Goal: Information Seeking & Learning: Learn about a topic

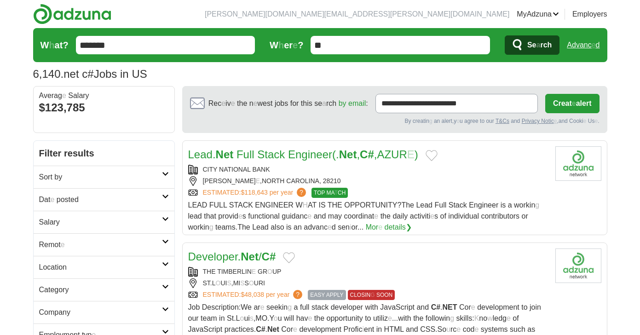
click at [87, 199] on h2 "Dat e posted" at bounding box center [100, 199] width 123 height 11
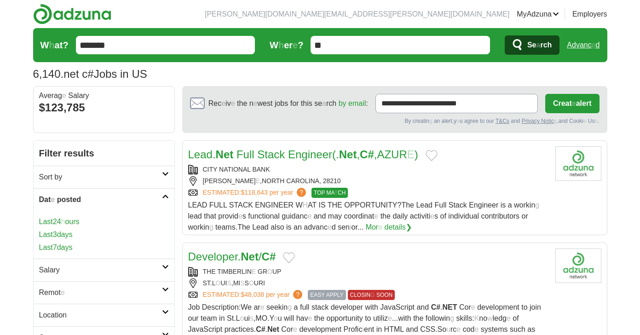
click at [81, 243] on link "Last 7 days" at bounding box center [104, 247] width 130 height 11
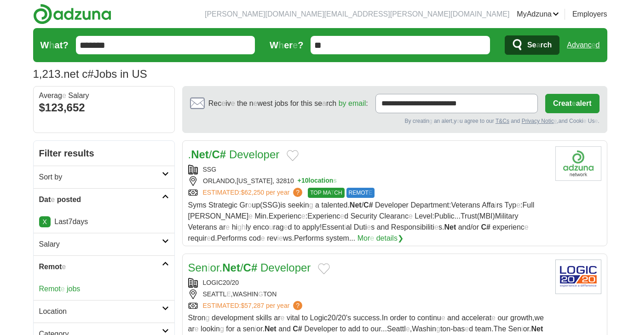
click at [59, 286] on readpronunciation-span "Remot" at bounding box center [50, 289] width 22 height 8
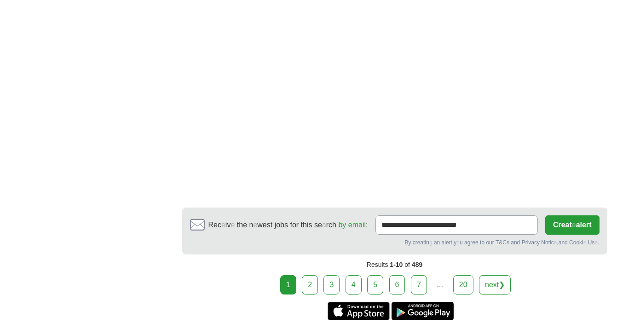
scroll to position [1747, 0]
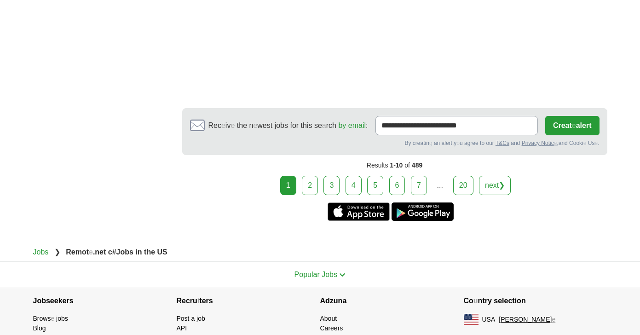
click at [304, 176] on link "2" at bounding box center [310, 185] width 16 height 19
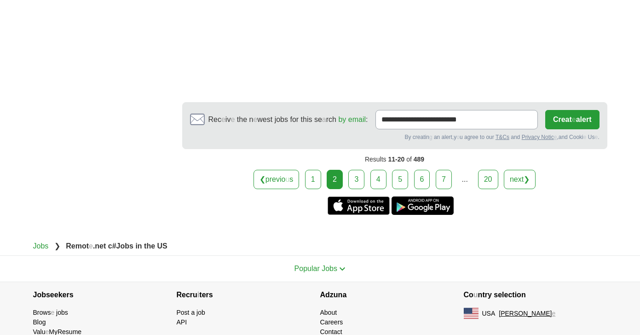
scroll to position [1655, 0]
click at [358, 172] on link "3" at bounding box center [356, 178] width 16 height 19
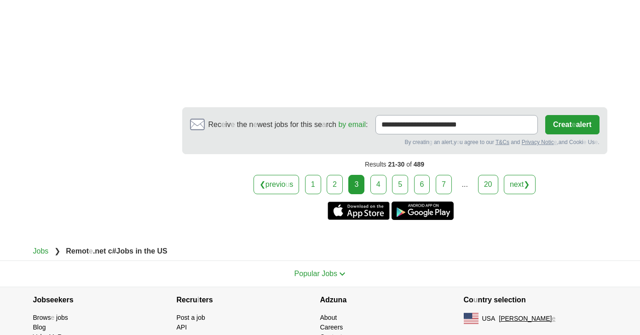
scroll to position [1565, 0]
click at [311, 174] on link "1" at bounding box center [313, 183] width 16 height 19
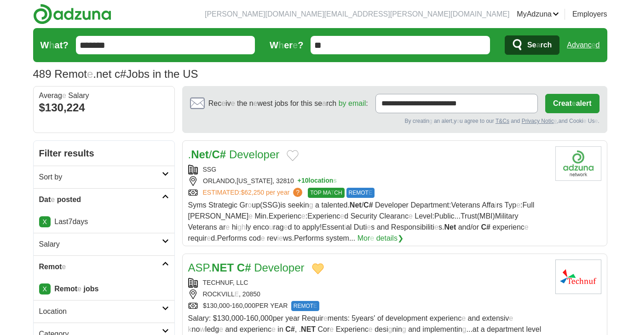
click at [291, 159] on button "Add to favorite jobs" at bounding box center [292, 155] width 12 height 11
click at [227, 150] on readpronunciation-span at bounding box center [227, 154] width 3 height 12
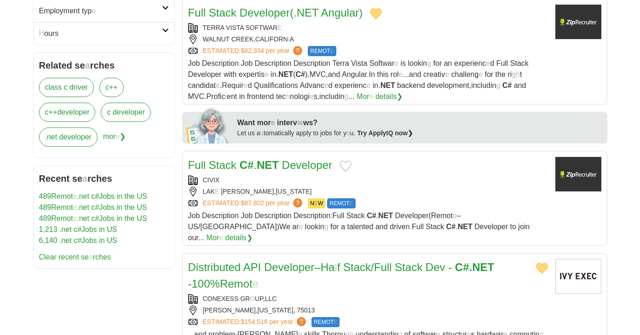
scroll to position [506, 0]
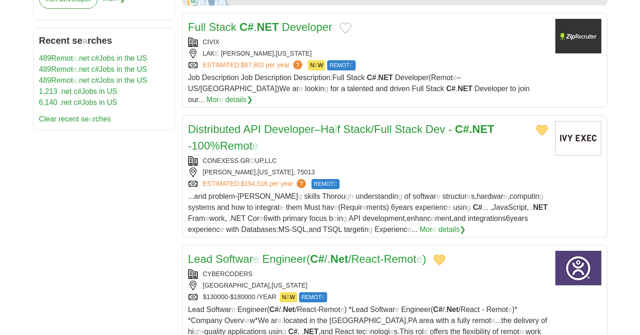
click at [346, 28] on button "Add to favorite jobs" at bounding box center [345, 28] width 12 height 11
click at [307, 28] on readpronunciation-word "Developer" at bounding box center [307, 27] width 50 height 12
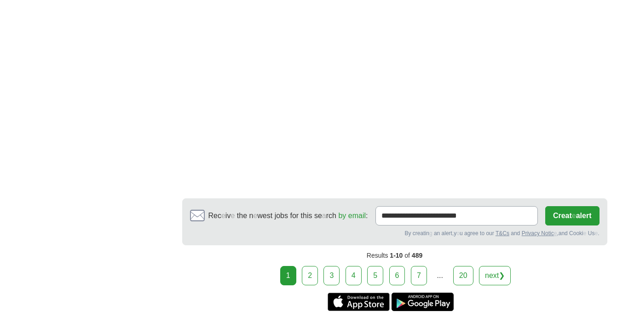
scroll to position [1425, 0]
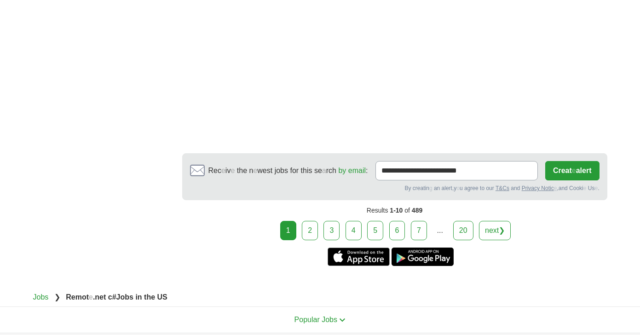
click at [310, 221] on link "2" at bounding box center [310, 230] width 16 height 19
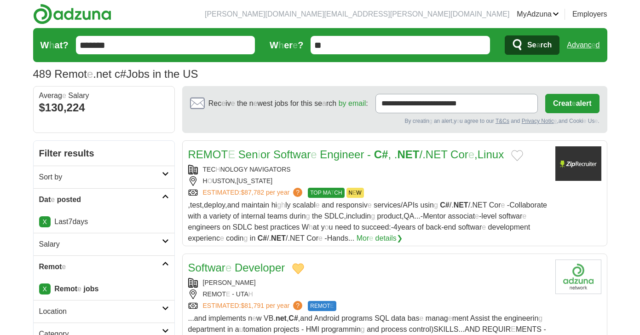
click at [523, 154] on button "Add to favorite jobs" at bounding box center [517, 155] width 12 height 11
click at [462, 153] on readpronunciation-span "Cor" at bounding box center [459, 154] width 18 height 12
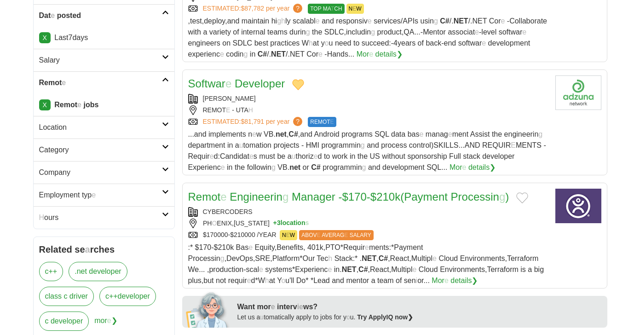
click at [528, 197] on button "Add to favorite jobs" at bounding box center [522, 197] width 12 height 11
click at [451, 197] on readpronunciation-span at bounding box center [448, 196] width 3 height 12
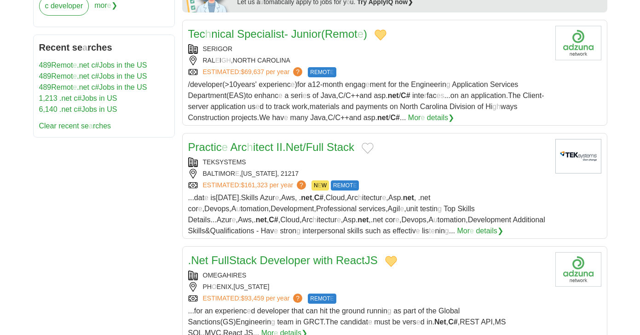
scroll to position [598, 0]
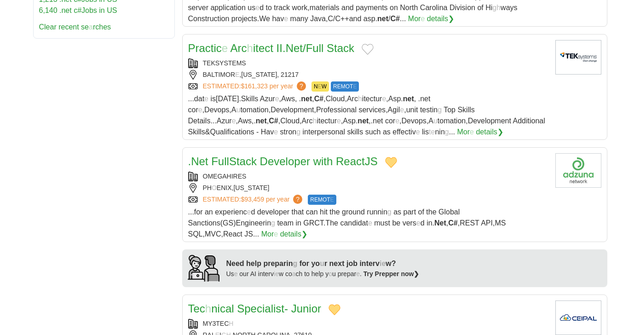
click at [369, 44] on button "Add to favorite jobs" at bounding box center [367, 49] width 12 height 11
click at [334, 56] on h2 "Practic e Arc h itect II . Net / Full Stack" at bounding box center [271, 48] width 166 height 17
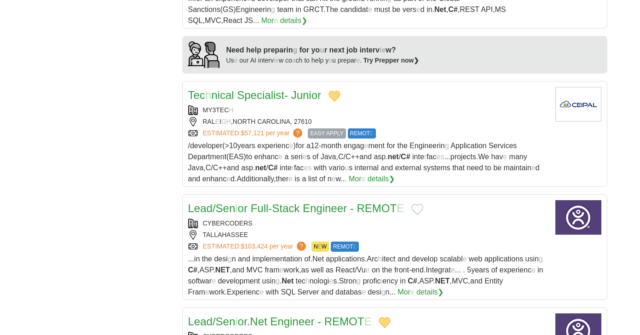
scroll to position [920, 0]
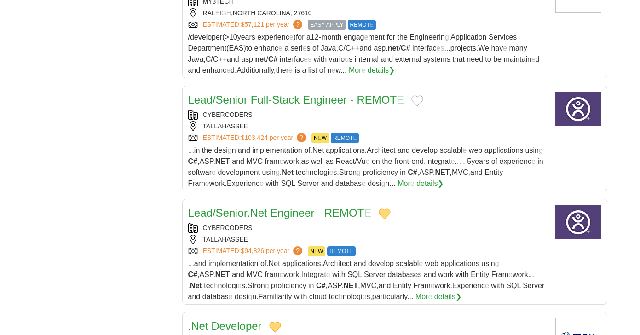
click at [419, 95] on button "Add to favorite jobs" at bounding box center [417, 100] width 12 height 11
click at [380, 93] on readpronunciation-span "REMOT" at bounding box center [376, 99] width 40 height 12
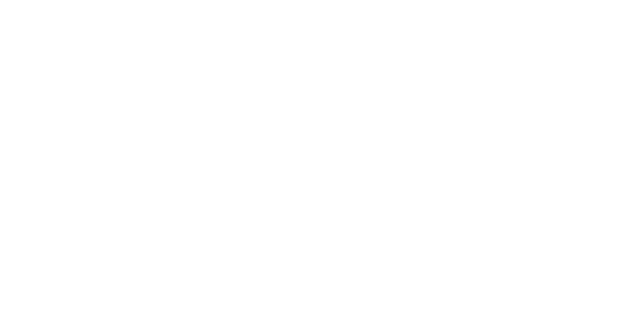
scroll to position [1609, 0]
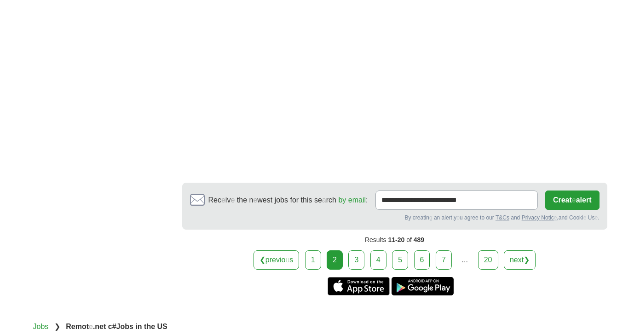
click at [357, 250] on link "3" at bounding box center [356, 259] width 16 height 19
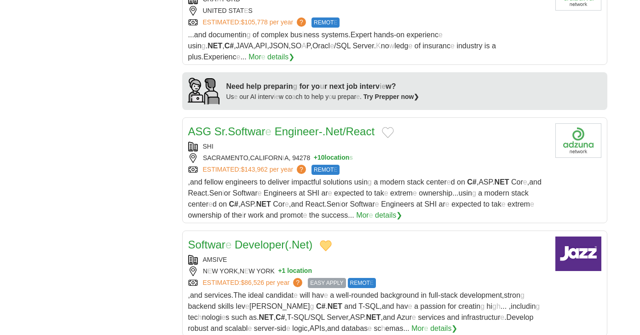
scroll to position [736, 0]
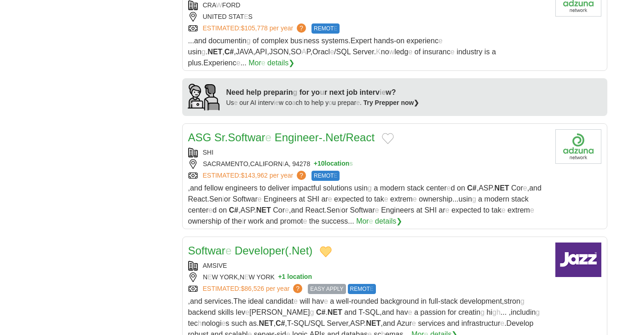
click at [391, 133] on button "Add to favorite jobs" at bounding box center [388, 138] width 12 height 11
click at [346, 131] on readpronunciation-span "/" at bounding box center [344, 137] width 3 height 12
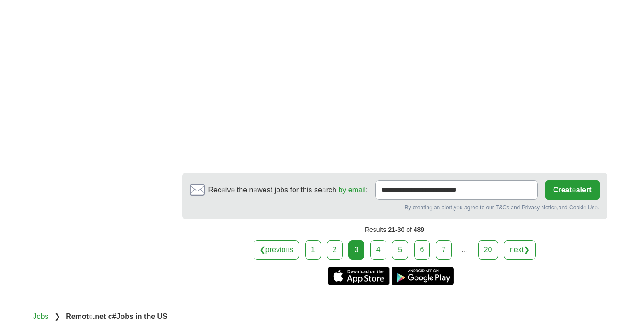
scroll to position [1610, 0]
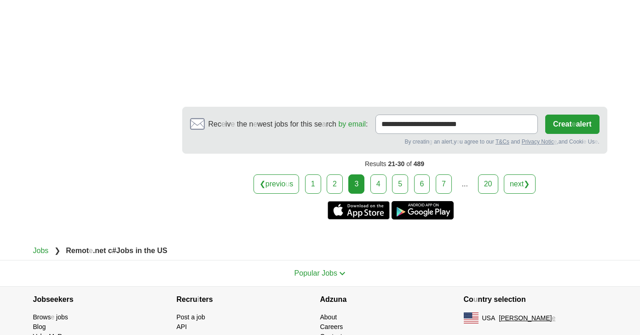
click at [381, 174] on link "4" at bounding box center [378, 183] width 16 height 19
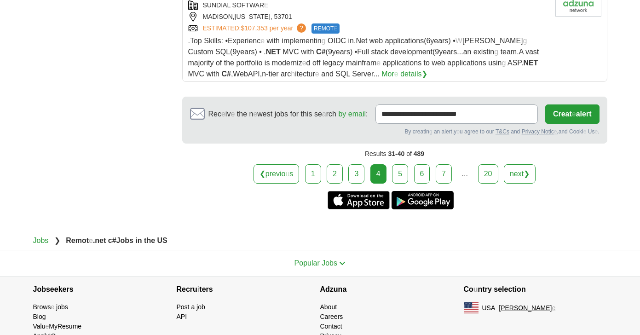
scroll to position [1241, 0]
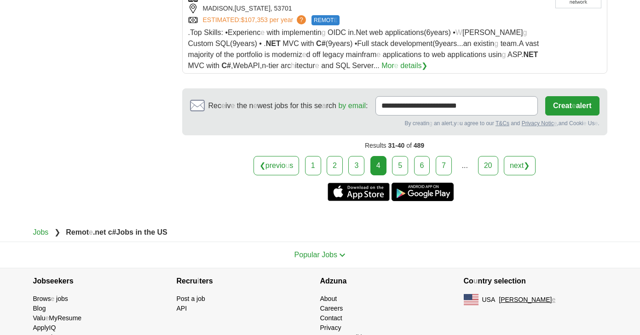
click at [402, 159] on link "5" at bounding box center [400, 165] width 16 height 19
click at [401, 156] on link "5" at bounding box center [400, 165] width 16 height 19
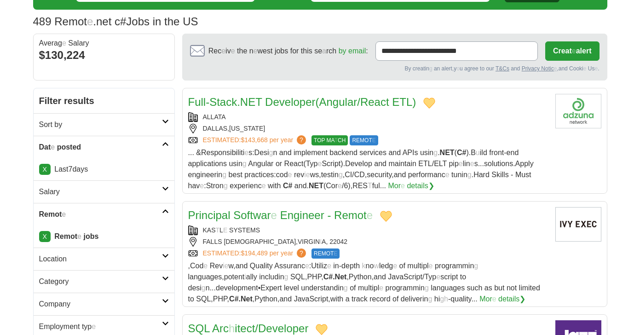
scroll to position [0, 0]
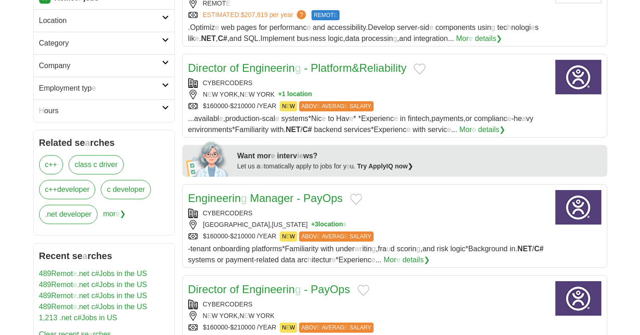
scroll to position [276, 0]
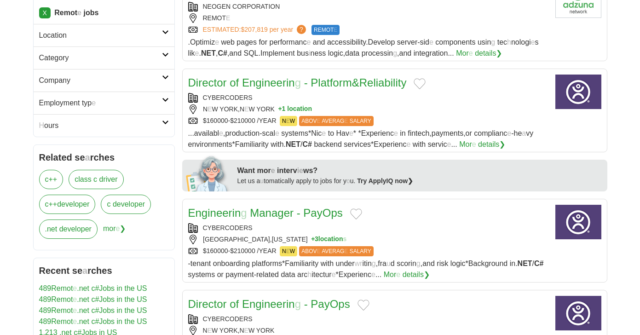
click at [425, 83] on button "Add to favorite jobs" at bounding box center [419, 83] width 12 height 11
click at [355, 212] on button "Add to favorite jobs" at bounding box center [356, 213] width 12 height 11
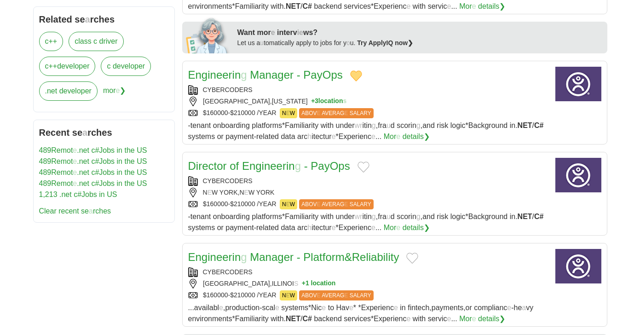
click at [365, 167] on button "Add to favorite jobs" at bounding box center [363, 166] width 12 height 11
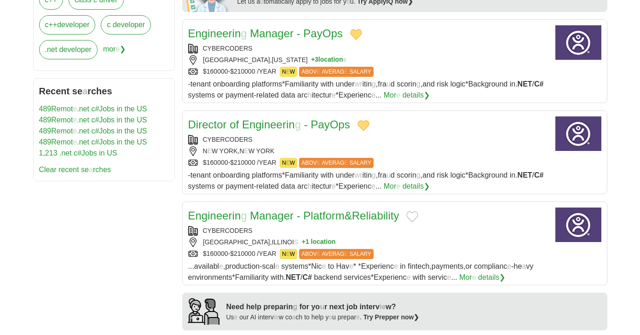
scroll to position [506, 0]
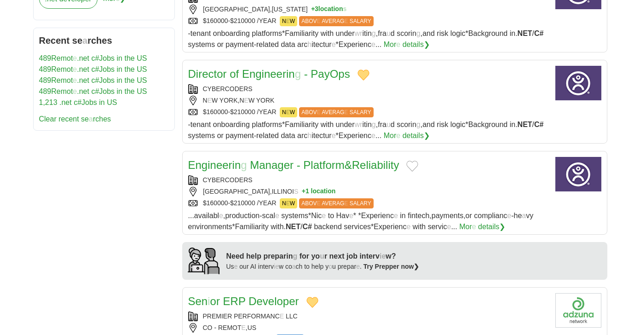
click at [417, 169] on button "Add to favorite jobs" at bounding box center [412, 165] width 12 height 11
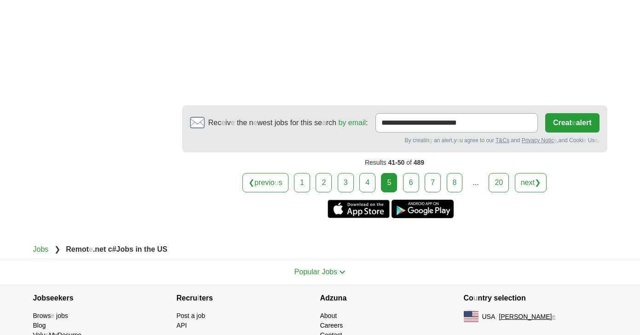
scroll to position [1365, 0]
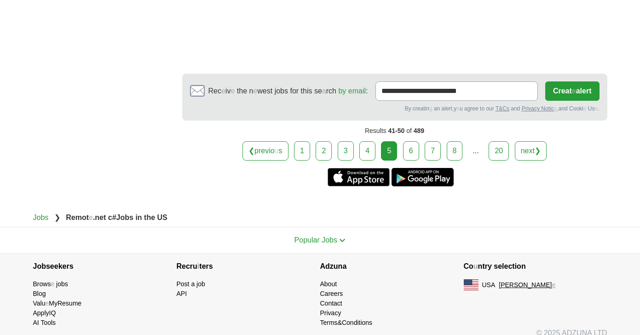
click at [413, 146] on link "6" at bounding box center [411, 150] width 16 height 19
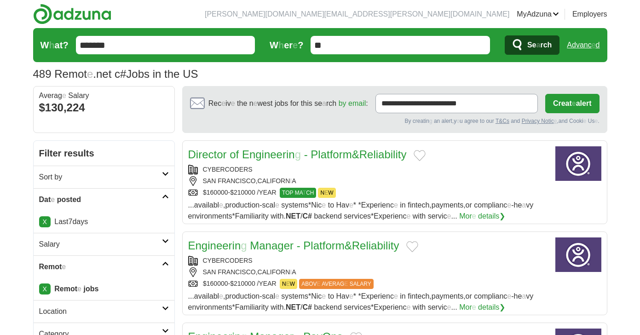
click at [423, 155] on button "Add to favorite jobs" at bounding box center [419, 155] width 12 height 11
click at [416, 241] on div "Engineerin g Manager - Platform & Reliability" at bounding box center [368, 245] width 360 height 17
click at [416, 246] on button "Add to favorite jobs" at bounding box center [412, 246] width 12 height 11
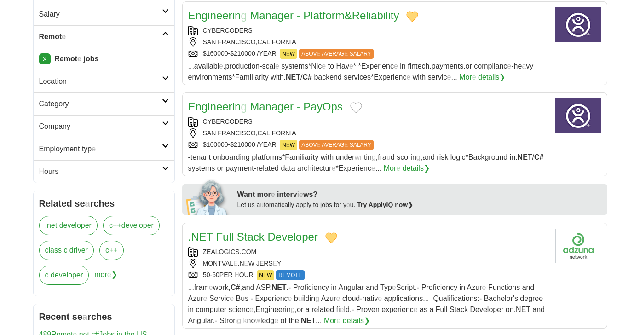
click at [357, 102] on button "Add to favorite jobs" at bounding box center [356, 107] width 12 height 11
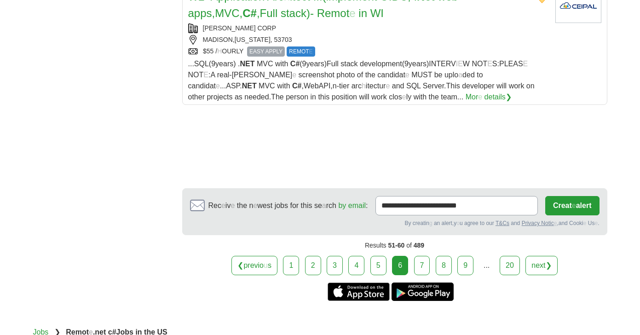
scroll to position [1195, 0]
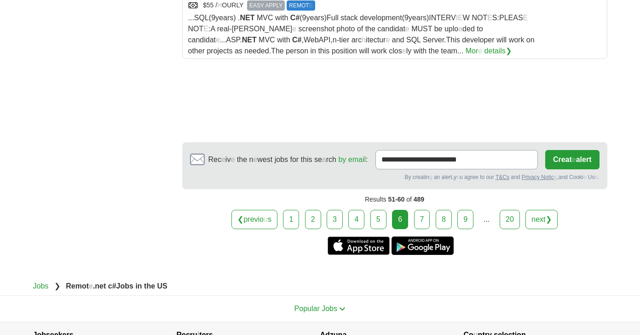
click at [420, 221] on link "7" at bounding box center [422, 219] width 16 height 19
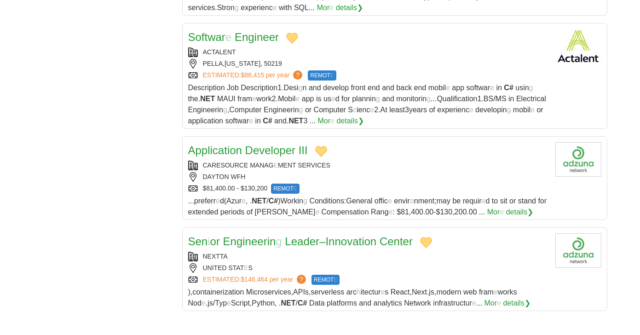
scroll to position [1241, 0]
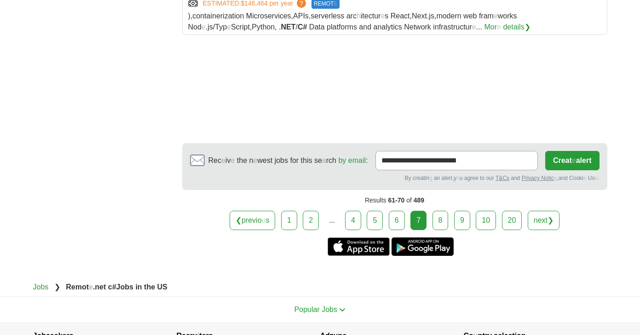
click at [440, 224] on link "8" at bounding box center [440, 220] width 16 height 19
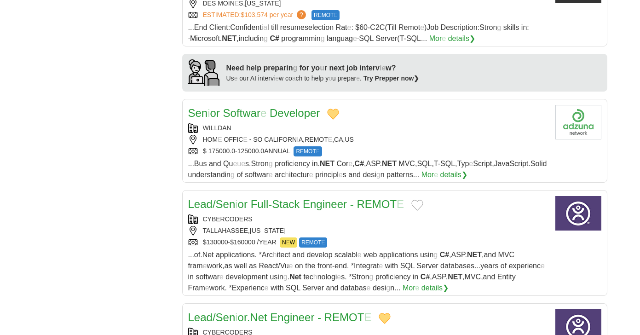
scroll to position [874, 0]
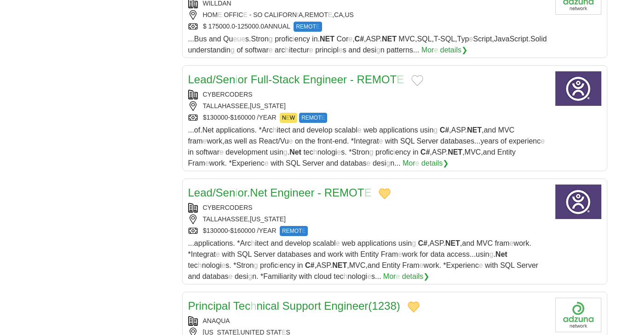
click at [415, 75] on button "Add to favorite jobs" at bounding box center [417, 80] width 12 height 11
click at [382, 73] on readpronunciation-span "REMOT" at bounding box center [376, 79] width 40 height 12
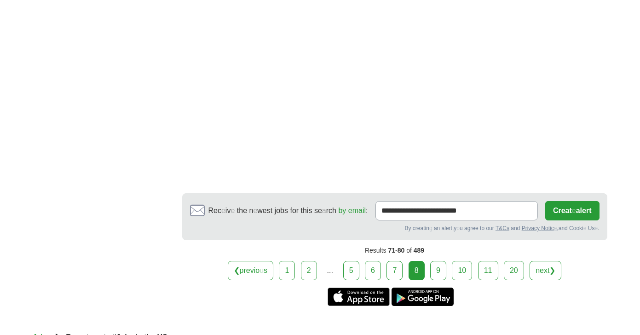
scroll to position [1379, 0]
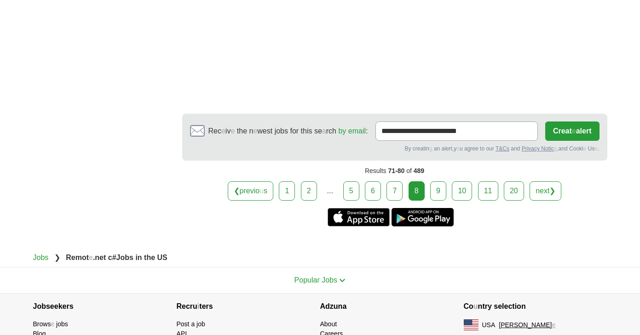
click at [437, 181] on link "9" at bounding box center [438, 190] width 16 height 19
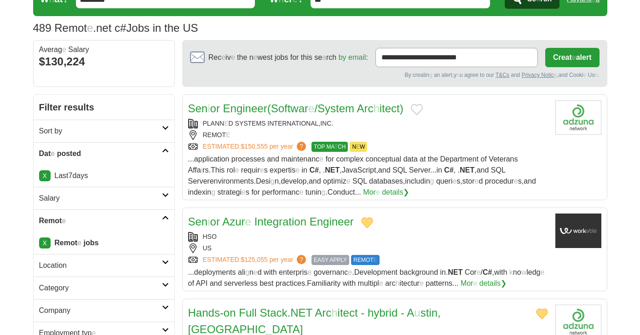
click at [418, 107] on button "Add to favorite jobs" at bounding box center [417, 109] width 12 height 11
click at [352, 106] on readpronunciation-word "System" at bounding box center [335, 108] width 37 height 12
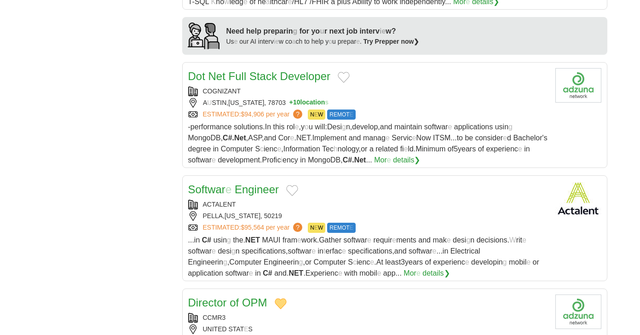
scroll to position [782, 0]
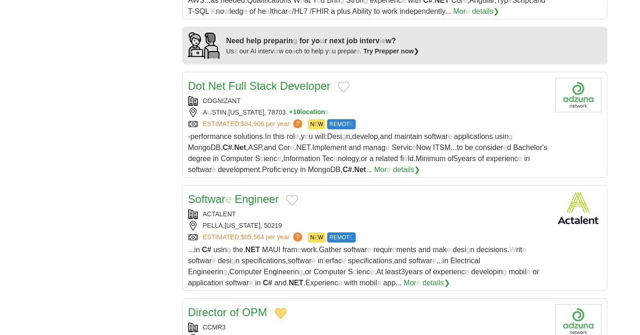
click at [343, 81] on button "Add to favorite jobs" at bounding box center [343, 86] width 12 height 11
click at [293, 80] on readpronunciation-word "Developer" at bounding box center [305, 86] width 50 height 12
click at [291, 194] on button "Add to favorite jobs" at bounding box center [292, 199] width 12 height 11
click at [240, 193] on readpronunciation-word "Engineer" at bounding box center [256, 199] width 44 height 12
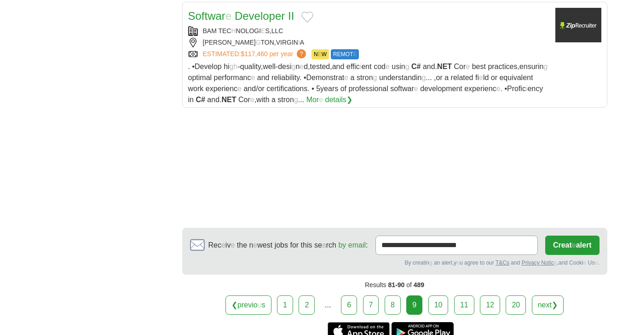
scroll to position [1103, 0]
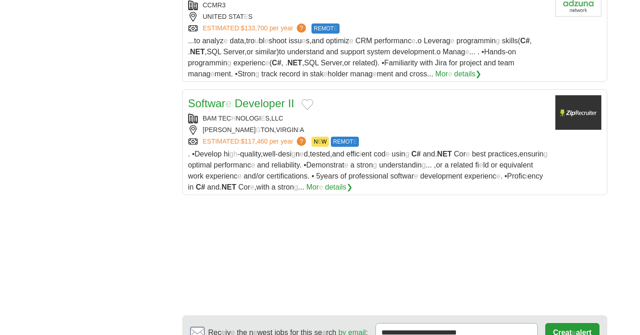
click at [310, 99] on button "Add to favorite jobs" at bounding box center [307, 104] width 12 height 11
click at [275, 97] on readpronunciation-word "Developer" at bounding box center [259, 103] width 50 height 12
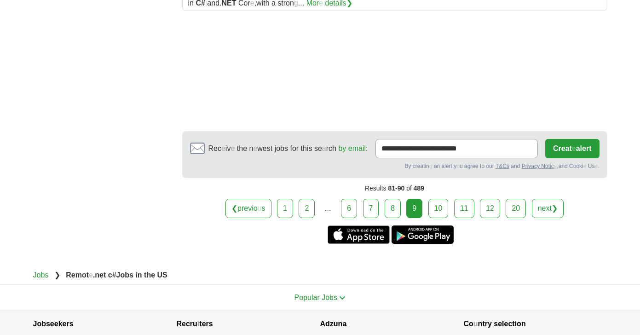
click at [431, 199] on link "10" at bounding box center [438, 208] width 20 height 19
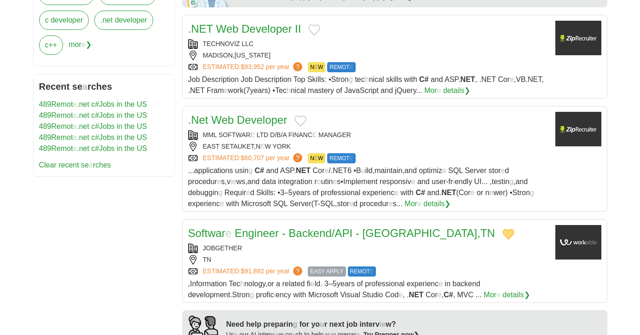
scroll to position [414, 0]
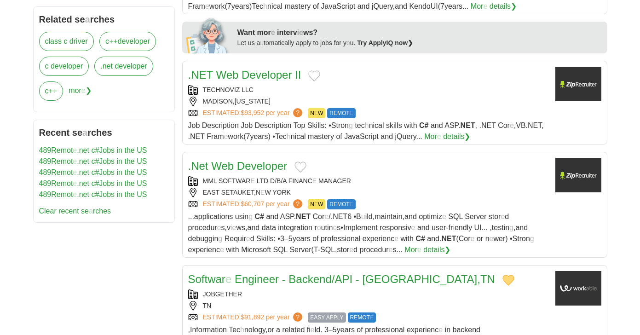
click at [318, 73] on button "Add to favorite jobs" at bounding box center [314, 75] width 12 height 11
click at [278, 74] on readpronunciation-word "Developer" at bounding box center [266, 75] width 50 height 12
click at [302, 169] on button "Add to favorite jobs" at bounding box center [300, 166] width 12 height 11
click at [256, 169] on readpronunciation-word "Developer" at bounding box center [262, 166] width 50 height 12
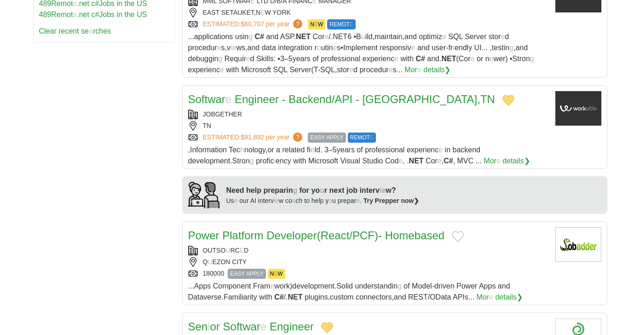
scroll to position [644, 0]
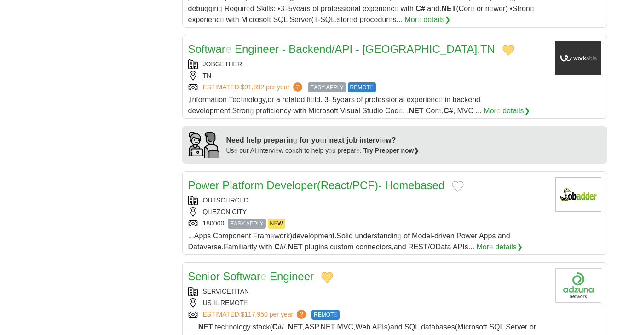
click at [463, 188] on button "Add to favorite jobs" at bounding box center [457, 186] width 12 height 11
click at [385, 185] on readpronunciation-span at bounding box center [383, 185] width 3 height 12
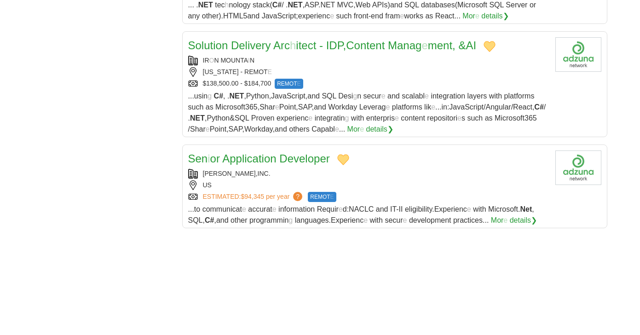
scroll to position [1103, 0]
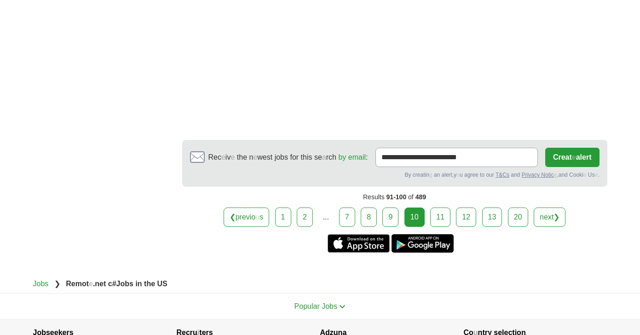
scroll to position [1287, 0]
click at [439, 215] on link "11" at bounding box center [440, 216] width 20 height 19
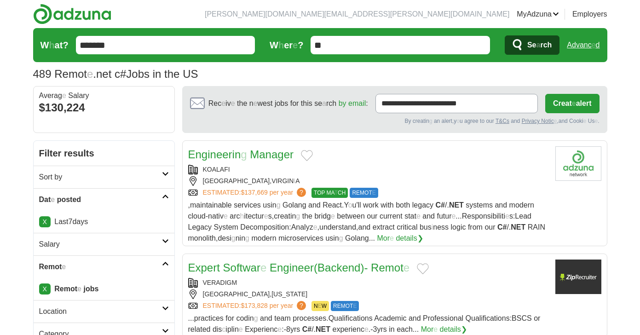
click at [311, 154] on button "Add to favorite jobs" at bounding box center [307, 155] width 12 height 11
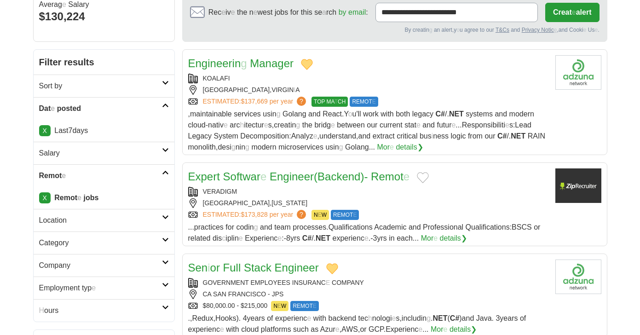
scroll to position [92, 0]
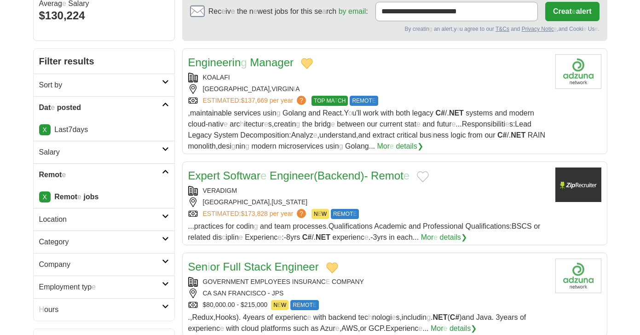
click at [428, 176] on button "Add to favorite jobs" at bounding box center [423, 176] width 12 height 11
click at [367, 179] on readpronunciation-word "-" at bounding box center [366, 175] width 4 height 12
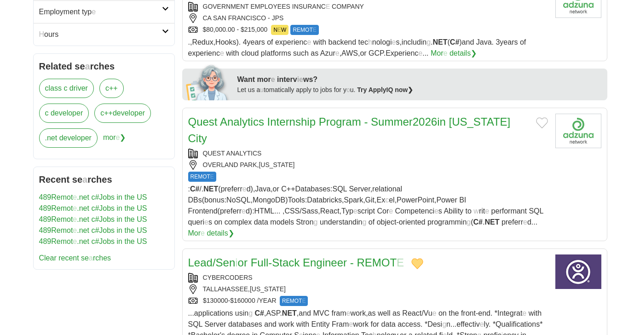
scroll to position [368, 0]
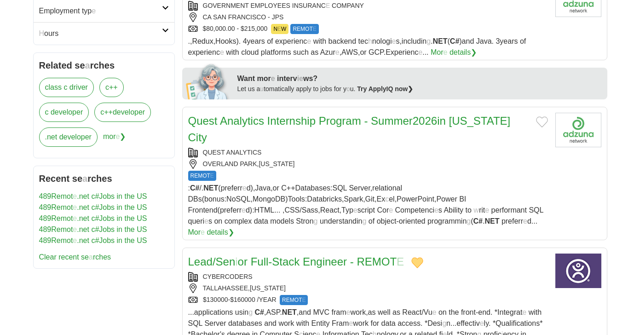
click at [536, 122] on button "Add to favorite jobs" at bounding box center [542, 121] width 12 height 11
click at [468, 120] on readpronunciation-word "[US_STATE]" at bounding box center [479, 120] width 62 height 12
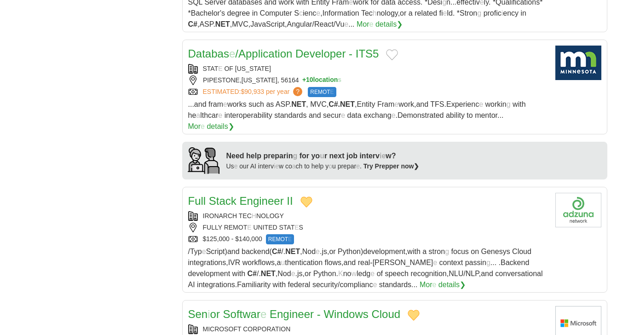
scroll to position [644, 0]
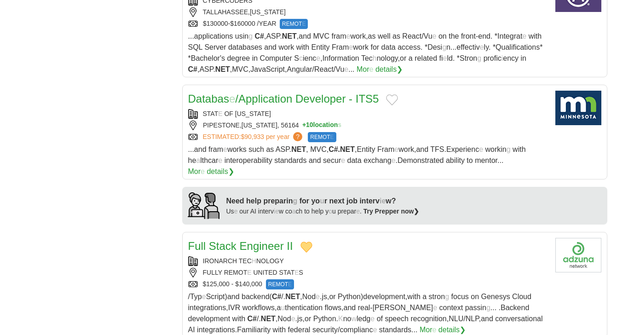
click at [390, 94] on button "Add to favorite jobs" at bounding box center [392, 99] width 12 height 11
click at [331, 92] on readpronunciation-word "Developer" at bounding box center [320, 98] width 50 height 12
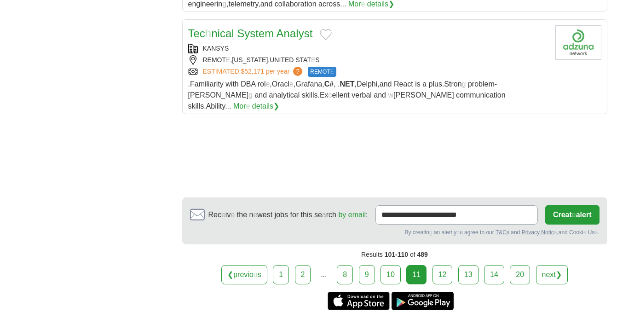
scroll to position [1103, 0]
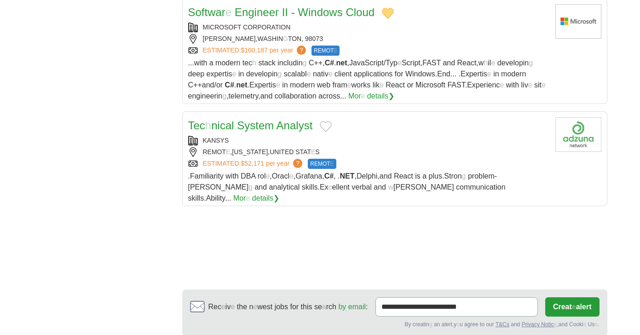
click at [327, 121] on button "Add to favorite jobs" at bounding box center [326, 126] width 12 height 11
click at [297, 119] on readpronunciation-word "Analyst" at bounding box center [294, 125] width 36 height 12
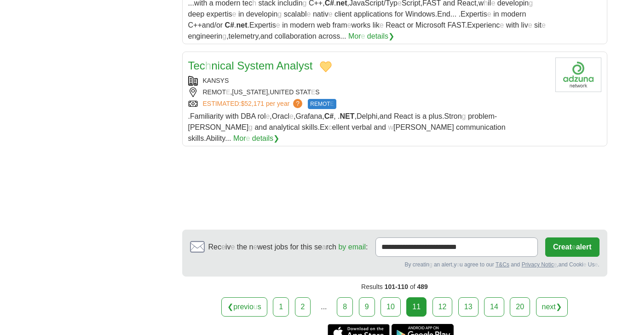
scroll to position [1241, 0]
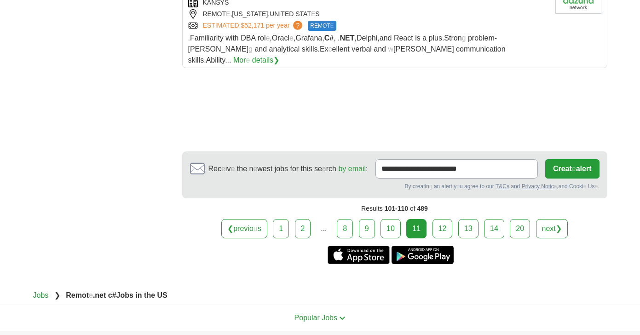
click at [441, 219] on link "12" at bounding box center [442, 228] width 20 height 19
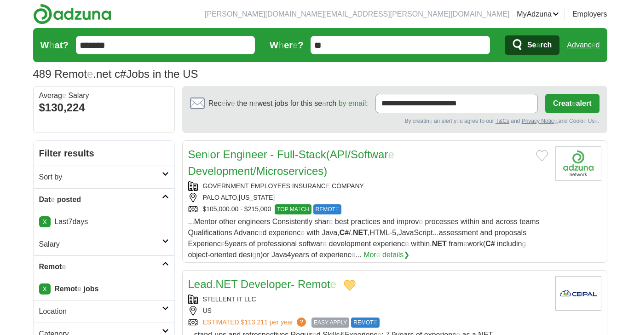
click at [542, 154] on button "Add to favorite jobs" at bounding box center [542, 155] width 12 height 11
click at [300, 149] on readpronunciation-word "Full-Stack" at bounding box center [301, 154] width 49 height 12
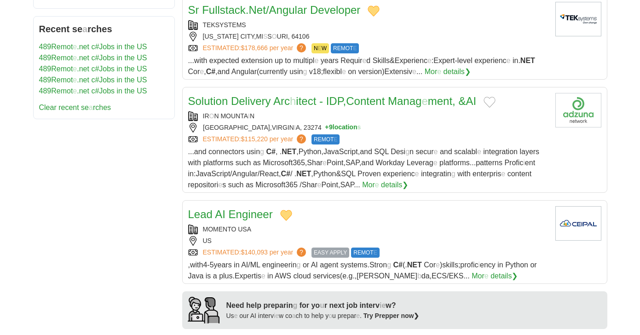
scroll to position [506, 0]
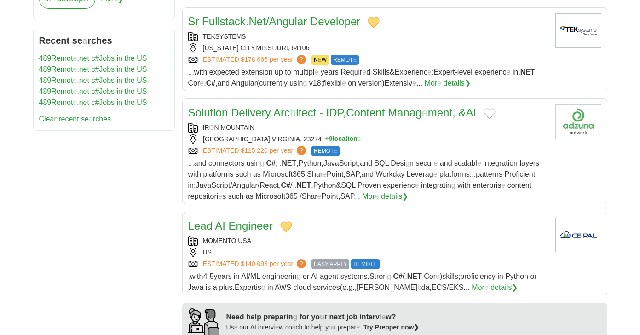
click at [495, 119] on button "Add to favorite jobs" at bounding box center [489, 113] width 12 height 11
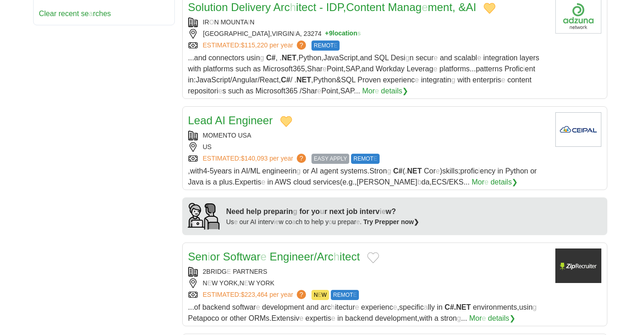
scroll to position [690, 0]
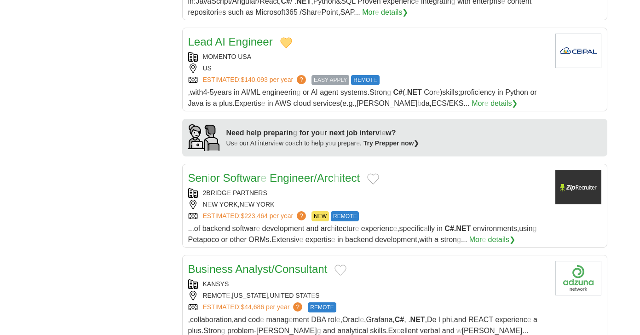
click at [379, 177] on button "Add to favorite jobs" at bounding box center [373, 178] width 12 height 11
click at [330, 180] on readpronunciation-span "Arc" at bounding box center [325, 177] width 17 height 12
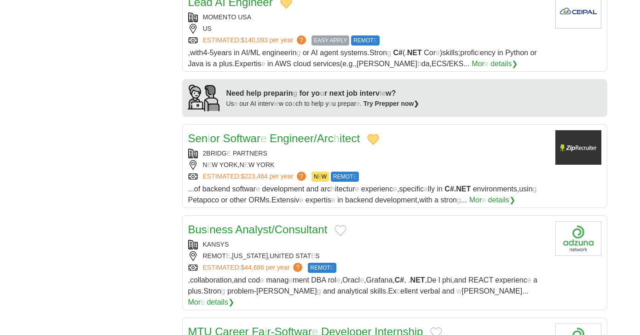
scroll to position [828, 0]
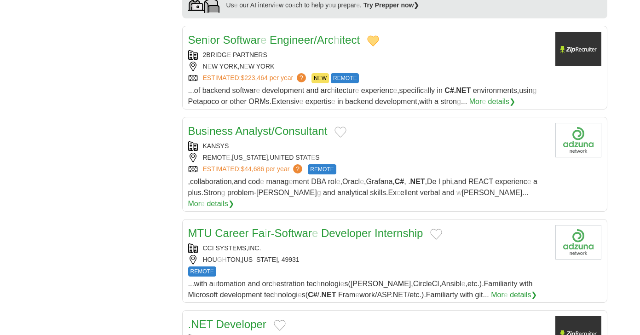
click at [344, 133] on button "Add to favorite jobs" at bounding box center [340, 131] width 12 height 11
click at [283, 133] on readpronunciation-word "Consultant" at bounding box center [300, 131] width 53 height 12
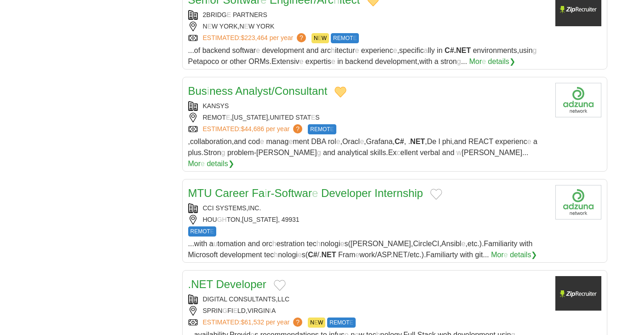
scroll to position [920, 0]
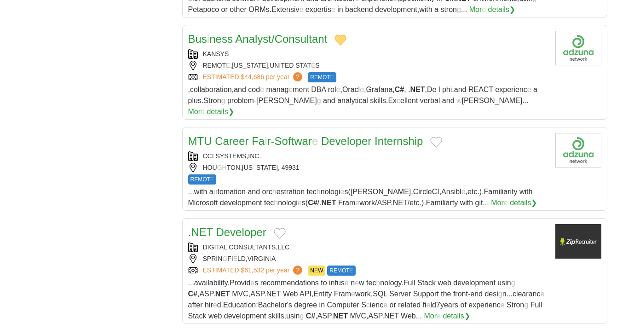
click at [437, 137] on button "Add to favorite jobs" at bounding box center [436, 142] width 12 height 11
click at [359, 135] on readpronunciation-word "Developer" at bounding box center [346, 141] width 50 height 12
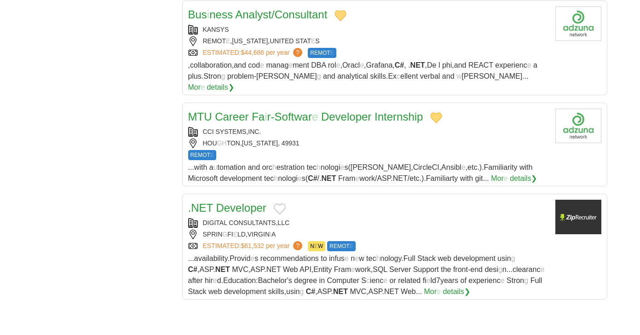
scroll to position [966, 0]
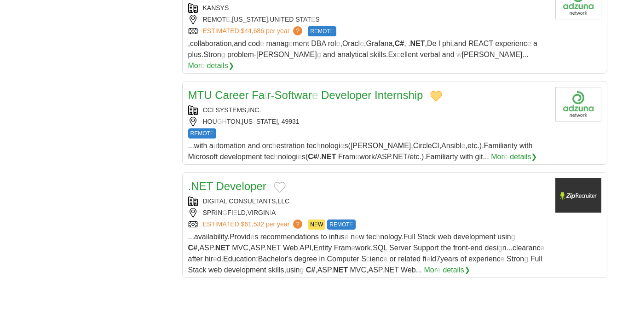
click at [281, 182] on button "Add to favorite jobs" at bounding box center [280, 187] width 12 height 11
click at [221, 180] on readpronunciation-word "Developer" at bounding box center [241, 186] width 50 height 12
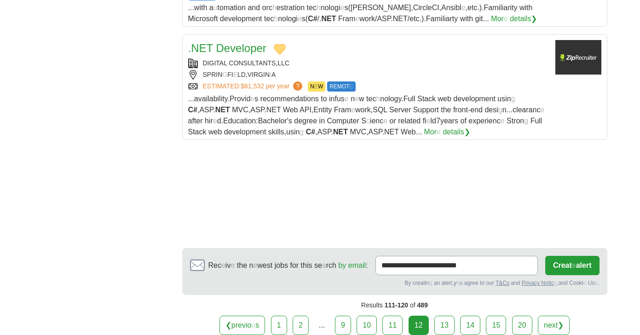
scroll to position [1195, 0]
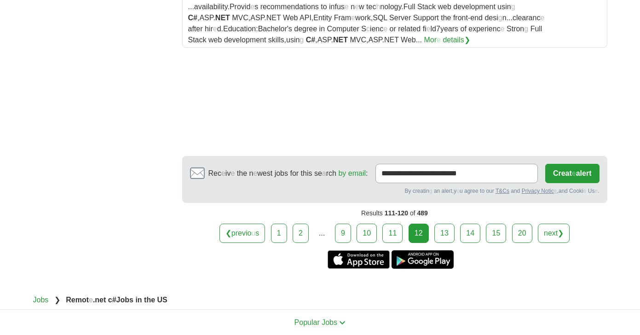
click at [442, 224] on link "13" at bounding box center [444, 232] width 20 height 19
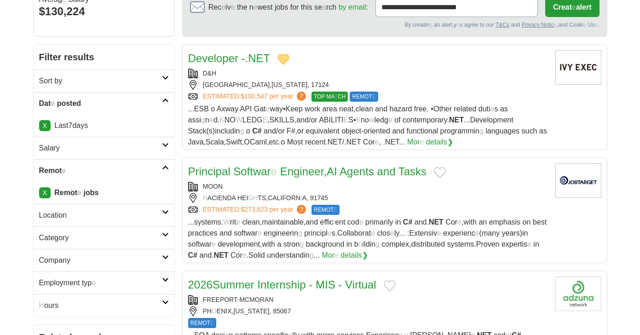
scroll to position [184, 0]
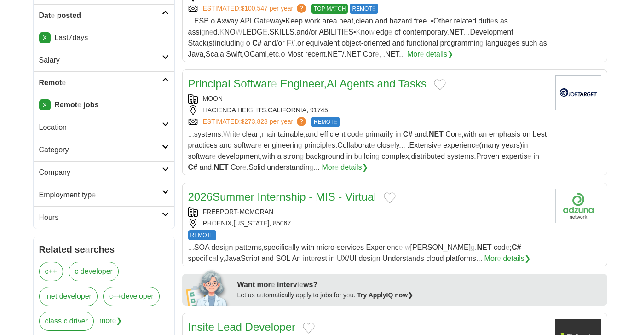
click at [443, 84] on button "Add to favorite jobs" at bounding box center [440, 84] width 12 height 11
click at [371, 86] on readpronunciation-word "Agents" at bounding box center [356, 83] width 34 height 12
click at [394, 195] on button "Add to favorite jobs" at bounding box center [389, 197] width 12 height 11
click at [309, 201] on readpronunciation-span at bounding box center [307, 196] width 3 height 12
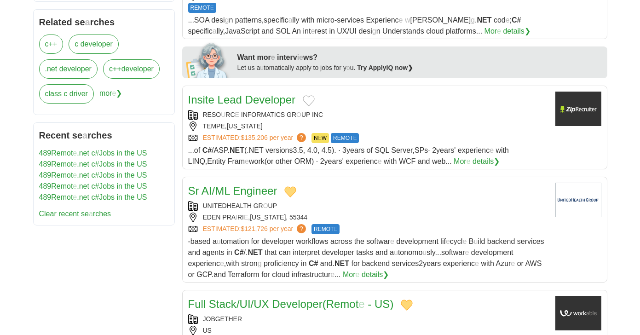
scroll to position [460, 0]
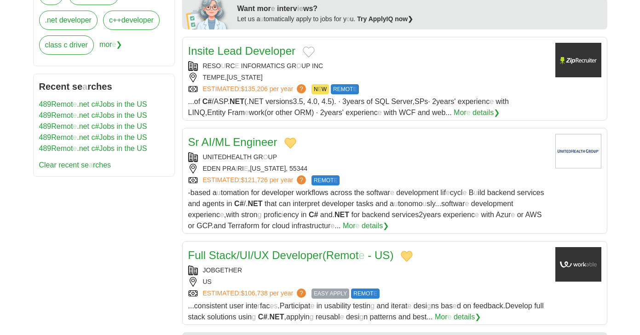
click at [310, 52] on button "Add to favorite jobs" at bounding box center [309, 51] width 12 height 11
click at [198, 1] on div at bounding box center [198, 1] width 0 height 0
click at [250, 53] on readpronunciation-word "Developer" at bounding box center [270, 51] width 50 height 12
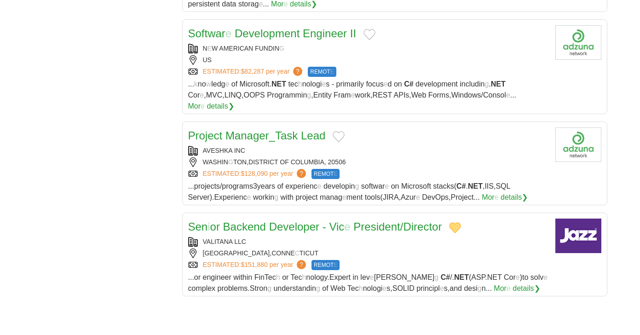
scroll to position [966, 0]
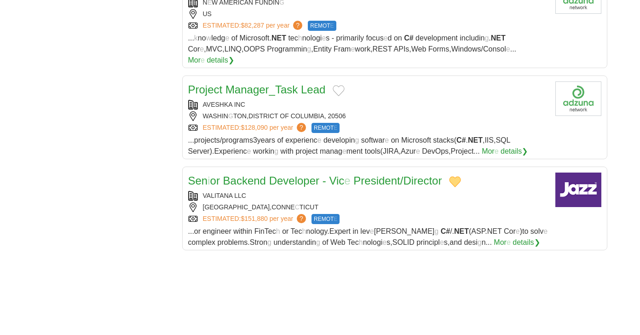
click at [338, 85] on button "Add to favorite jobs" at bounding box center [338, 90] width 12 height 11
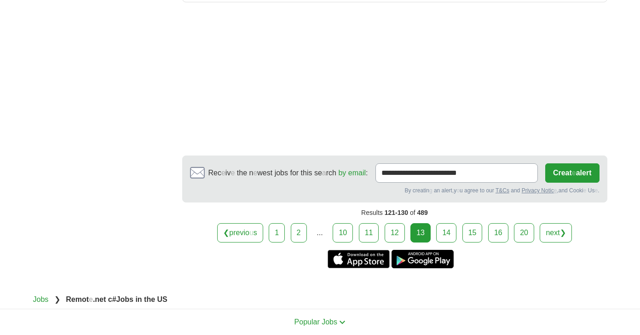
scroll to position [1287, 0]
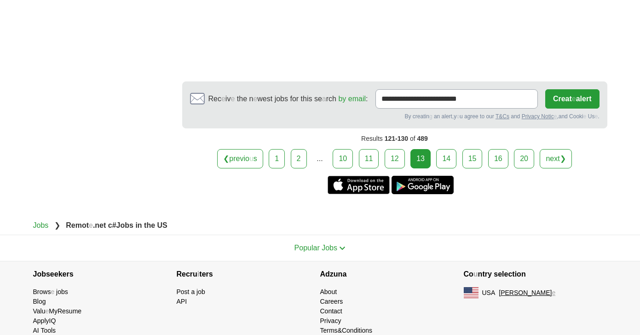
click at [448, 151] on link "14" at bounding box center [446, 158] width 20 height 19
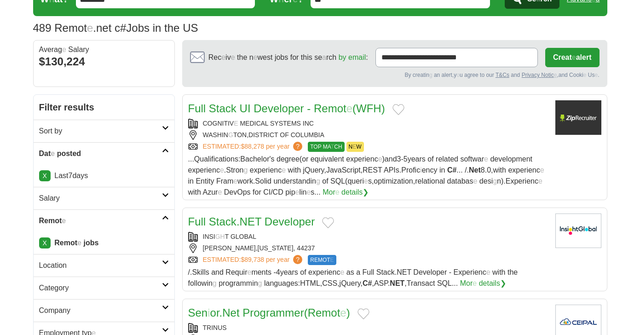
click at [403, 112] on button "Add to favorite jobs" at bounding box center [398, 109] width 12 height 11
click at [356, 107] on readpronunciation-span "(" at bounding box center [354, 108] width 4 height 12
click at [329, 219] on button "Add to favorite jobs" at bounding box center [328, 222] width 12 height 11
click at [300, 220] on readpronunciation-word "Developer" at bounding box center [289, 221] width 50 height 12
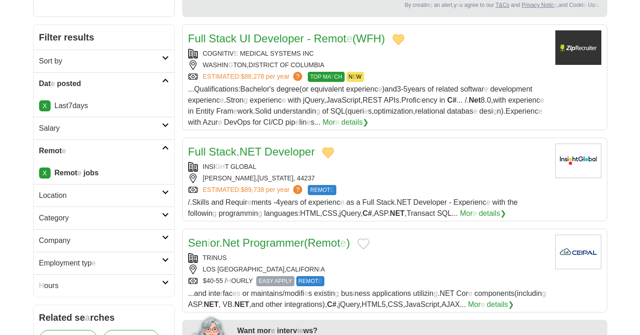
scroll to position [230, 0]
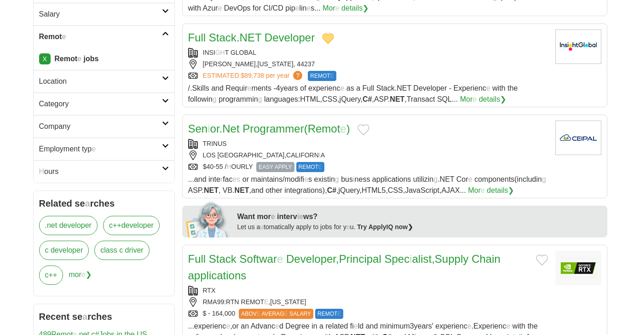
click at [369, 129] on button "Add to favorite jobs" at bounding box center [363, 129] width 12 height 11
click at [337, 131] on readpronunciation-span "Remot" at bounding box center [324, 128] width 33 height 12
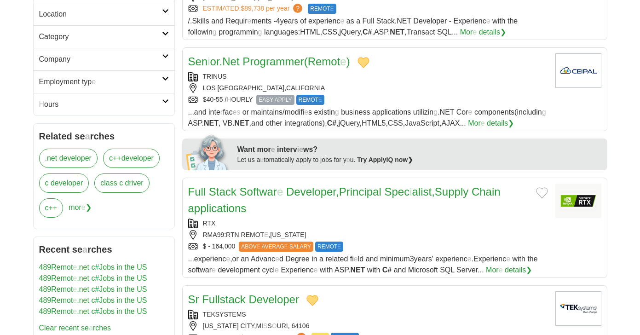
scroll to position [368, 0]
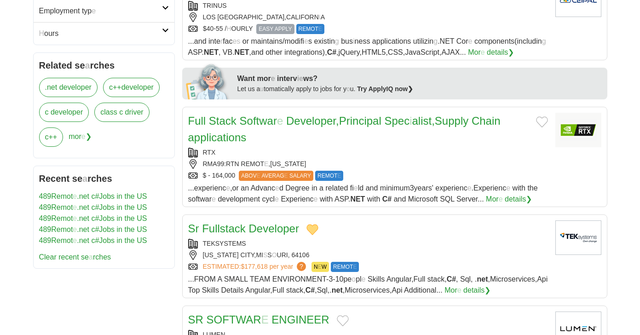
click at [538, 121] on button "Add to favorite jobs" at bounding box center [542, 121] width 12 height 11
click at [468, 123] on readpronunciation-word "Supply" at bounding box center [451, 120] width 34 height 12
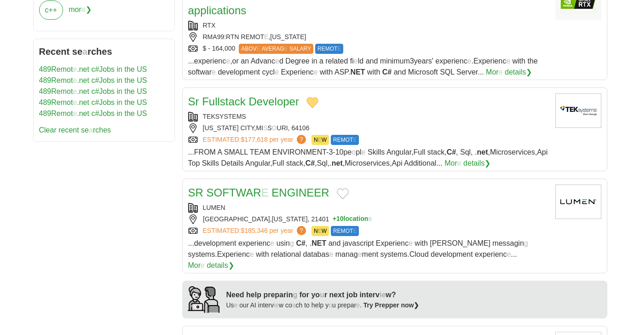
scroll to position [598, 0]
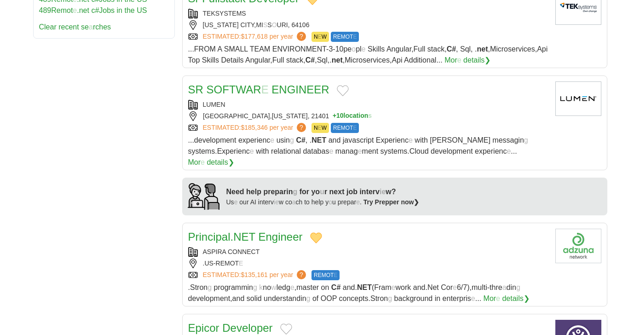
click at [350, 90] on div "SR SOFTWAR E ENGINEER" at bounding box center [368, 89] width 360 height 17
click at [343, 89] on button "Add to favorite jobs" at bounding box center [343, 90] width 12 height 11
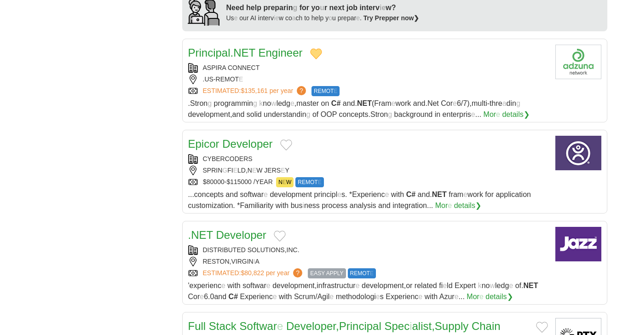
click at [287, 139] on button "Add to favorite jobs" at bounding box center [286, 144] width 12 height 11
click at [212, 137] on readpronunciation-word "Epicor" at bounding box center [203, 143] width 31 height 12
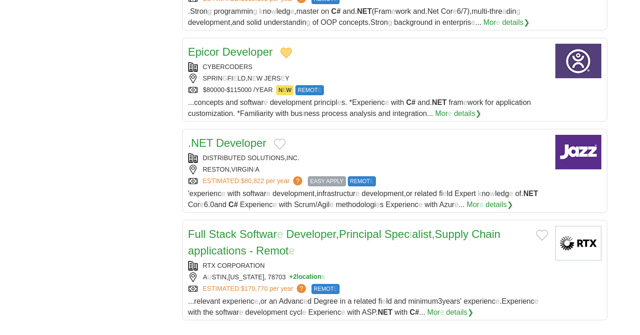
click at [280, 138] on button "Add to favorite jobs" at bounding box center [280, 143] width 12 height 11
click at [238, 137] on readpronunciation-word "Developer" at bounding box center [241, 143] width 50 height 12
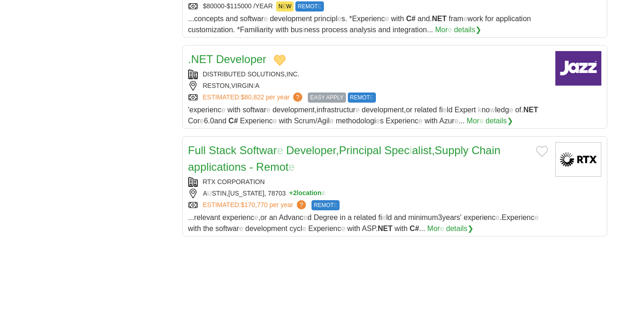
scroll to position [1011, 0]
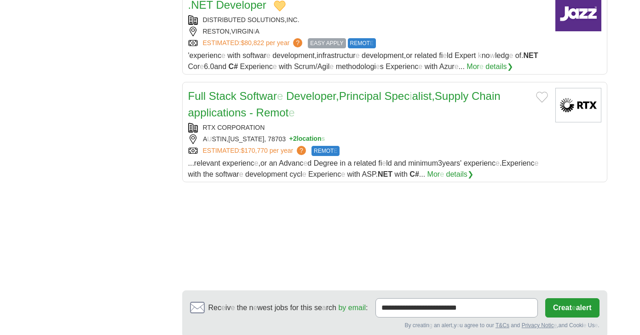
click at [541, 91] on button "Add to favorite jobs" at bounding box center [542, 96] width 12 height 11
click at [468, 90] on readpronunciation-word "Supply" at bounding box center [451, 96] width 34 height 12
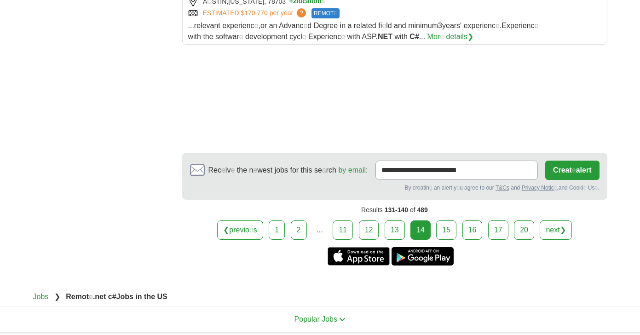
scroll to position [1149, 0]
click at [447, 220] on link "15" at bounding box center [446, 229] width 20 height 19
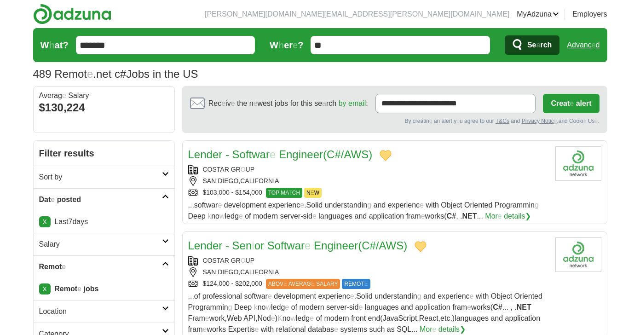
scroll to position [138, 0]
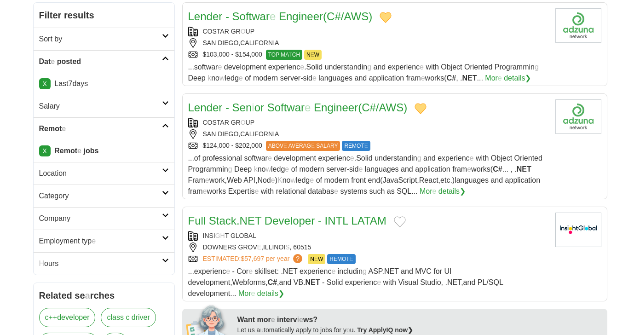
click at [400, 223] on button "Add to favorite jobs" at bounding box center [400, 221] width 12 height 11
click at [350, 223] on readpronunciation-text "Full Stack . NET Developer - INTL LATAM" at bounding box center [287, 220] width 198 height 12
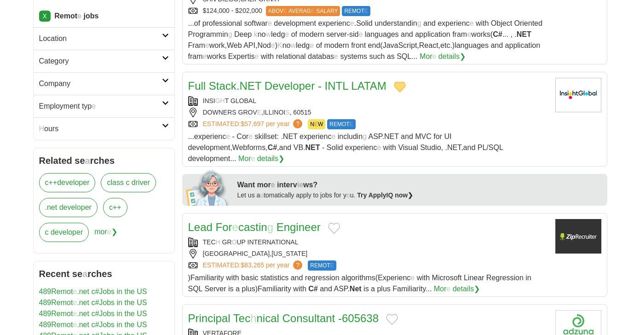
scroll to position [276, 0]
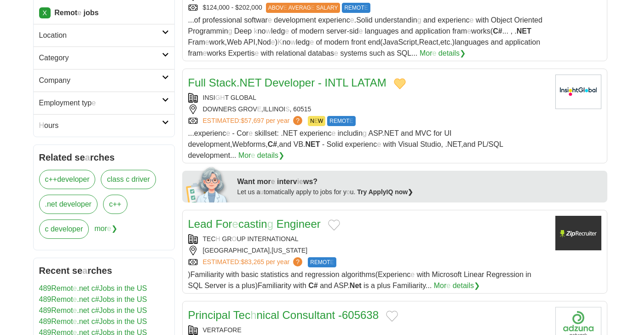
click at [333, 219] on button "Add to favorite jobs" at bounding box center [334, 224] width 12 height 11
click at [270, 217] on readpronunciation-span "g" at bounding box center [270, 223] width 6 height 12
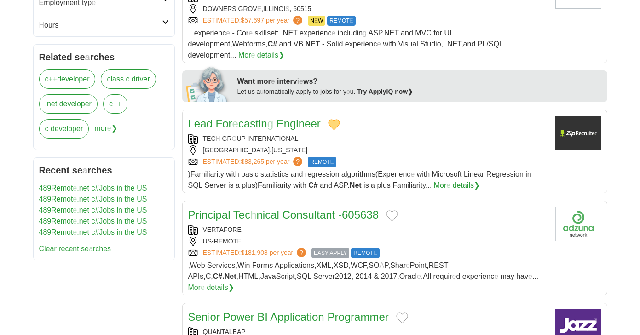
scroll to position [414, 0]
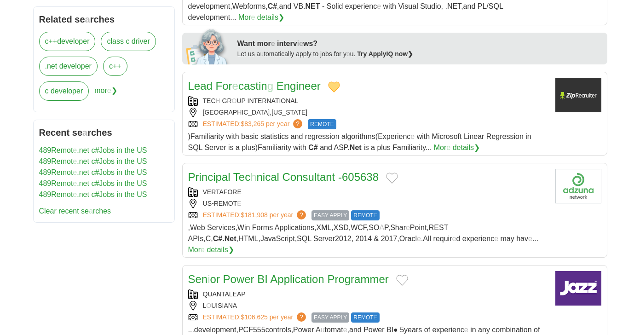
click at [397, 172] on button "Add to favorite jobs" at bounding box center [392, 177] width 12 height 11
click at [284, 171] on readpronunciation-word "Consultant" at bounding box center [308, 177] width 53 height 12
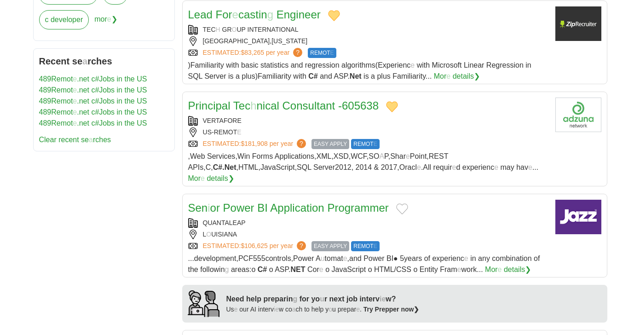
scroll to position [506, 0]
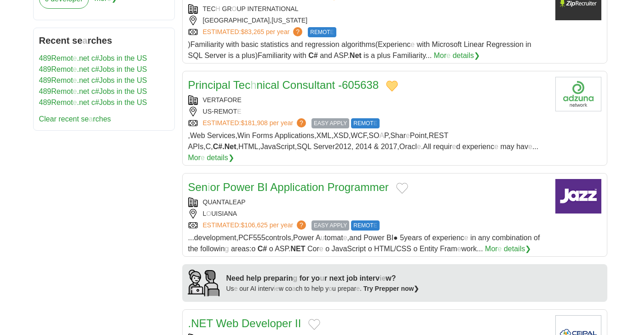
click at [399, 183] on button "Add to favorite jobs" at bounding box center [402, 188] width 12 height 11
click at [286, 181] on readpronunciation-word "Application" at bounding box center [297, 187] width 54 height 12
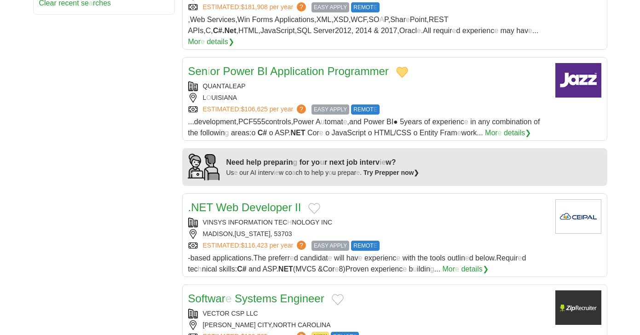
scroll to position [690, 0]
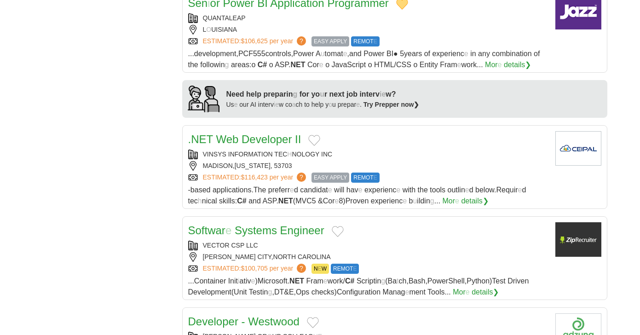
click at [315, 135] on button "Add to favorite jobs" at bounding box center [314, 140] width 12 height 11
click at [239, 133] on readpronunciation-span at bounding box center [239, 139] width 3 height 12
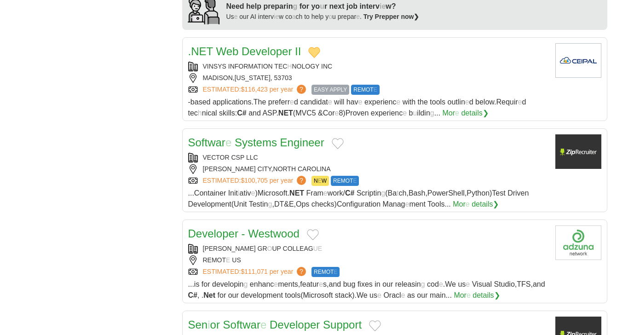
scroll to position [782, 0]
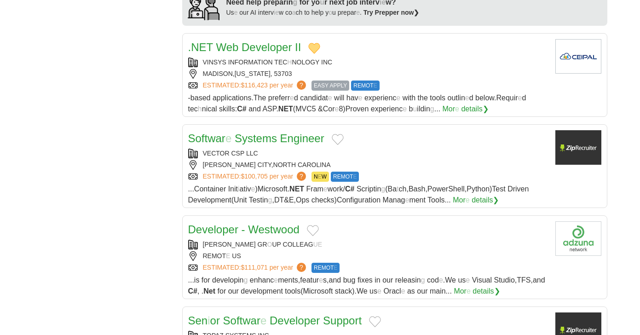
click at [337, 134] on button "Add to favorite jobs" at bounding box center [337, 139] width 12 height 11
click at [283, 132] on readpronunciation-word "Engineer" at bounding box center [302, 138] width 44 height 12
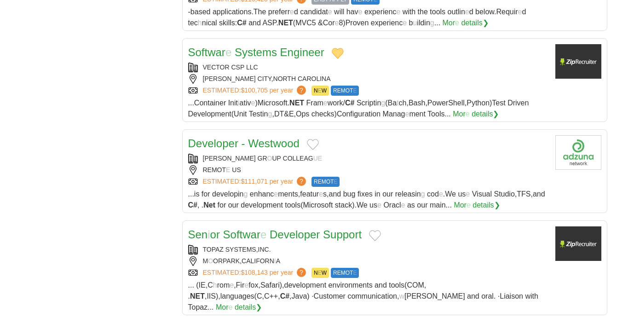
scroll to position [874, 0]
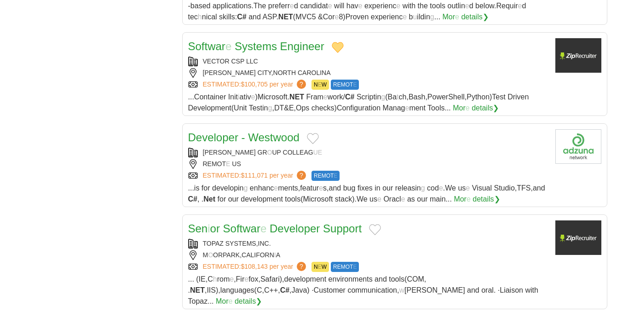
click at [314, 133] on button "Add to favorite jobs" at bounding box center [313, 138] width 12 height 11
click at [252, 131] on readpronunciation-word "Westwood" at bounding box center [273, 137] width 51 height 12
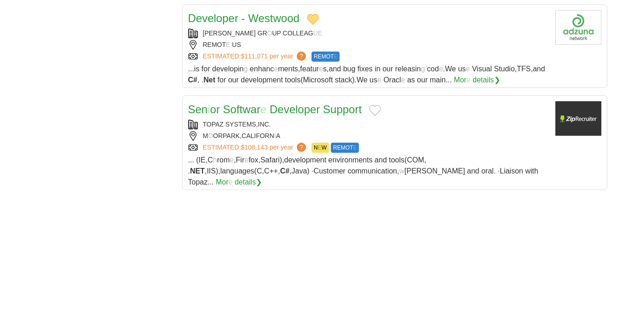
scroll to position [1011, 0]
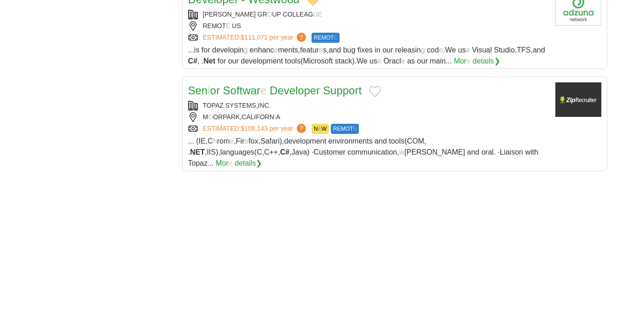
click at [370, 86] on button "Add to favorite jobs" at bounding box center [375, 91] width 12 height 11
click at [274, 84] on readpronunciation-word "Developer" at bounding box center [294, 90] width 50 height 12
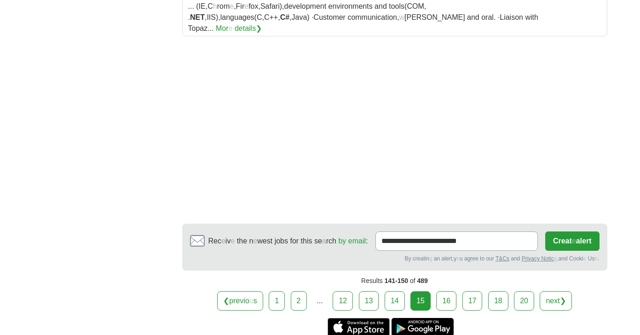
scroll to position [1149, 0]
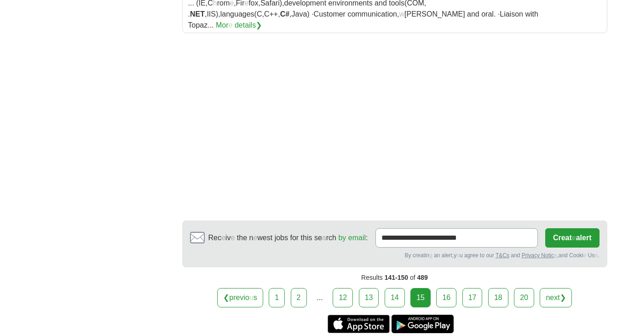
click at [444, 288] on link "16" at bounding box center [446, 297] width 20 height 19
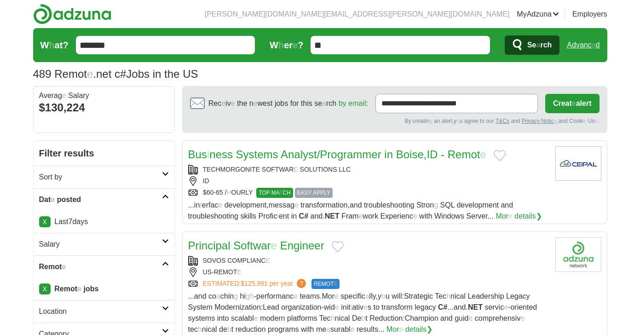
click at [503, 154] on button "Add to favorite jobs" at bounding box center [499, 155] width 12 height 11
click at [440, 152] on readpronunciation-span at bounding box center [438, 154] width 3 height 12
click at [335, 244] on button "Add to favorite jobs" at bounding box center [337, 246] width 12 height 11
click at [293, 249] on readpronunciation-word "Engineer" at bounding box center [302, 245] width 44 height 12
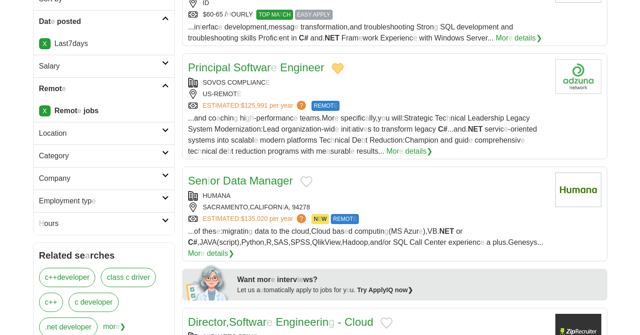
scroll to position [184, 0]
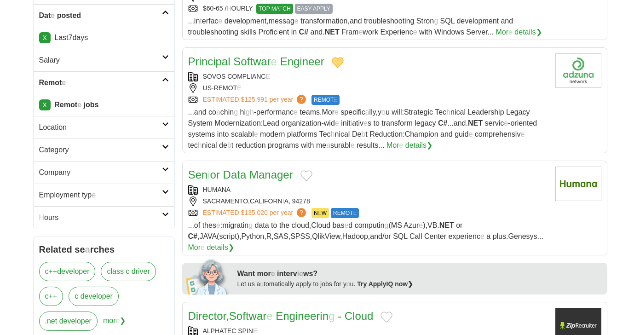
click at [314, 174] on div "Sen i or Data Manager" at bounding box center [368, 174] width 360 height 17
click at [306, 175] on button "Add to favorite jobs" at bounding box center [306, 175] width 12 height 11
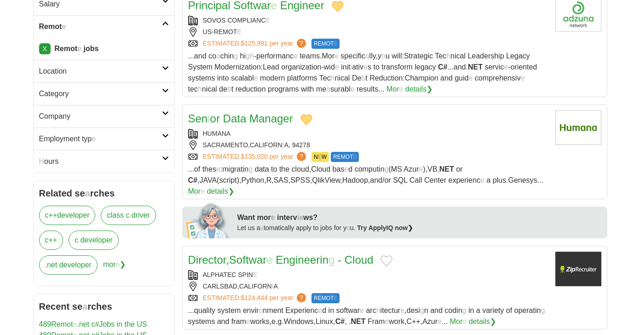
scroll to position [322, 0]
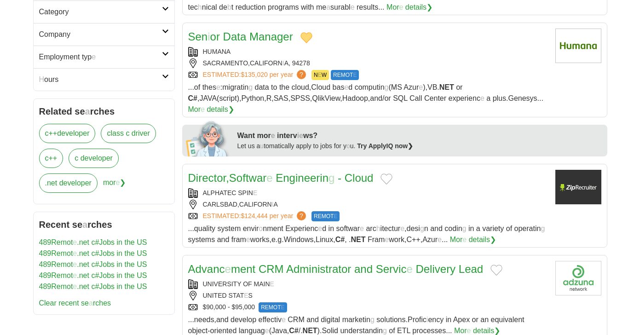
click at [388, 173] on button "Add to favorite jobs" at bounding box center [386, 178] width 12 height 11
click at [326, 171] on readpronunciation-span "Engineerin" at bounding box center [301, 177] width 53 height 12
click at [495, 264] on button "Add to favorite jobs" at bounding box center [496, 269] width 12 height 11
click at [381, 263] on readpronunciation-span "Servic" at bounding box center [391, 269] width 31 height 12
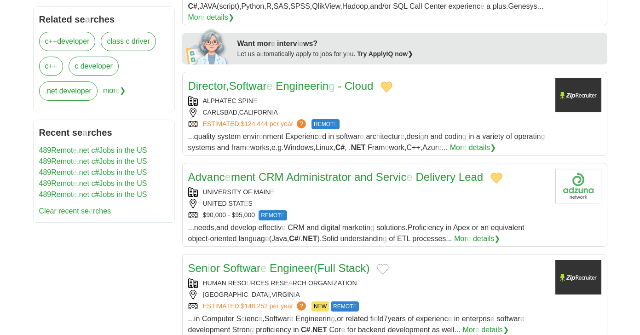
scroll to position [506, 0]
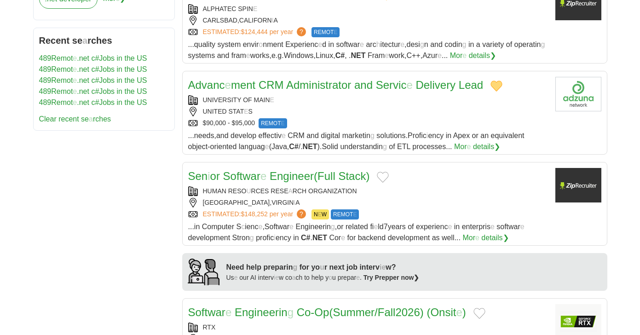
click at [388, 171] on button "Add to favorite jobs" at bounding box center [383, 176] width 12 height 11
click at [296, 170] on readpronunciation-word "Engineer" at bounding box center [291, 176] width 44 height 12
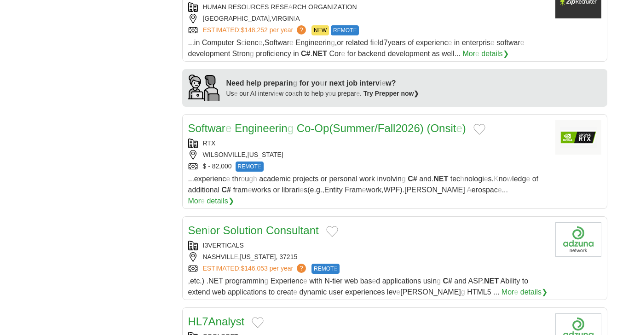
click at [485, 124] on button "Add to favorite jobs" at bounding box center [479, 129] width 12 height 11
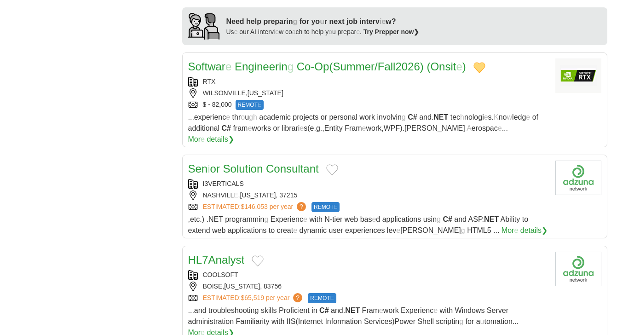
scroll to position [782, 0]
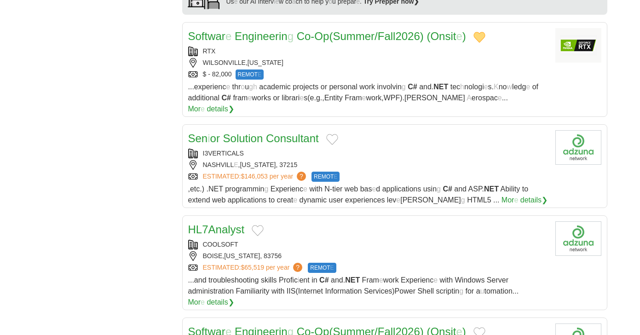
click at [333, 134] on button "Add to favorite jobs" at bounding box center [332, 139] width 12 height 11
click at [284, 132] on readpronunciation-word "Consultant" at bounding box center [292, 138] width 53 height 12
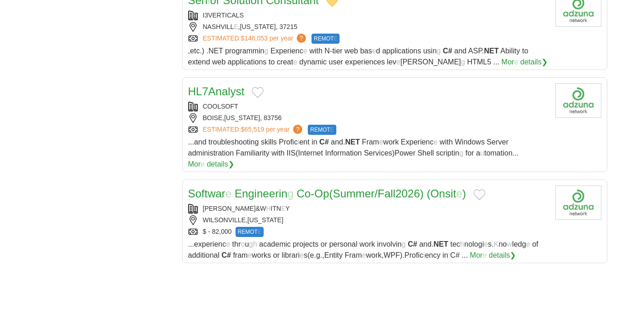
scroll to position [828, 0]
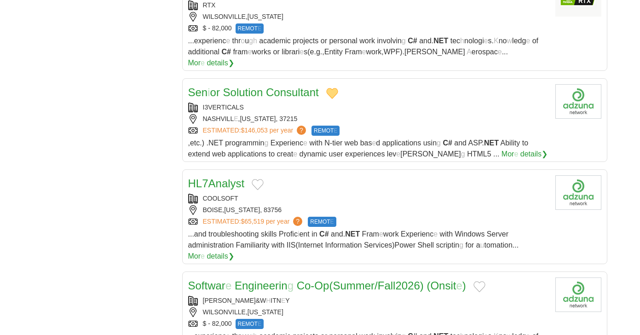
click at [260, 179] on button "Add to favorite jobs" at bounding box center [257, 184] width 12 height 11
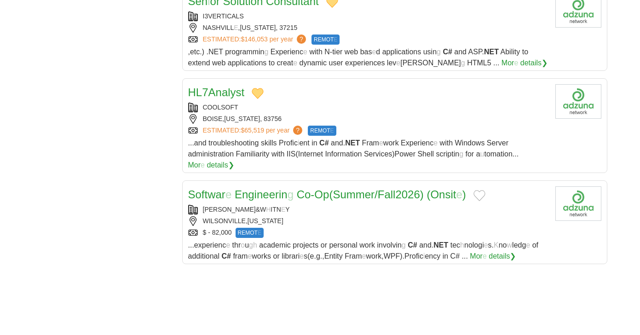
scroll to position [920, 0]
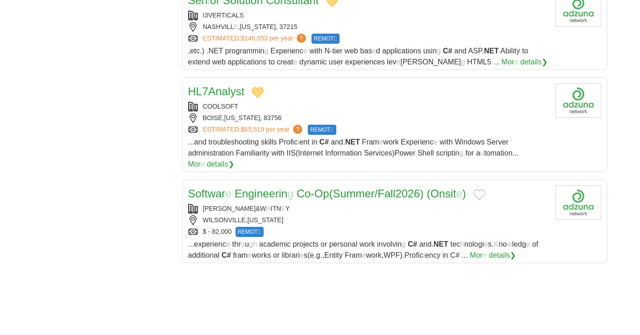
click at [485, 189] on button "Add to favorite jobs" at bounding box center [479, 194] width 12 height 11
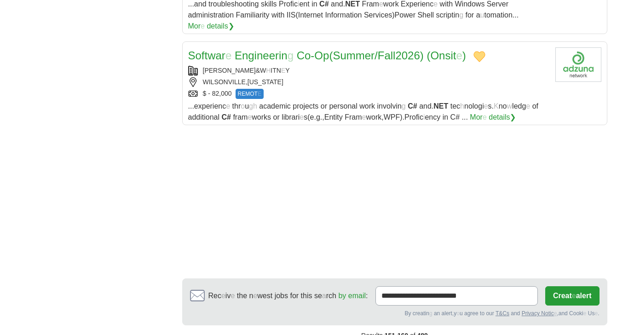
scroll to position [1149, 0]
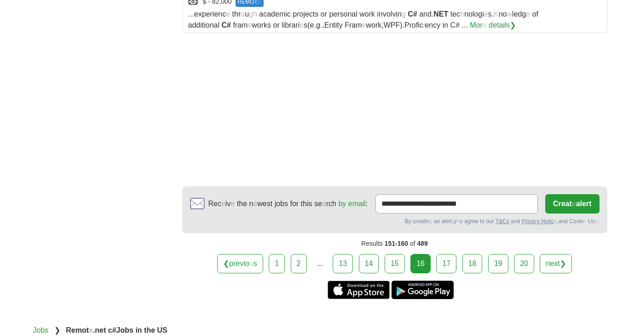
click at [443, 254] on link "17" at bounding box center [446, 263] width 20 height 19
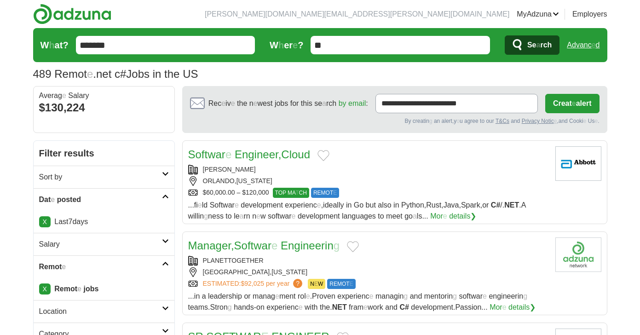
click at [327, 153] on button "Add to favorite jobs" at bounding box center [323, 155] width 12 height 11
click at [259, 150] on readpronunciation-word "Engineer" at bounding box center [256, 154] width 44 height 12
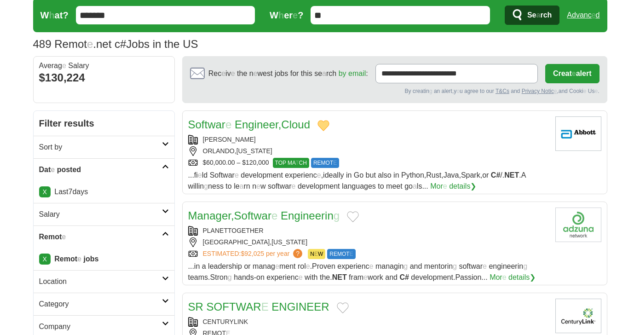
scroll to position [46, 0]
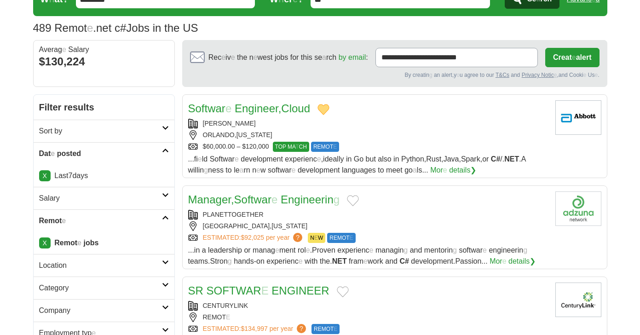
click at [356, 200] on button "Add to favorite jobs" at bounding box center [353, 200] width 12 height 11
click at [307, 203] on readpronunciation-span "Engineerin" at bounding box center [306, 199] width 53 height 12
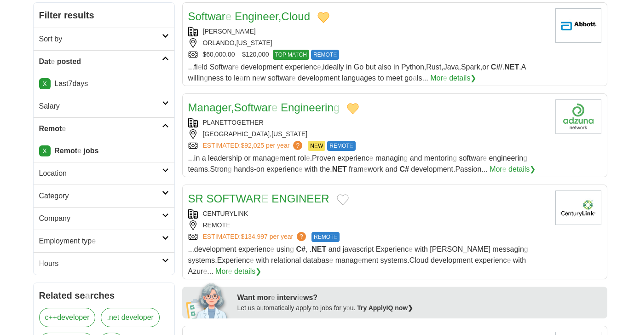
click at [338, 200] on button "Add to favorite jobs" at bounding box center [343, 199] width 12 height 11
click at [254, 200] on readpronunciation-span "SOFTWAR" at bounding box center [233, 198] width 55 height 12
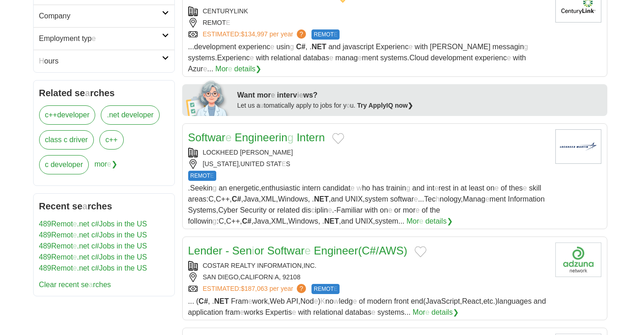
scroll to position [368, 0]
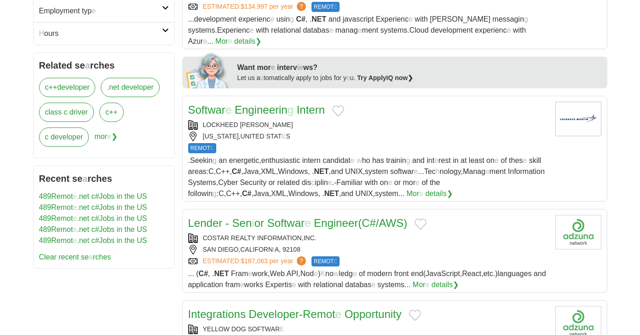
click at [421, 218] on button "Add to favorite jobs" at bounding box center [420, 223] width 12 height 11
click at [354, 217] on readpronunciation-word "Engineer" at bounding box center [336, 223] width 44 height 12
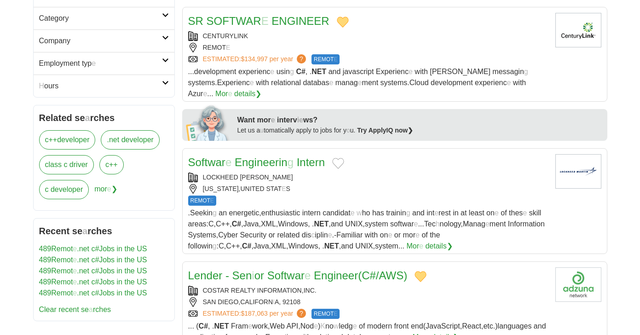
scroll to position [230, 0]
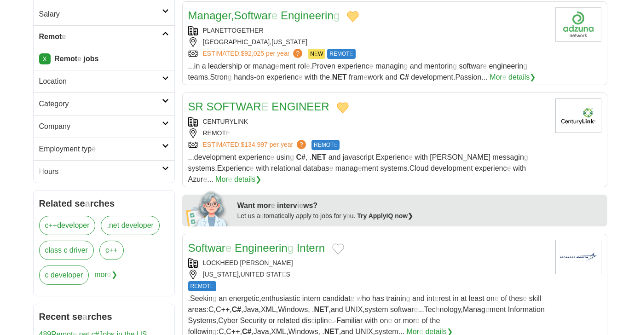
click at [336, 243] on button "Add to favorite jobs" at bounding box center [338, 248] width 12 height 11
click at [288, 241] on readpronunciation-span "g" at bounding box center [290, 247] width 6 height 12
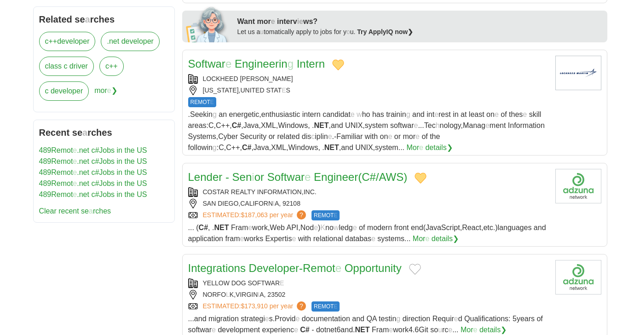
click at [416, 263] on button "Add to favorite jobs" at bounding box center [415, 268] width 12 height 11
click at [347, 262] on readpronunciation-word "Opportunity" at bounding box center [372, 268] width 57 height 12
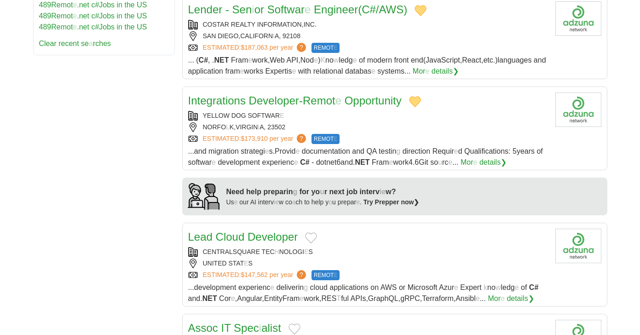
scroll to position [644, 0]
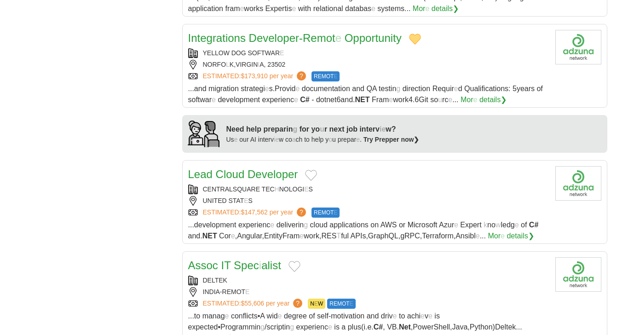
click at [309, 170] on button "Add to favorite jobs" at bounding box center [311, 175] width 12 height 11
click at [266, 168] on readpronunciation-word "Developer" at bounding box center [272, 174] width 50 height 12
click at [297, 261] on button "Add to favorite jobs" at bounding box center [294, 266] width 12 height 11
click at [256, 259] on readpronunciation-span "Spec" at bounding box center [246, 265] width 25 height 12
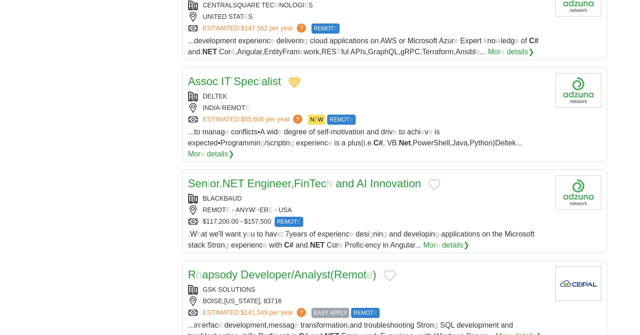
click at [440, 179] on button "Add to favorite jobs" at bounding box center [434, 184] width 12 height 11
click at [354, 177] on readpronunciation-word "and" at bounding box center [345, 183] width 18 height 12
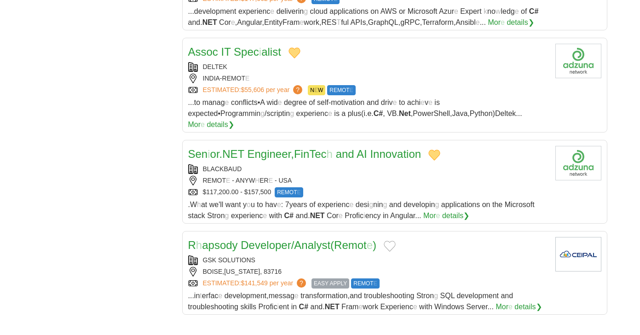
scroll to position [874, 0]
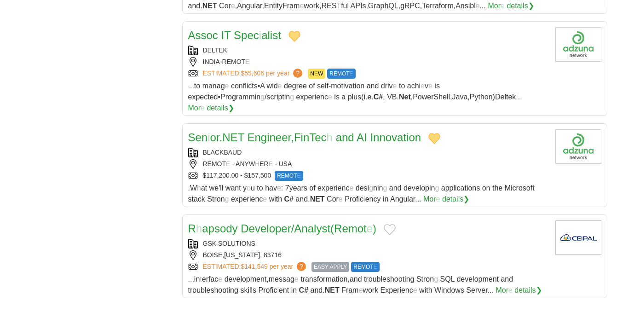
click at [395, 224] on button "Add to favorite jobs" at bounding box center [389, 229] width 12 height 11
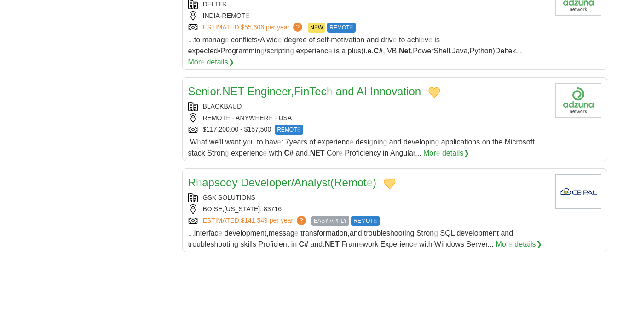
click at [287, 176] on readpronunciation-word "Developer" at bounding box center [265, 182] width 50 height 12
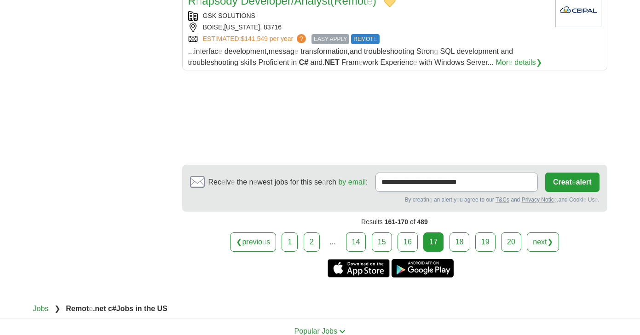
scroll to position [1103, 0]
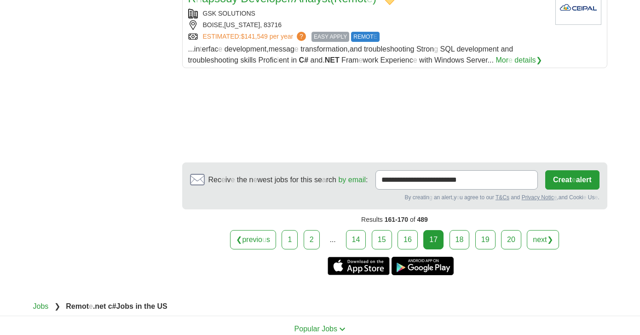
click at [460, 230] on link "18" at bounding box center [459, 239] width 20 height 19
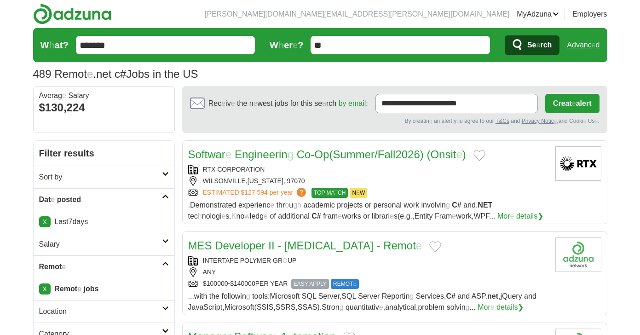
click at [484, 156] on button "Add to favorite jobs" at bounding box center [479, 155] width 12 height 11
click at [429, 245] on button "Add to favorite jobs" at bounding box center [435, 246] width 12 height 11
click at [383, 244] on readpronunciation-span "Remot" at bounding box center [399, 245] width 33 height 12
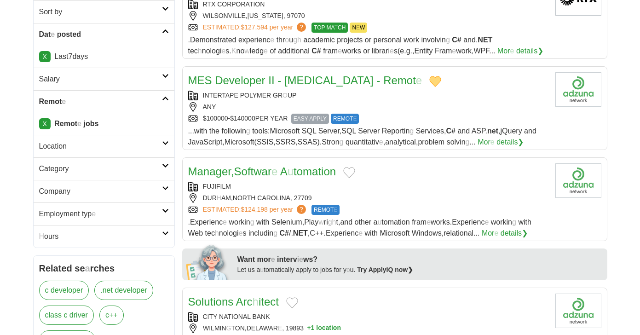
scroll to position [184, 0]
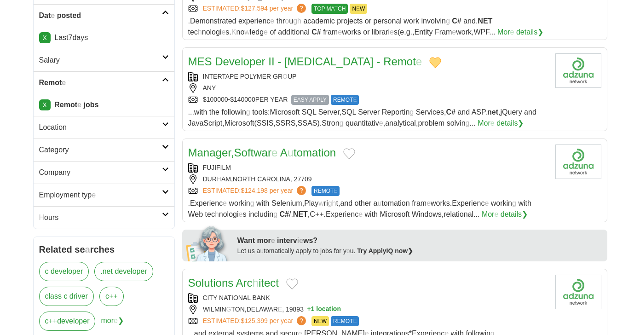
click at [352, 152] on button "Add to favorite jobs" at bounding box center [349, 153] width 12 height 11
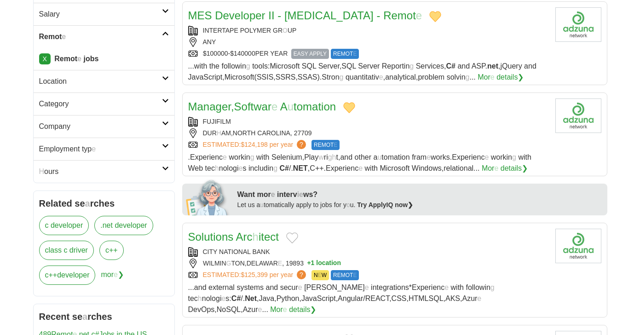
click at [291, 237] on button "Add to favorite jobs" at bounding box center [292, 237] width 12 height 11
click at [271, 236] on readpronunciation-span "itect" at bounding box center [268, 236] width 20 height 12
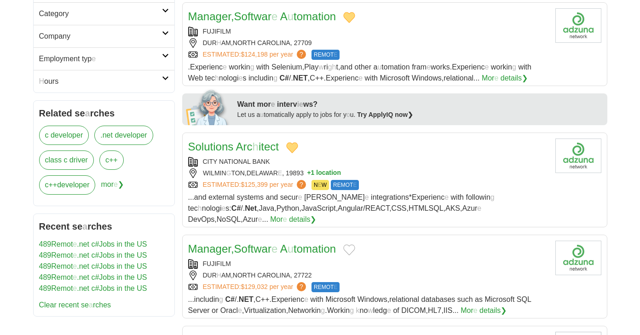
scroll to position [322, 0]
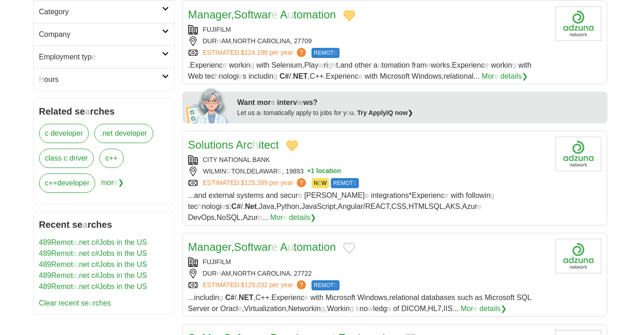
click at [355, 242] on button "Add to favorite jobs" at bounding box center [349, 247] width 12 height 11
click at [317, 240] on readpronunciation-span "tomation" at bounding box center [314, 246] width 42 height 12
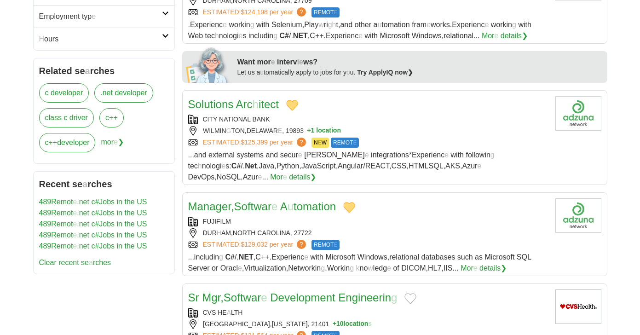
scroll to position [414, 0]
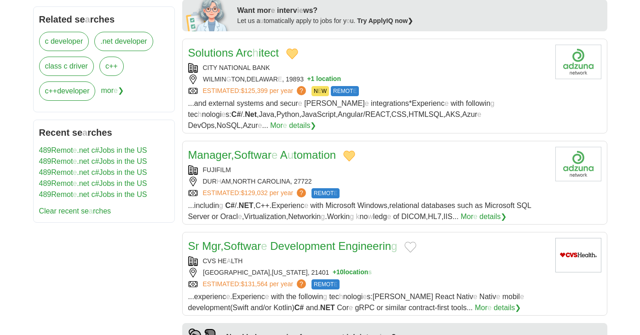
click at [413, 241] on button "Add to favorite jobs" at bounding box center [410, 246] width 12 height 11
click at [330, 240] on readpronunciation-word "Development" at bounding box center [302, 246] width 65 height 12
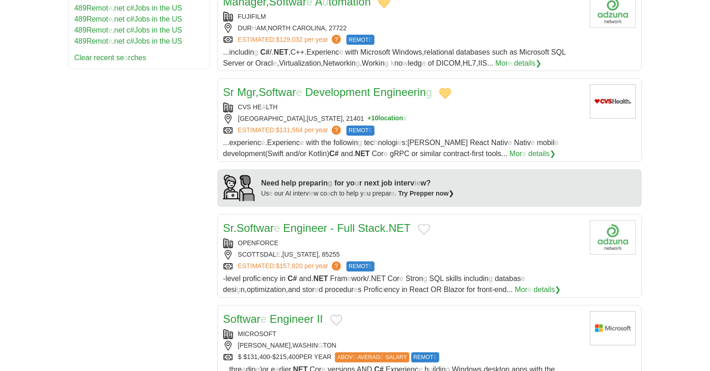
click at [427, 224] on button "Add to favorite jobs" at bounding box center [424, 229] width 12 height 11
click at [378, 223] on readpronunciation-word "Stack" at bounding box center [372, 229] width 28 height 12
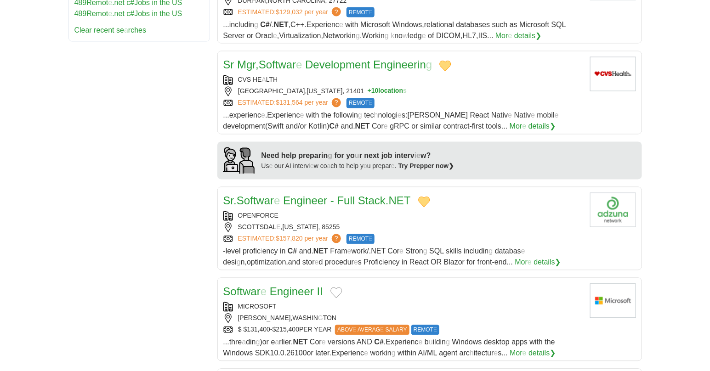
scroll to position [618, 0]
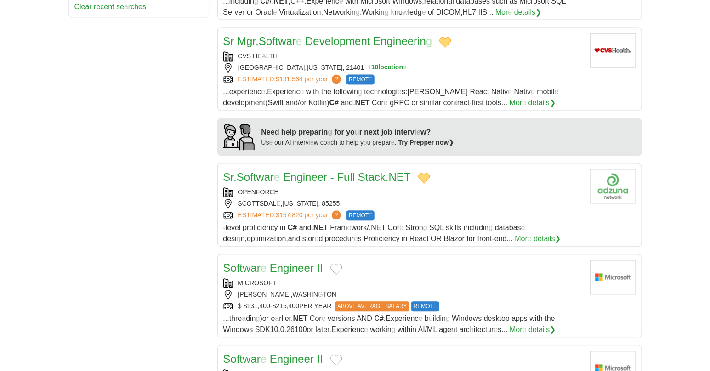
click at [337, 264] on button "Add to favorite jobs" at bounding box center [337, 269] width 12 height 11
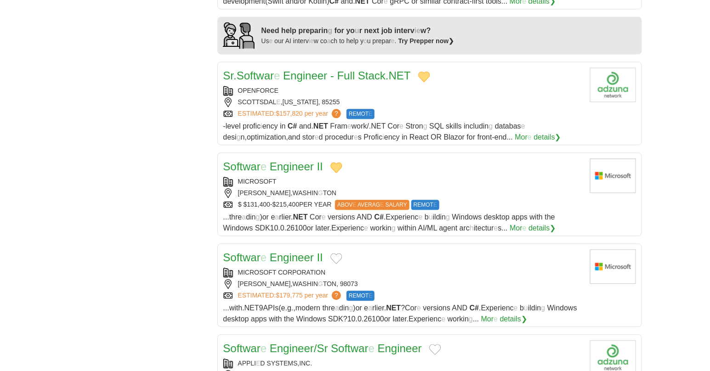
click at [336, 253] on button "Add to favorite jobs" at bounding box center [337, 258] width 12 height 11
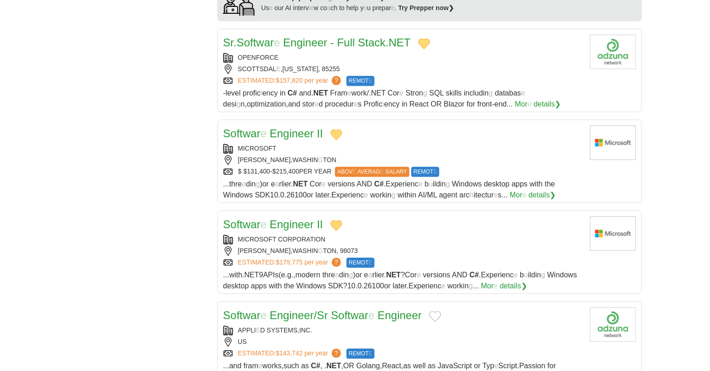
scroll to position [771, 0]
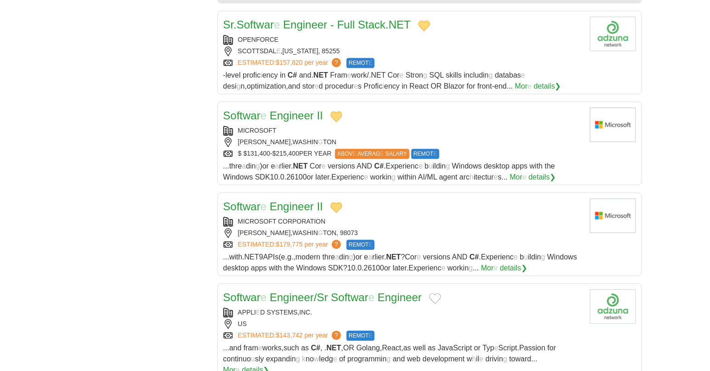
click at [439, 293] on button "Add to favorite jobs" at bounding box center [435, 298] width 12 height 11
click at [398, 291] on readpronunciation-word "Engineer" at bounding box center [400, 297] width 44 height 12
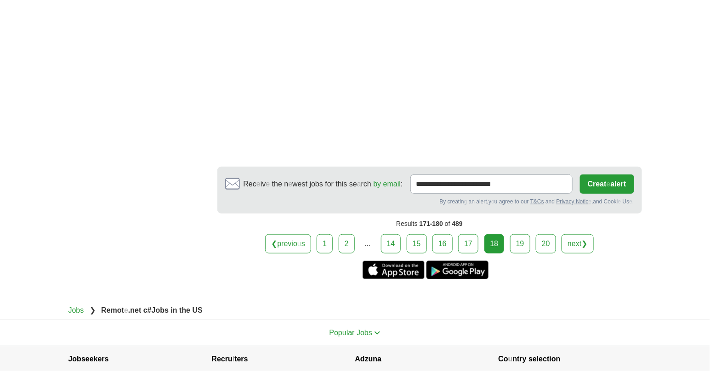
scroll to position [1435, 0]
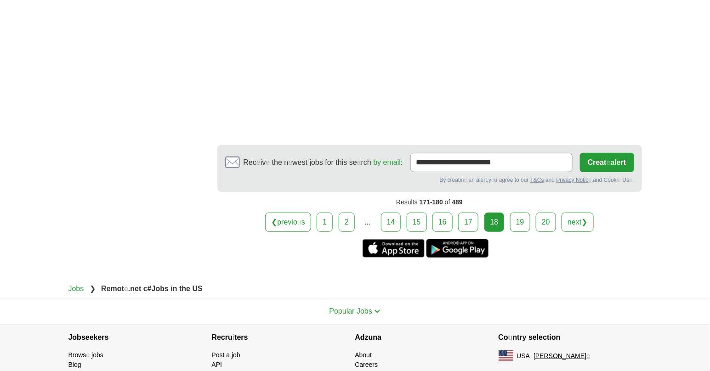
click at [523, 213] on link "19" at bounding box center [520, 222] width 20 height 19
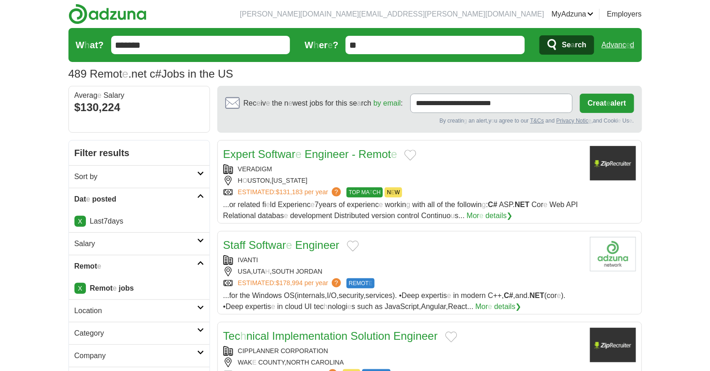
click at [411, 152] on button "Add to favorite jobs" at bounding box center [411, 155] width 12 height 11
click at [333, 150] on readpronunciation-word "Engineer" at bounding box center [327, 154] width 44 height 12
click at [352, 246] on button "Add to favorite jobs" at bounding box center [353, 246] width 12 height 11
click at [203, 175] on div at bounding box center [203, 175] width 0 height 0
click at [307, 248] on readpronunciation-word "Engineer" at bounding box center [318, 245] width 44 height 12
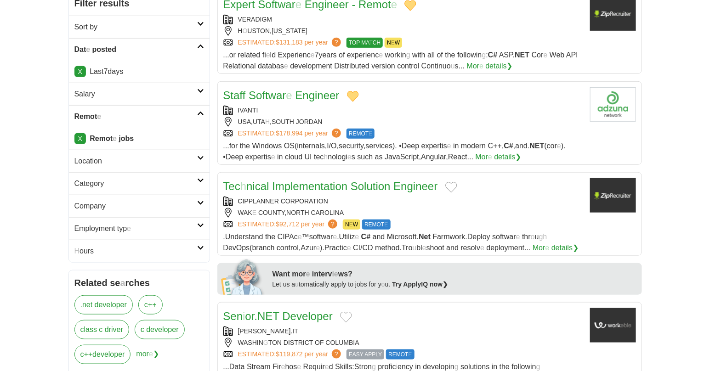
scroll to position [153, 0]
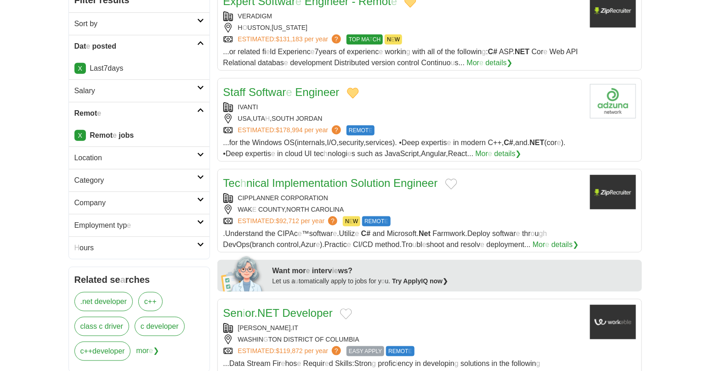
click at [448, 184] on button "Add to favorite jobs" at bounding box center [452, 184] width 12 height 11
click at [411, 182] on readpronunciation-word "Engineer" at bounding box center [416, 183] width 44 height 12
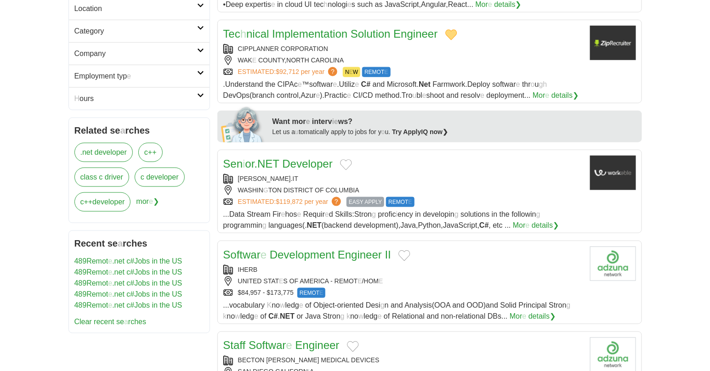
scroll to position [306, 0]
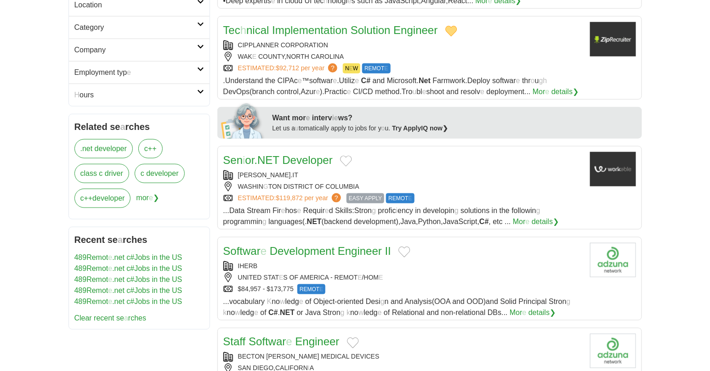
click at [352, 159] on button "Add to favorite jobs" at bounding box center [346, 161] width 12 height 11
click at [298, 159] on readpronunciation-word "Developer" at bounding box center [307, 160] width 50 height 12
click at [401, 255] on button "Add to favorite jobs" at bounding box center [405, 252] width 12 height 11
click at [348, 246] on readpronunciation-word "Engineer" at bounding box center [360, 251] width 44 height 12
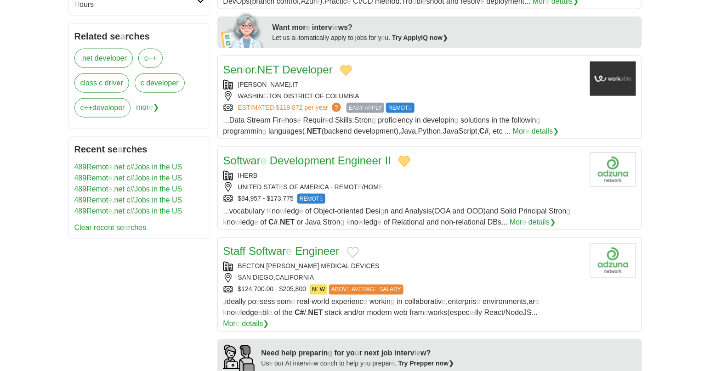
scroll to position [408, 0]
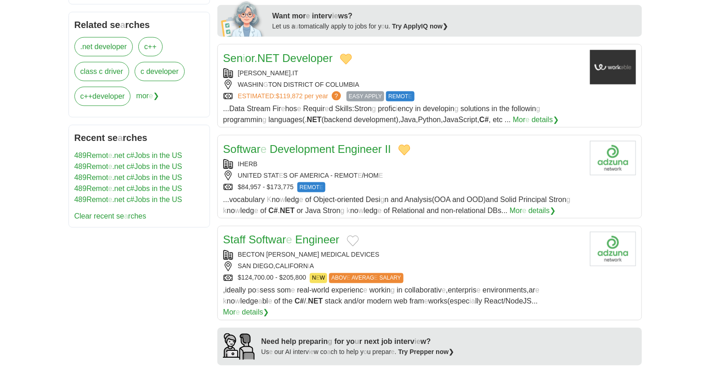
click at [355, 243] on button "Add to favorite jobs" at bounding box center [353, 241] width 12 height 11
click at [326, 239] on readpronunciation-word "Engineer" at bounding box center [318, 240] width 44 height 12
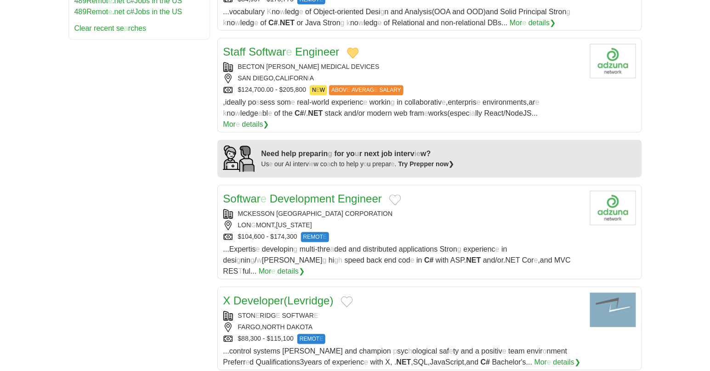
scroll to position [613, 0]
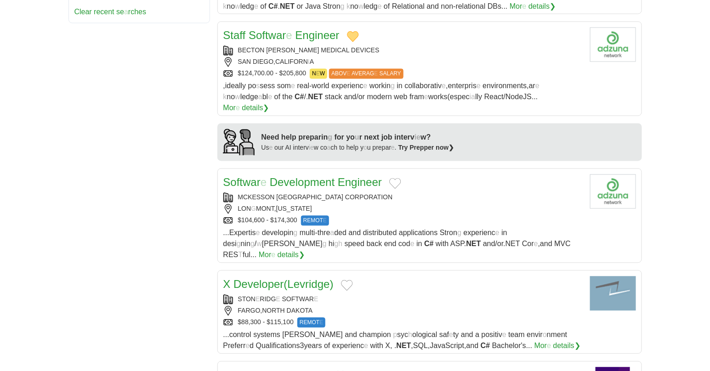
click at [396, 178] on button "Add to favorite jobs" at bounding box center [395, 183] width 12 height 11
click at [371, 177] on readpronunciation-word "Engineer" at bounding box center [360, 183] width 44 height 12
click at [350, 280] on button "Add to favorite jobs" at bounding box center [347, 285] width 12 height 11
click at [316, 279] on readpronunciation-word "Levridge" at bounding box center [309, 285] width 42 height 12
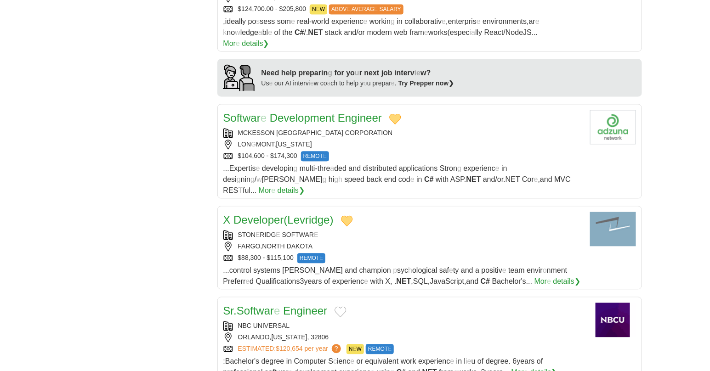
scroll to position [715, 0]
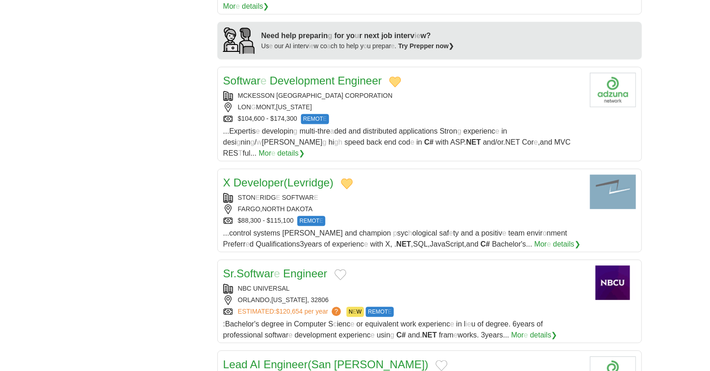
click at [345, 269] on button "Add to favorite jobs" at bounding box center [341, 274] width 12 height 11
click at [311, 268] on readpronunciation-word "Engineer" at bounding box center [305, 274] width 44 height 12
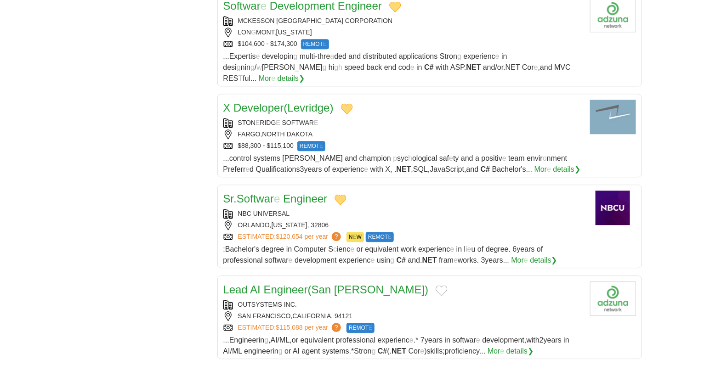
scroll to position [817, 0]
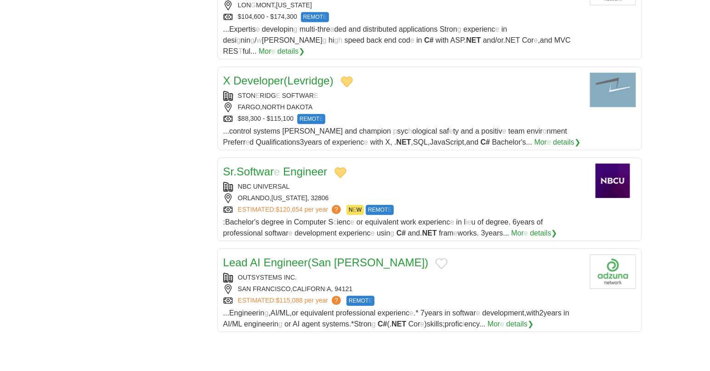
click at [436, 258] on button "Add to favorite jobs" at bounding box center [442, 263] width 12 height 11
click at [334, 257] on readpronunciation-span at bounding box center [332, 263] width 3 height 12
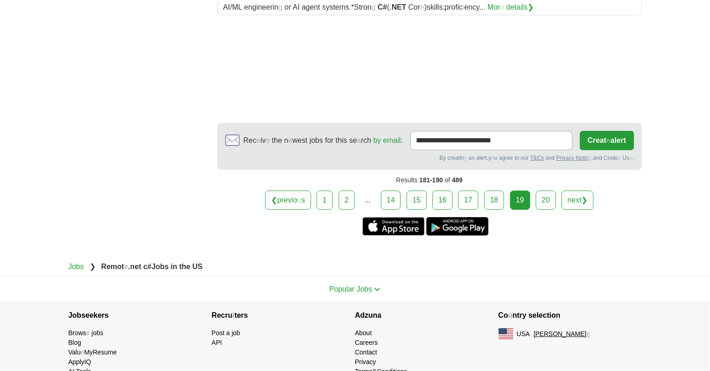
scroll to position [1137, 0]
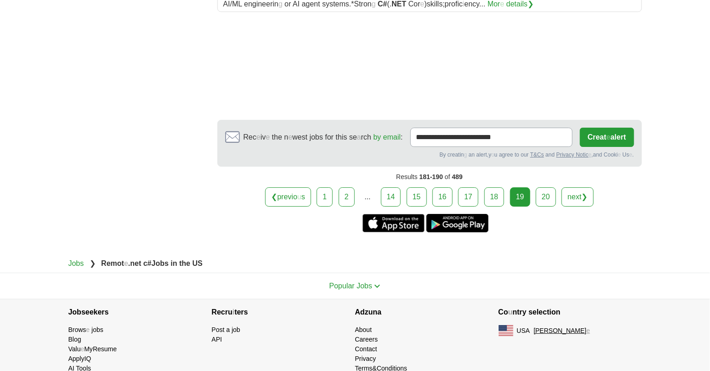
click at [543, 188] on link "20" at bounding box center [546, 197] width 20 height 19
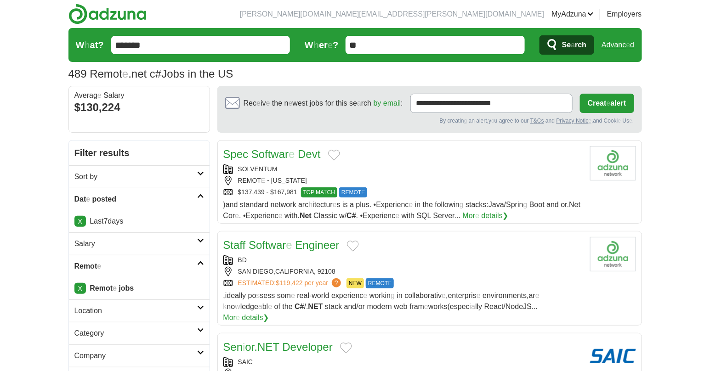
click at [332, 155] on button "Add to favorite jobs" at bounding box center [334, 155] width 12 height 11
click at [292, 153] on readpronunciation-span "e" at bounding box center [292, 154] width 6 height 12
click at [351, 246] on button "Add to favorite jobs" at bounding box center [353, 246] width 12 height 11
click at [314, 246] on readpronunciation-word "Engineer" at bounding box center [318, 245] width 44 height 12
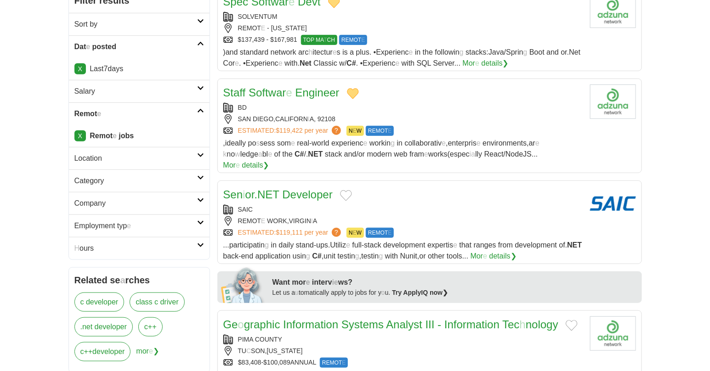
scroll to position [153, 0]
click at [350, 190] on button "Add to favorite jobs" at bounding box center [346, 195] width 12 height 11
click at [272, 188] on readpronunciation-word "NET" at bounding box center [268, 194] width 22 height 12
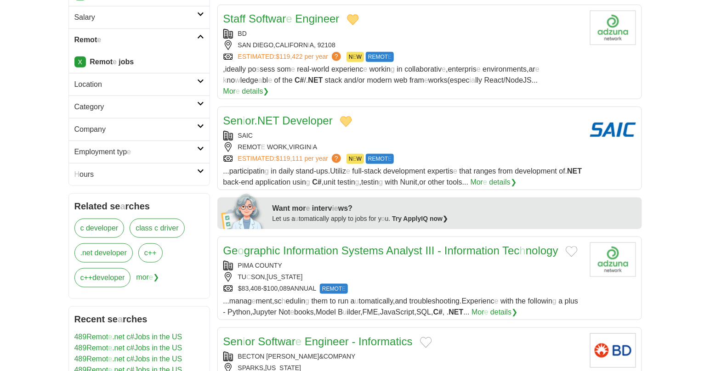
scroll to position [255, 0]
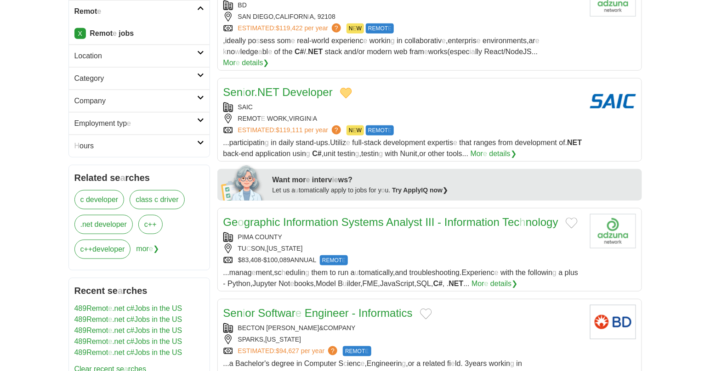
click at [573, 218] on button "Add to favorite jobs" at bounding box center [572, 223] width 12 height 11
click at [513, 216] on readpronunciation-span "Tec" at bounding box center [511, 222] width 17 height 12
click at [425, 309] on button "Add to favorite jobs" at bounding box center [426, 314] width 12 height 11
click at [355, 307] on readpronunciation-word "-" at bounding box center [354, 313] width 4 height 12
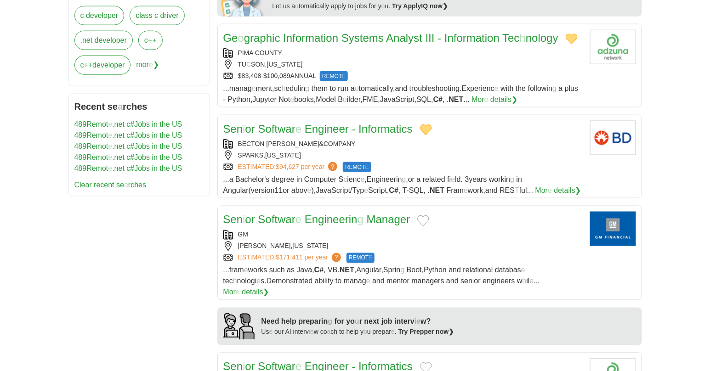
scroll to position [460, 0]
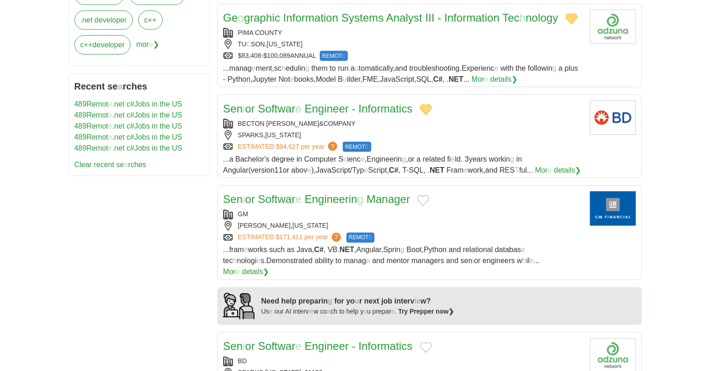
click at [424, 195] on button "Add to favorite jobs" at bounding box center [423, 200] width 12 height 11
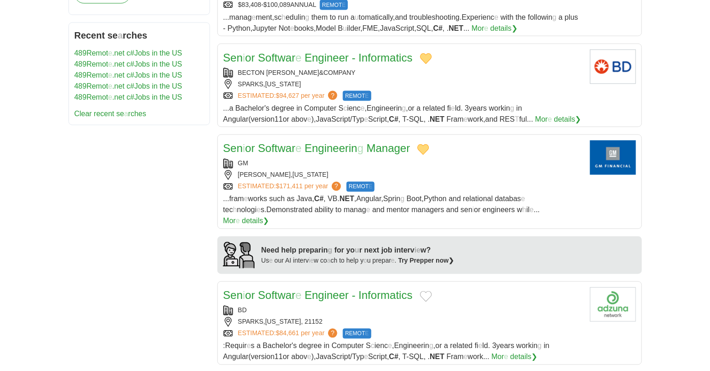
click at [426, 291] on button "Add to favorite jobs" at bounding box center [426, 296] width 12 height 11
click at [366, 290] on readpronunciation-word "Informatics" at bounding box center [386, 296] width 54 height 12
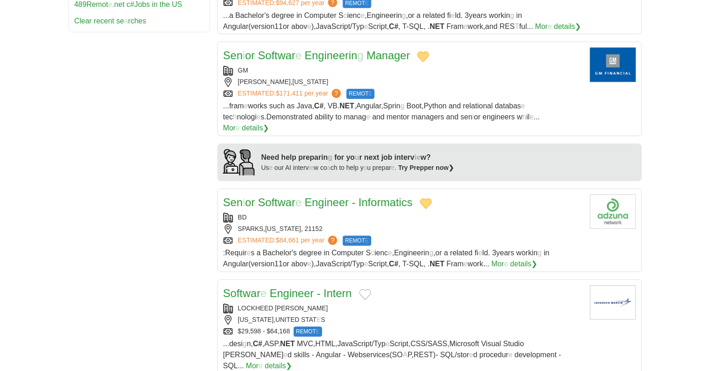
scroll to position [613, 0]
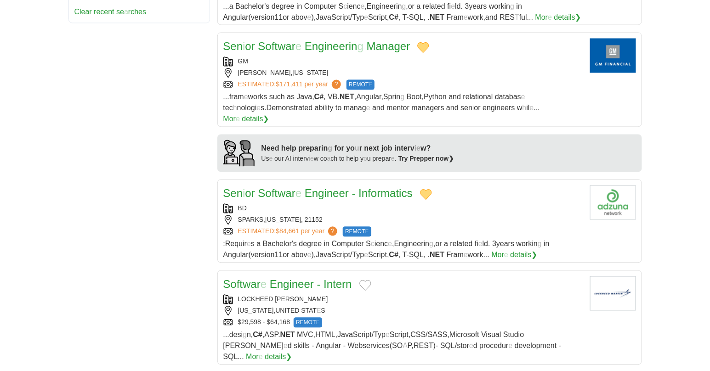
click at [363, 280] on button "Add to favorite jobs" at bounding box center [366, 285] width 12 height 11
click at [309, 279] on readpronunciation-word "Engineer" at bounding box center [292, 285] width 44 height 12
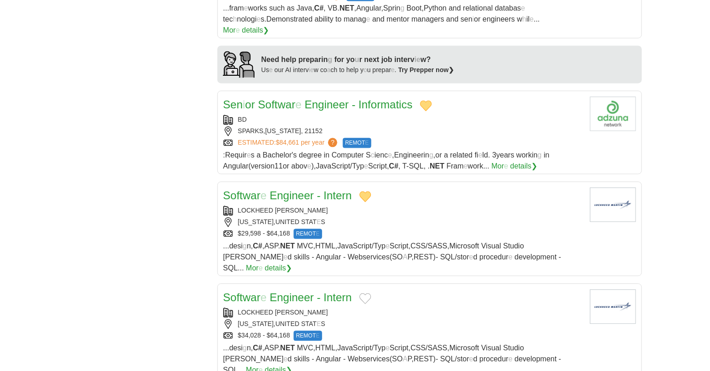
scroll to position [715, 0]
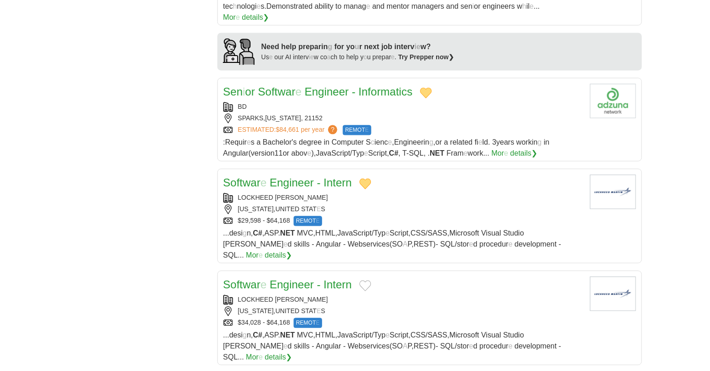
click at [368, 280] on button "Add to favorite jobs" at bounding box center [366, 285] width 12 height 11
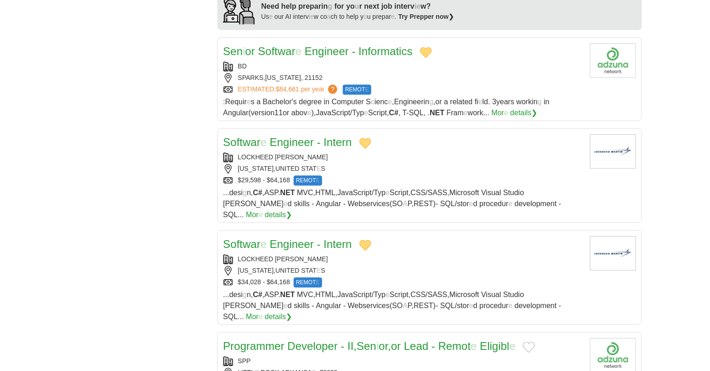
scroll to position [817, 0]
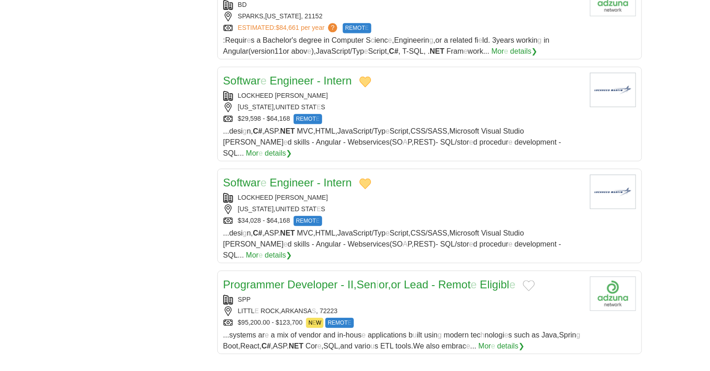
click at [535, 280] on button "Add to favorite jobs" at bounding box center [529, 285] width 12 height 11
click at [428, 279] on readpronunciation-word "Lead" at bounding box center [416, 285] width 24 height 12
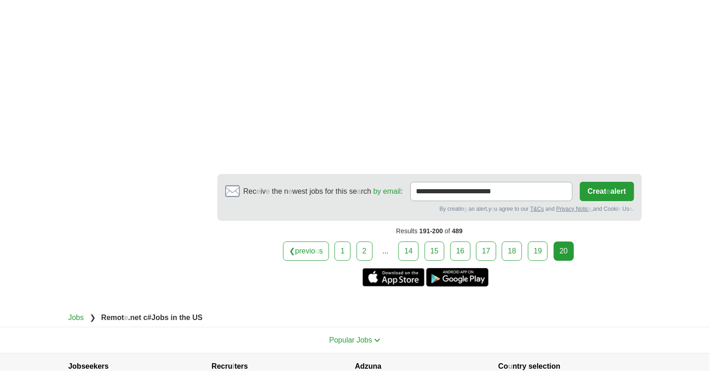
scroll to position [1155, 0]
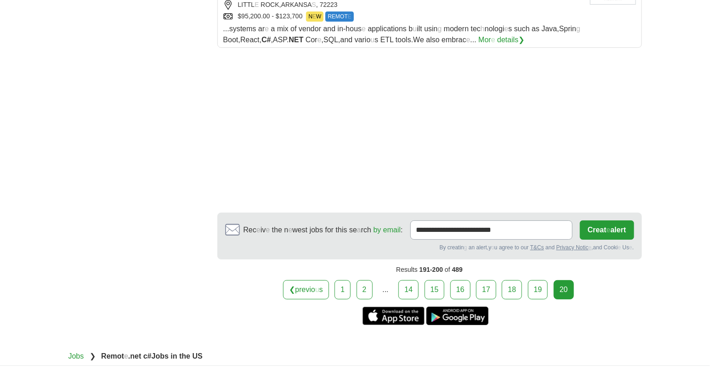
scroll to position [1073, 0]
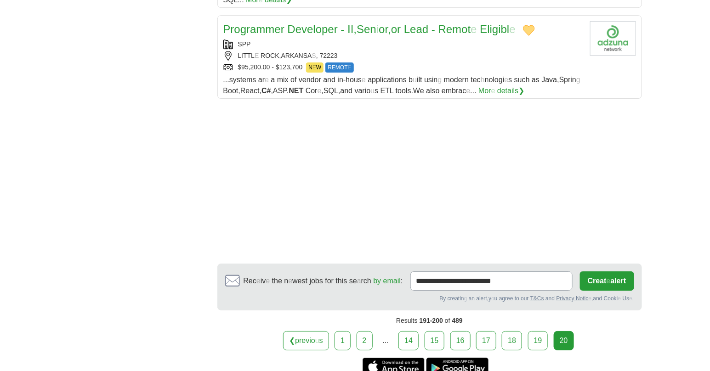
click at [590, 331] on div "❮ previo u s 1 2 ... 14 15 16 17" at bounding box center [429, 340] width 425 height 19
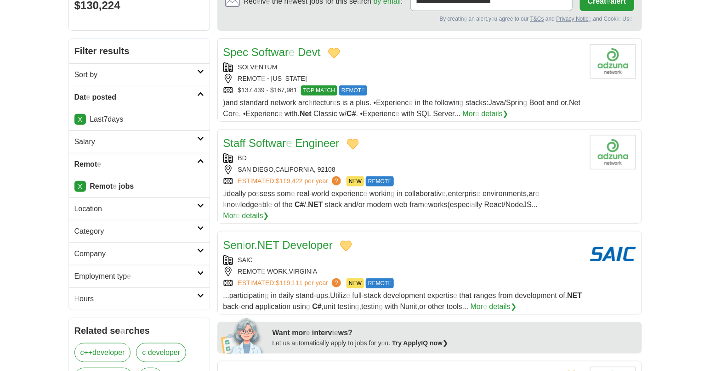
scroll to position [0, 0]
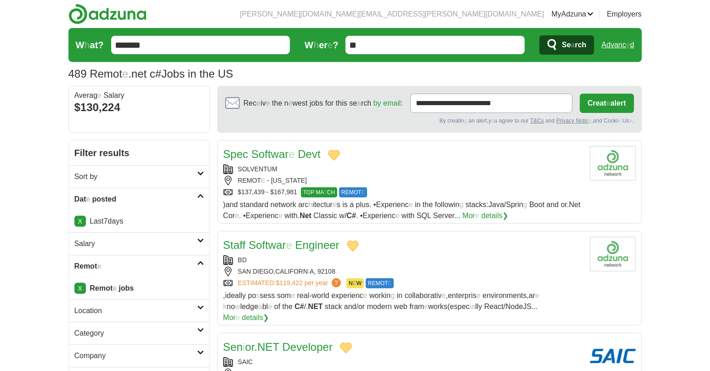
click at [78, 224] on readpronunciation-word "X" at bounding box center [80, 221] width 4 height 7
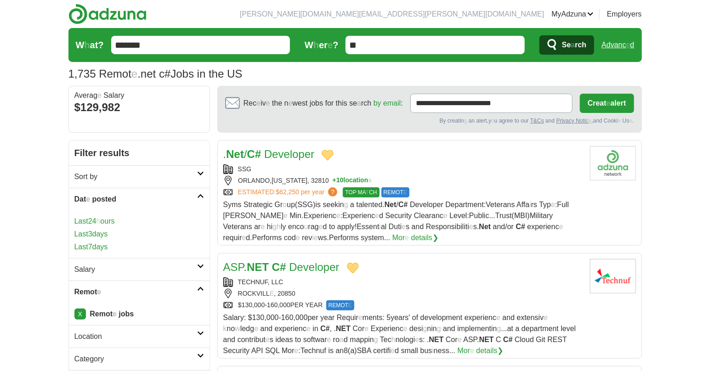
click at [103, 239] on link "Last 3 days" at bounding box center [139, 234] width 130 height 11
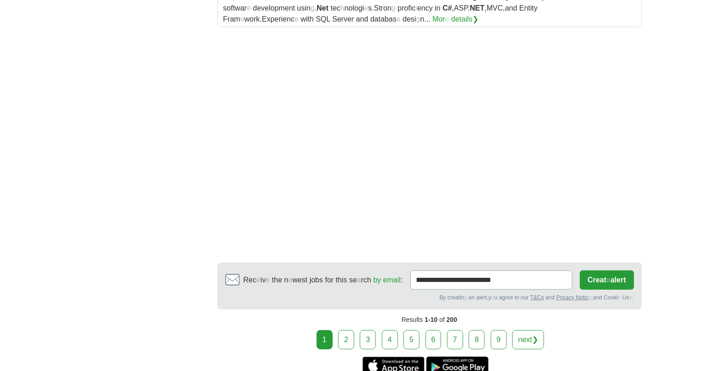
scroll to position [1328, 0]
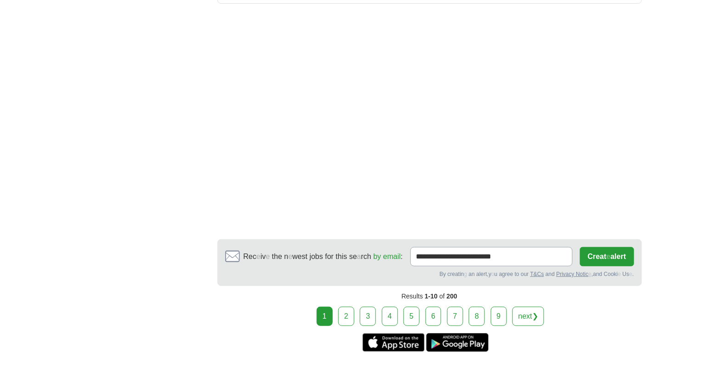
click at [347, 309] on link "2" at bounding box center [346, 316] width 16 height 19
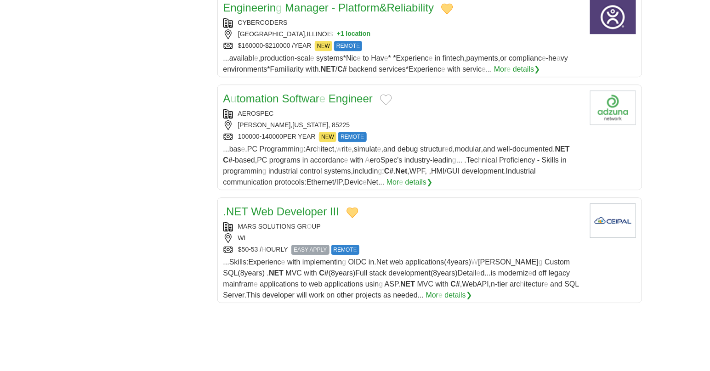
scroll to position [868, 0]
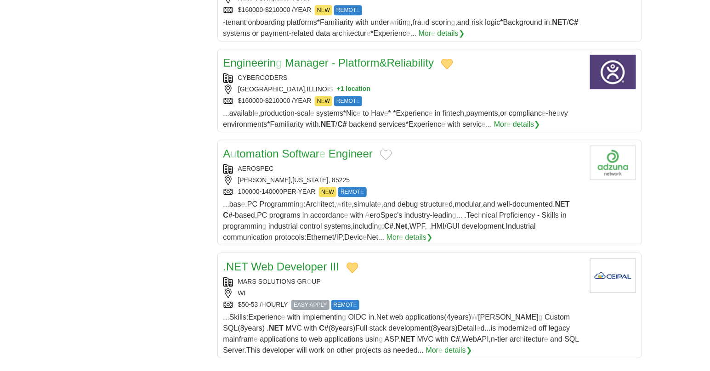
click at [388, 149] on button "Add to favorite jobs" at bounding box center [386, 154] width 12 height 11
click at [351, 148] on readpronunciation-word "Engineer" at bounding box center [351, 154] width 44 height 12
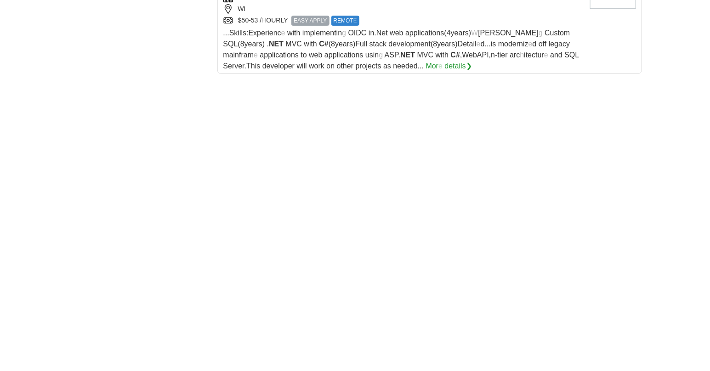
scroll to position [1277, 0]
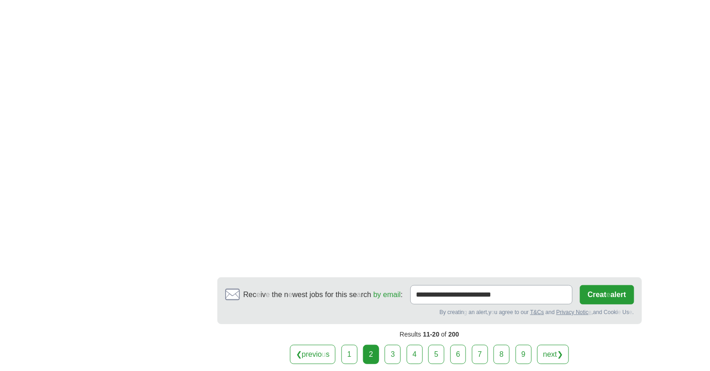
click at [390, 347] on link "3" at bounding box center [393, 354] width 16 height 19
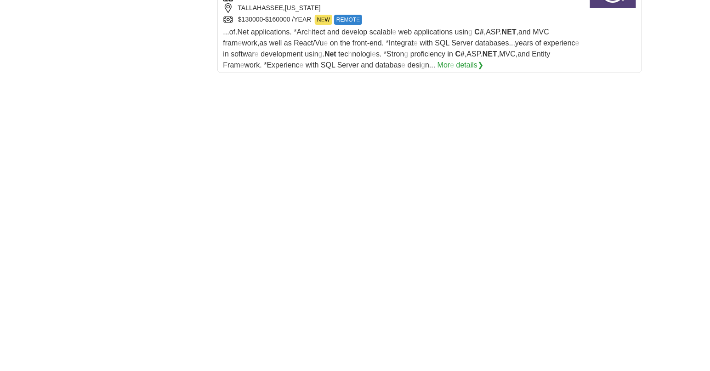
scroll to position [1328, 0]
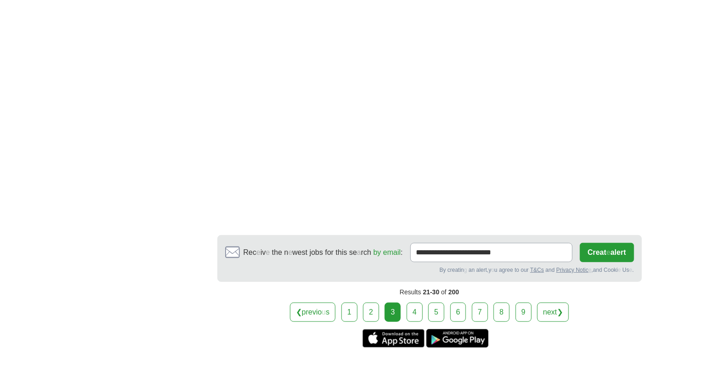
click at [418, 303] on link "4" at bounding box center [415, 312] width 16 height 19
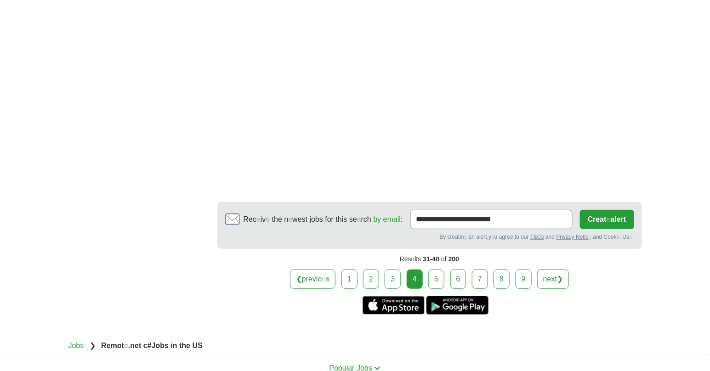
scroll to position [1379, 0]
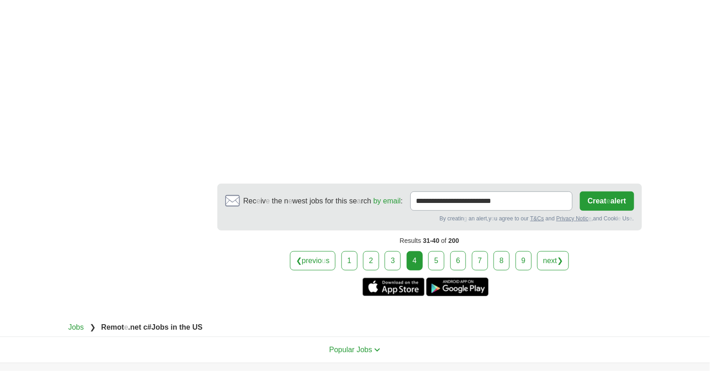
click at [442, 261] on link "5" at bounding box center [436, 260] width 16 height 19
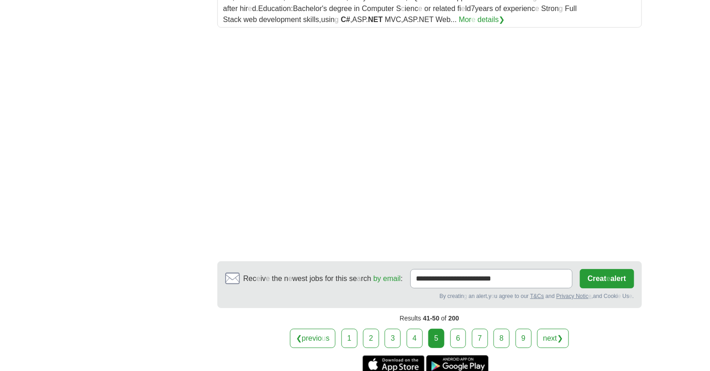
scroll to position [1226, 0]
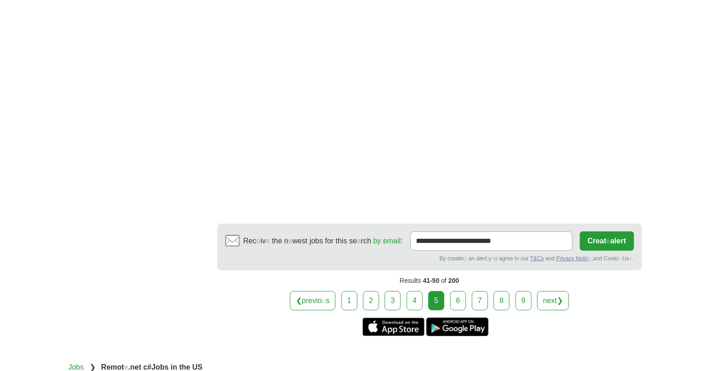
click at [454, 300] on link "6" at bounding box center [459, 300] width 16 height 19
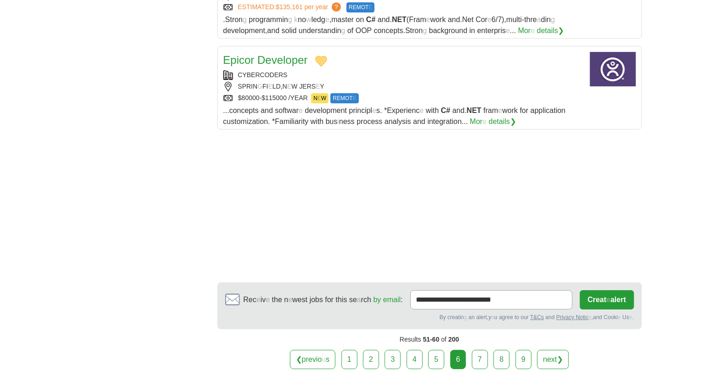
scroll to position [1073, 0]
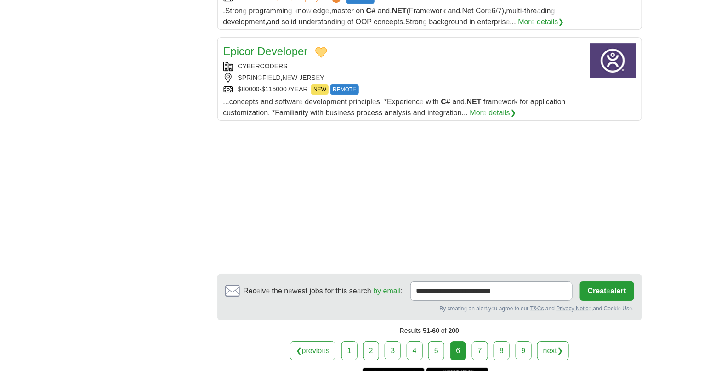
click at [480, 342] on link "7" at bounding box center [480, 351] width 16 height 19
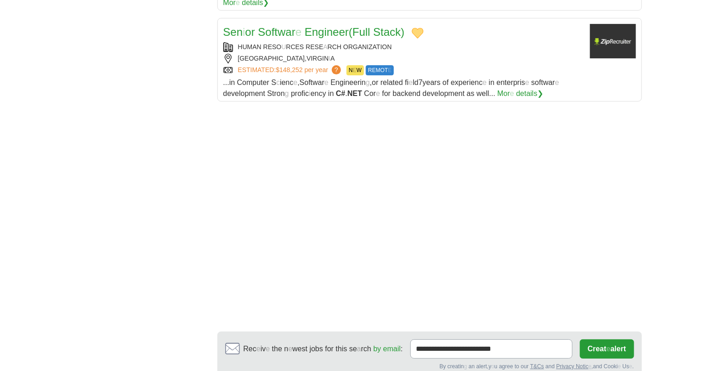
scroll to position [1226, 0]
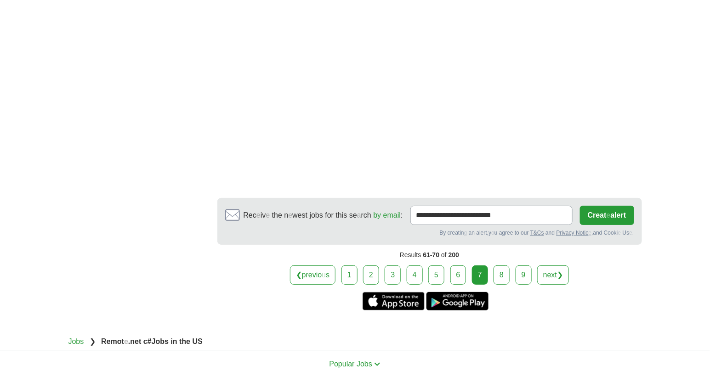
click at [499, 266] on link "8" at bounding box center [502, 275] width 16 height 19
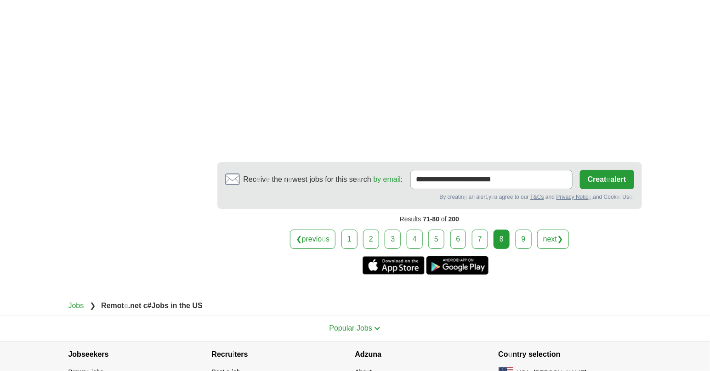
scroll to position [1175, 0]
click at [522, 229] on link "9" at bounding box center [524, 238] width 16 height 19
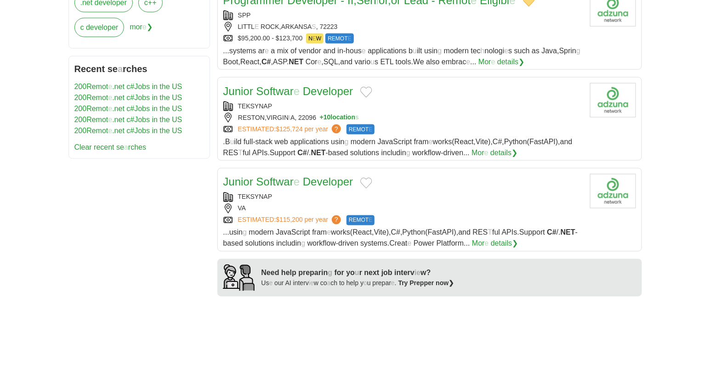
scroll to position [408, 0]
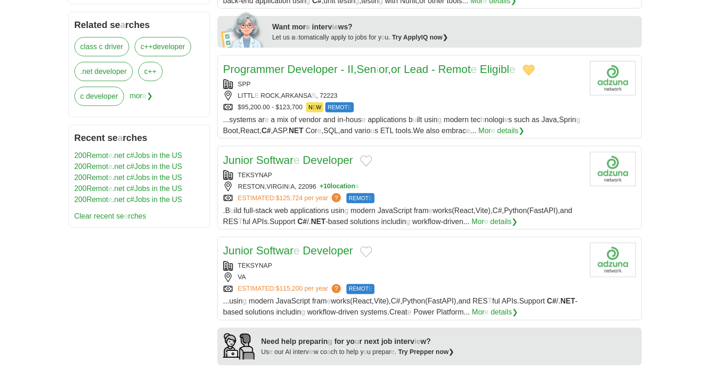
click at [366, 156] on button "Add to favorite jobs" at bounding box center [366, 161] width 12 height 11
click at [364, 247] on button "Add to favorite jobs" at bounding box center [366, 252] width 12 height 11
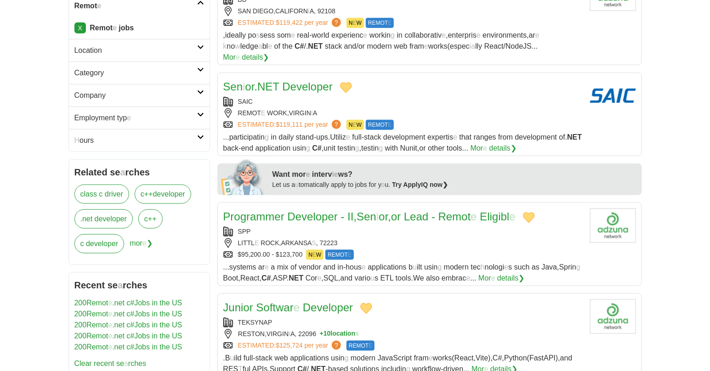
scroll to position [255, 0]
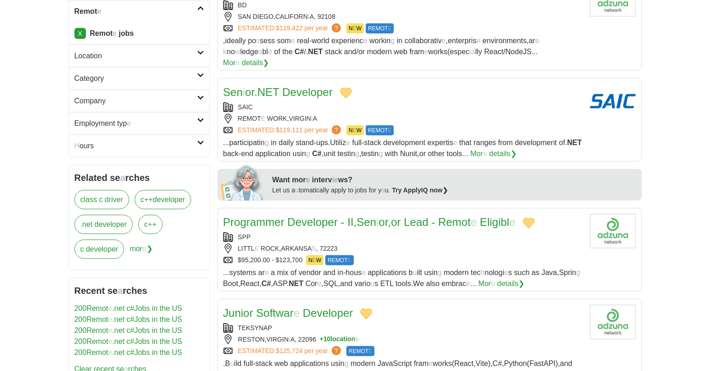
click at [111, 223] on readpronunciation-word "developer" at bounding box center [111, 225] width 32 height 8
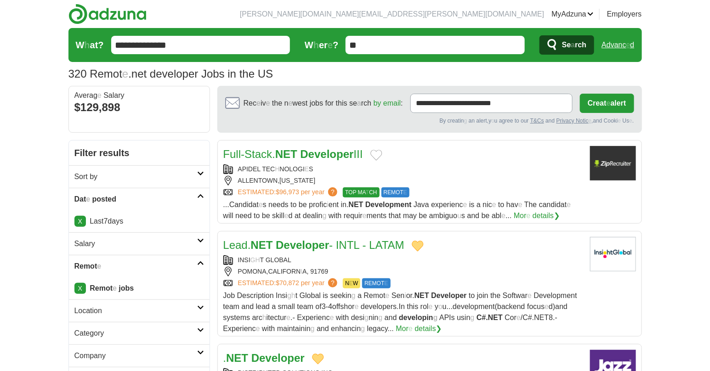
drag, startPoint x: 385, startPoint y: 153, endPoint x: 353, endPoint y: 157, distance: 33.0
click at [383, 153] on button "Add to favorite jobs" at bounding box center [377, 155] width 12 height 11
click at [353, 157] on readpronunciation-word "Developer" at bounding box center [327, 154] width 53 height 12
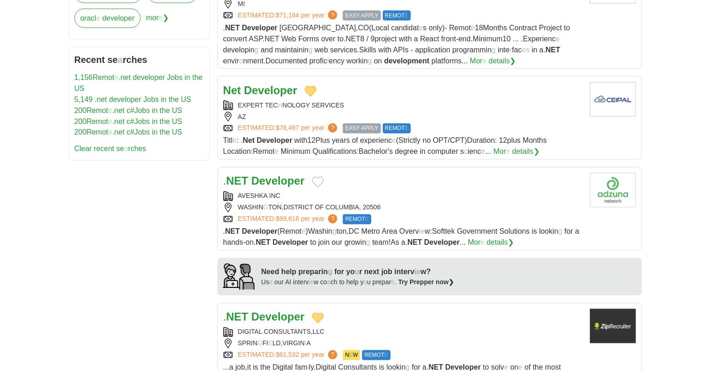
scroll to position [511, 0]
click at [314, 182] on button "Add to favorite jobs" at bounding box center [318, 182] width 12 height 11
click at [272, 183] on readpronunciation-word "Developer" at bounding box center [277, 182] width 53 height 12
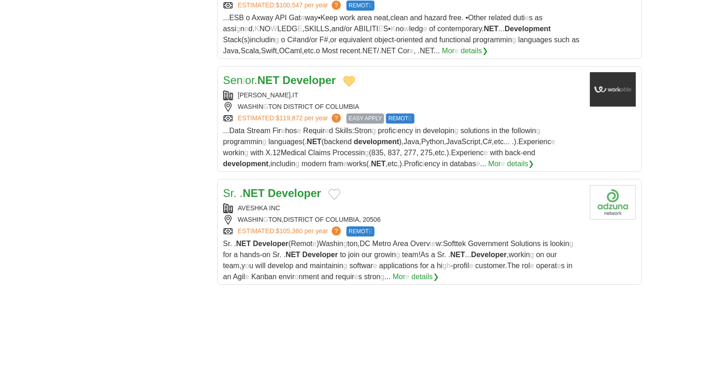
scroll to position [971, 0]
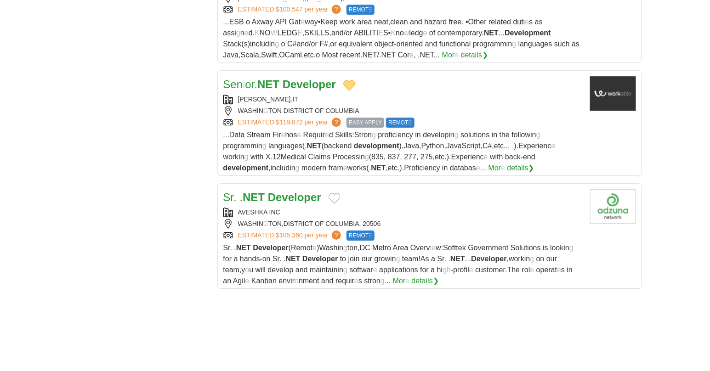
click at [338, 200] on button "Add to favorite jobs" at bounding box center [335, 198] width 12 height 11
click at [309, 203] on readpronunciation-word "Developer" at bounding box center [294, 197] width 53 height 12
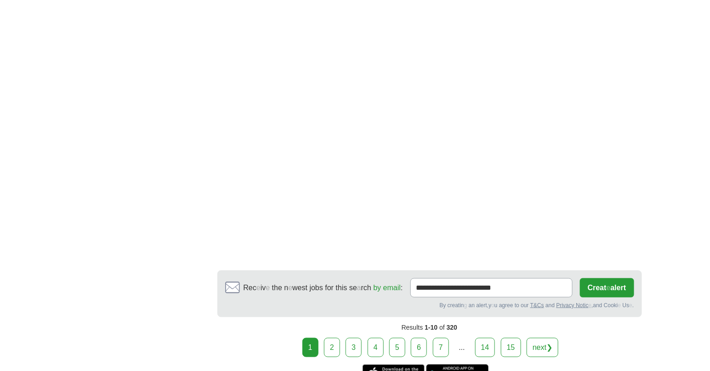
scroll to position [1685, 0]
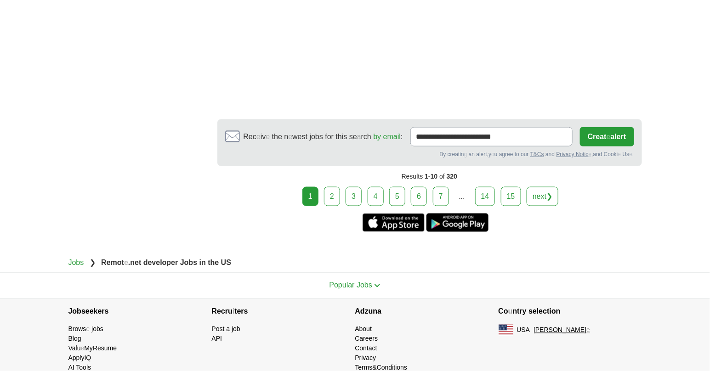
click at [328, 200] on link "2" at bounding box center [332, 196] width 16 height 19
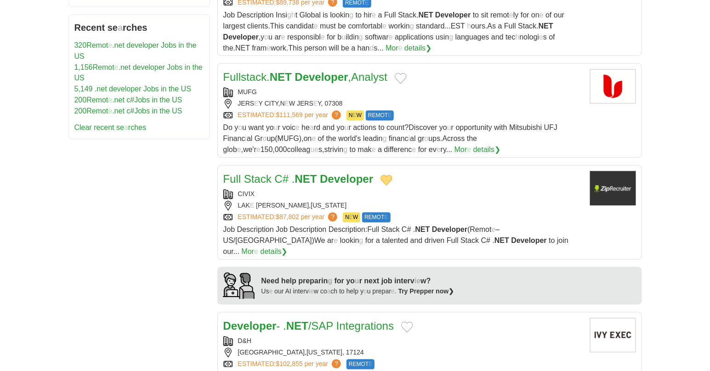
scroll to position [562, 0]
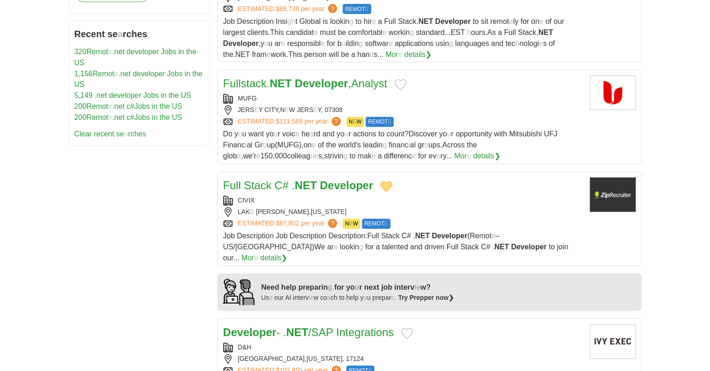
click at [407, 89] on button "Add to favorite jobs" at bounding box center [401, 85] width 12 height 11
click at [333, 88] on readpronunciation-word "Developer" at bounding box center [321, 84] width 53 height 12
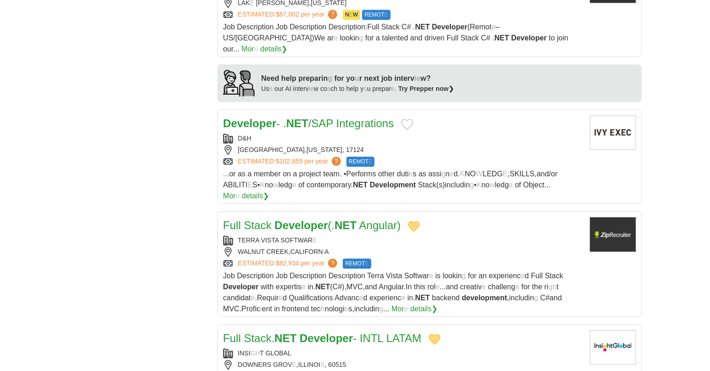
scroll to position [766, 0]
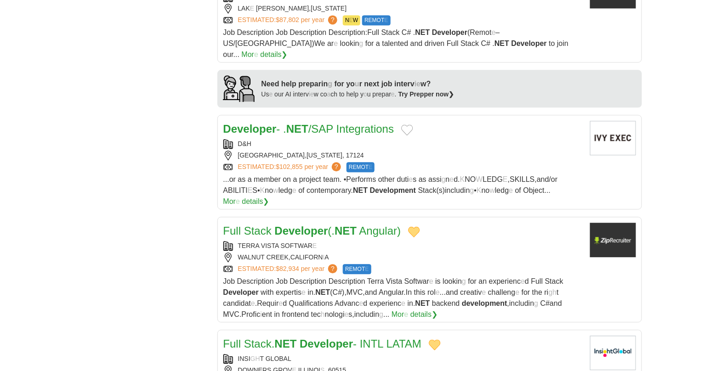
click at [408, 125] on button "Add to favorite jobs" at bounding box center [407, 130] width 12 height 11
click at [354, 123] on readpronunciation-word "Integrations" at bounding box center [365, 129] width 57 height 12
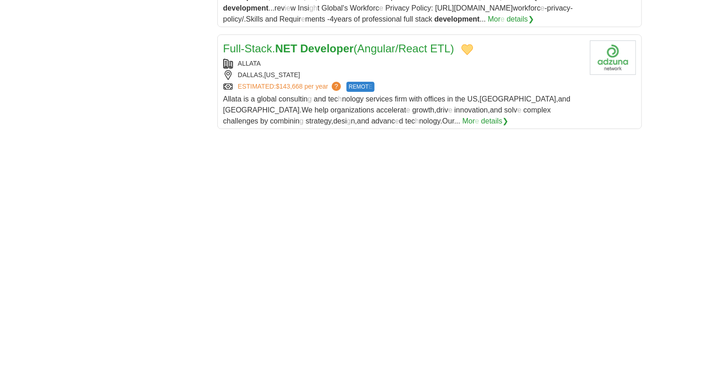
scroll to position [1430, 0]
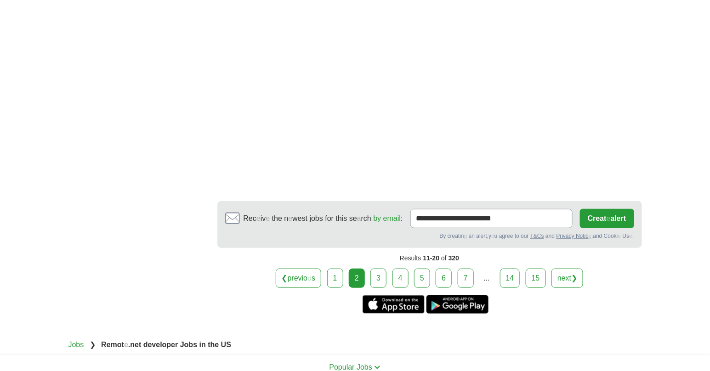
click at [377, 269] on link "3" at bounding box center [379, 278] width 16 height 19
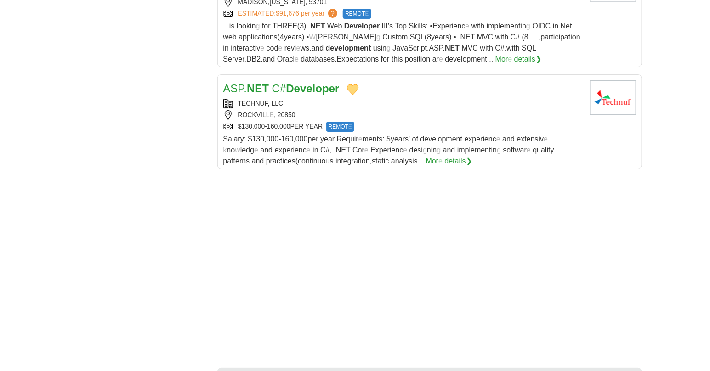
scroll to position [1328, 0]
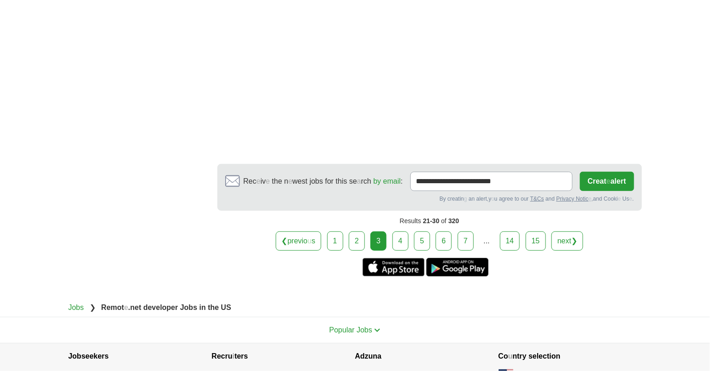
click at [398, 232] on link "4" at bounding box center [401, 241] width 16 height 19
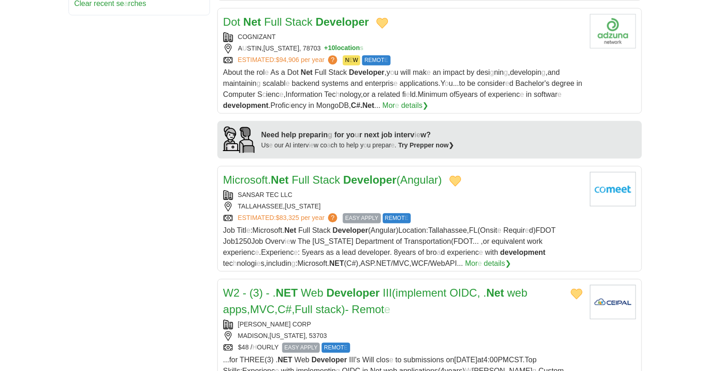
scroll to position [920, 0]
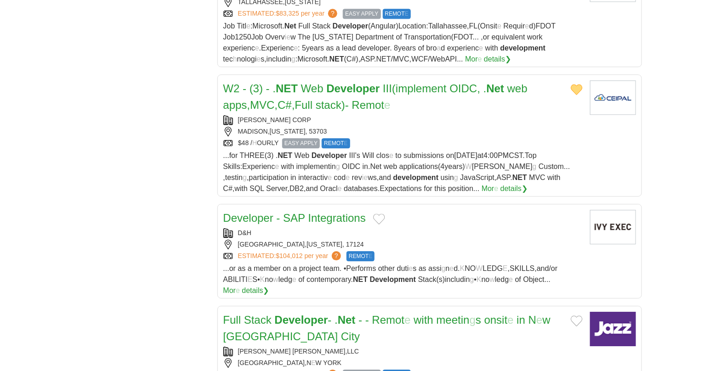
click at [377, 218] on button "Add to favorite jobs" at bounding box center [379, 219] width 12 height 11
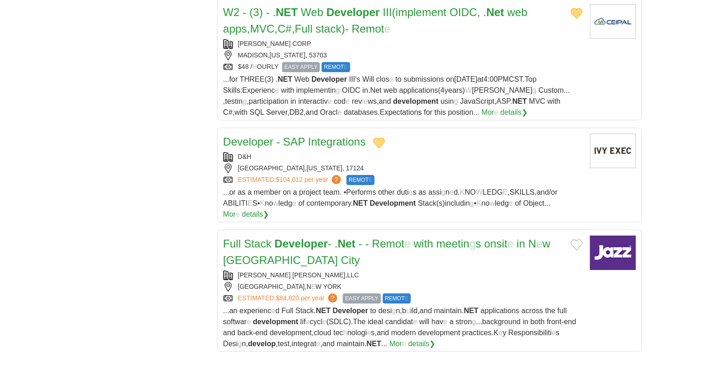
scroll to position [1124, 0]
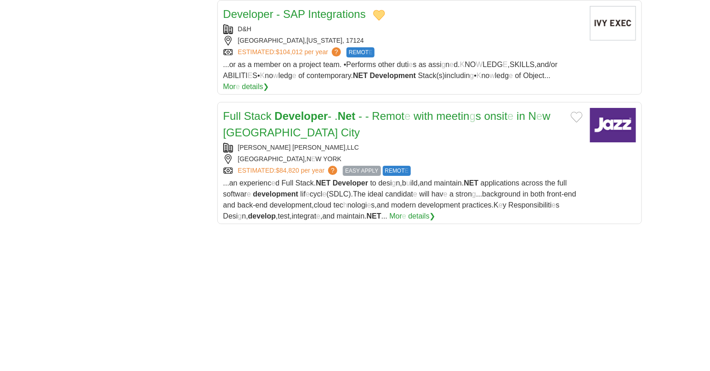
click at [579, 112] on button "Add to favorite jobs" at bounding box center [577, 117] width 12 height 11
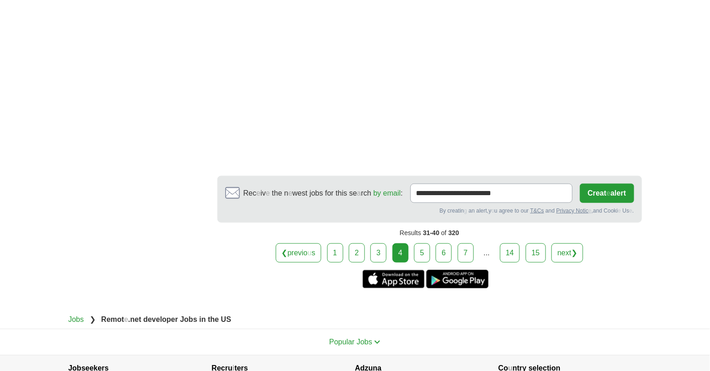
scroll to position [1532, 0]
click at [419, 243] on link "5" at bounding box center [422, 252] width 16 height 19
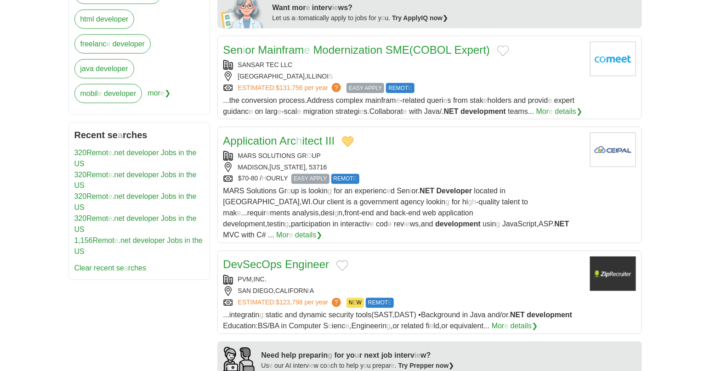
scroll to position [306, 0]
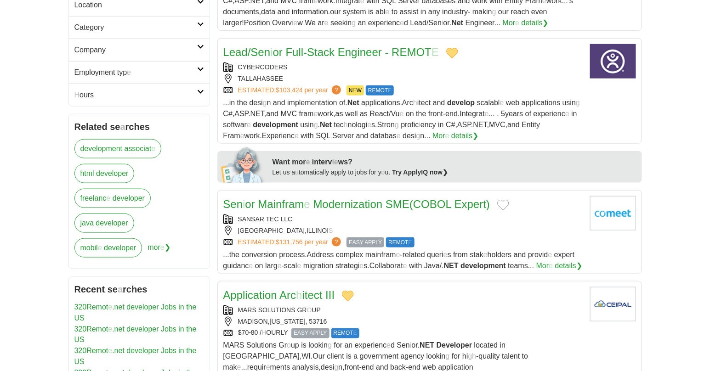
click at [504, 201] on button "Add to favorite jobs" at bounding box center [503, 205] width 12 height 11
click at [427, 206] on readpronunciation-word "COBOL" at bounding box center [432, 204] width 38 height 12
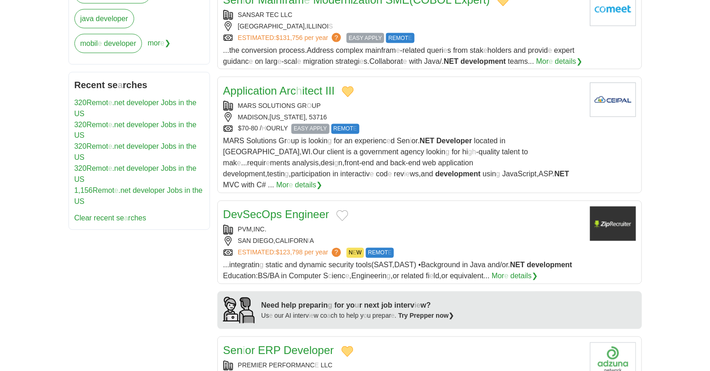
click at [340, 211] on button "Add to favorite jobs" at bounding box center [343, 216] width 12 height 11
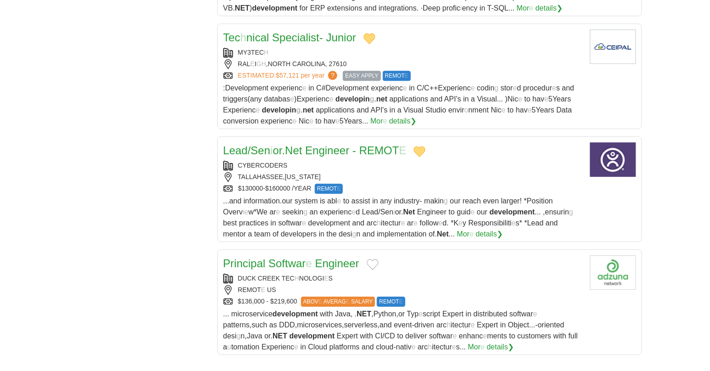
scroll to position [920, 0]
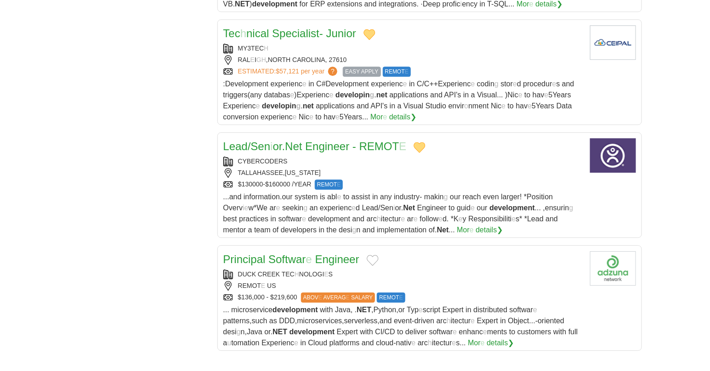
click at [374, 255] on button "Add to favorite jobs" at bounding box center [373, 260] width 12 height 11
click at [310, 253] on readpronunciation-span "e" at bounding box center [309, 259] width 6 height 12
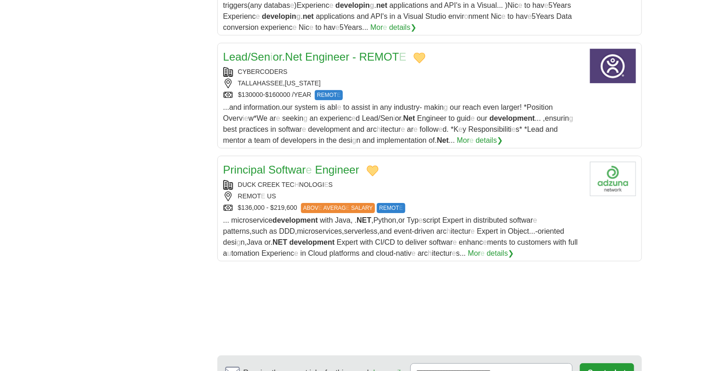
scroll to position [1175, 0]
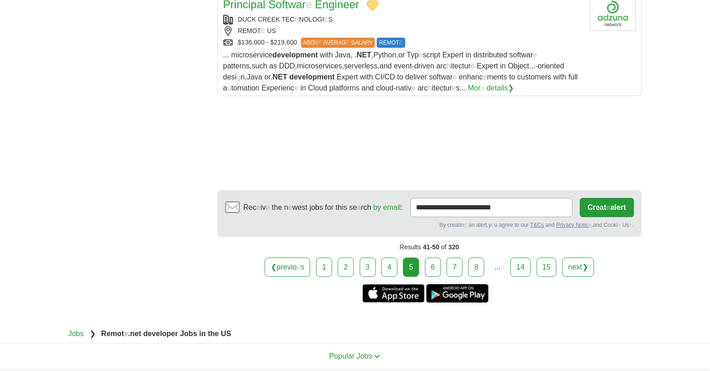
click at [428, 260] on link "6" at bounding box center [433, 267] width 16 height 19
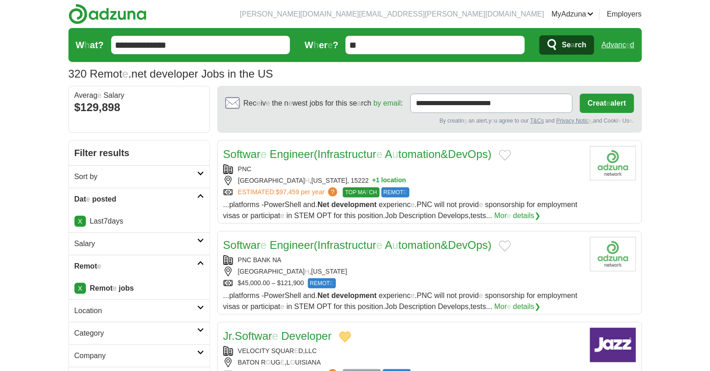
click at [511, 155] on button "Add to favorite jobs" at bounding box center [505, 155] width 12 height 11
click at [511, 246] on button "Add to favorite jobs" at bounding box center [505, 246] width 12 height 11
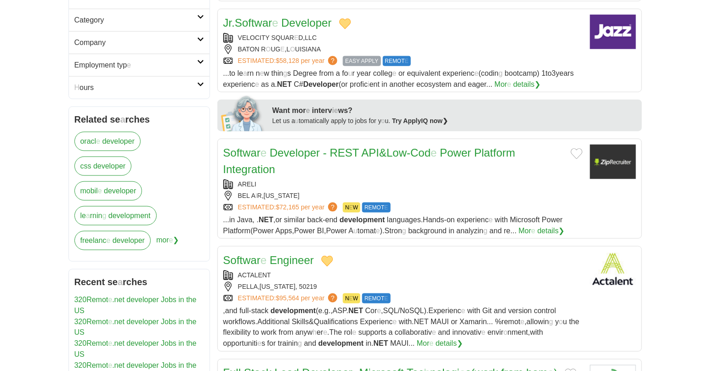
scroll to position [306, 0]
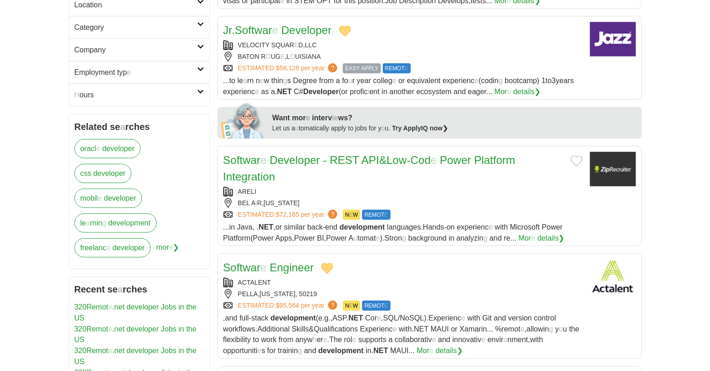
click at [576, 161] on button "Add to favorite jobs" at bounding box center [577, 161] width 12 height 11
click at [464, 166] on readpronunciation-word "Power" at bounding box center [455, 160] width 31 height 12
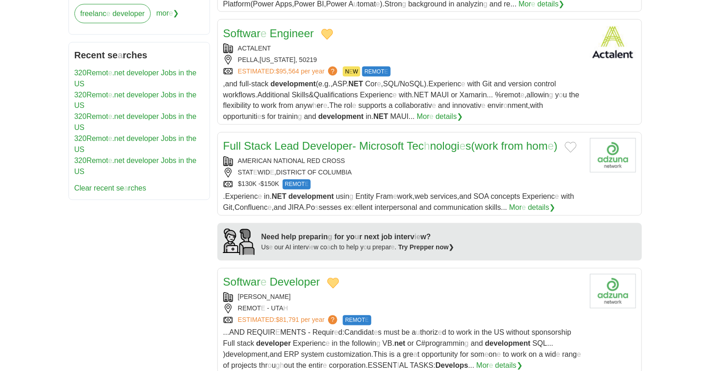
scroll to position [562, 0]
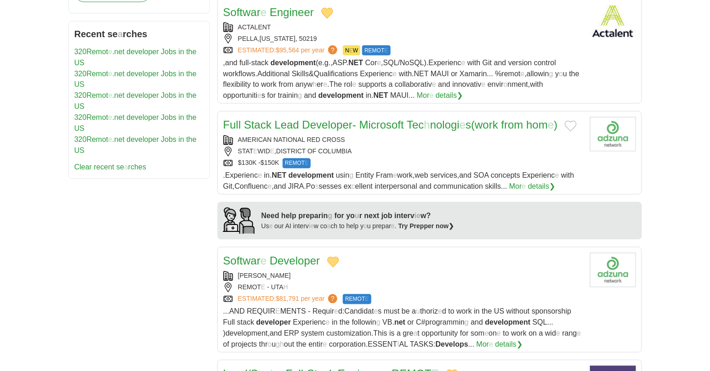
click at [576, 126] on button "Add to favorite jobs" at bounding box center [571, 126] width 12 height 11
click at [498, 130] on readpronunciation-word "work" at bounding box center [486, 125] width 23 height 12
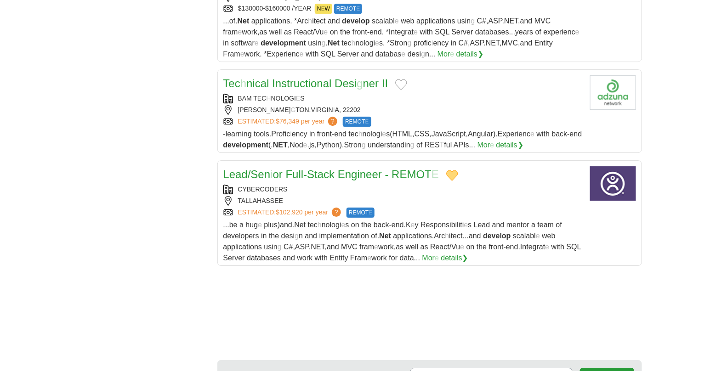
scroll to position [971, 0]
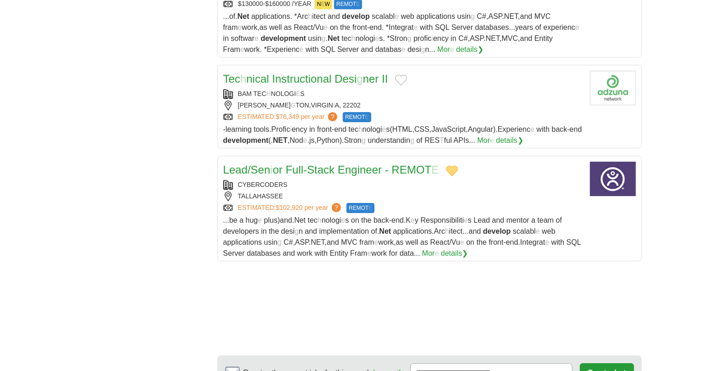
click at [398, 81] on button "Add to favorite jobs" at bounding box center [401, 79] width 12 height 11
click at [346, 84] on readpronunciation-span "Desi" at bounding box center [346, 79] width 22 height 12
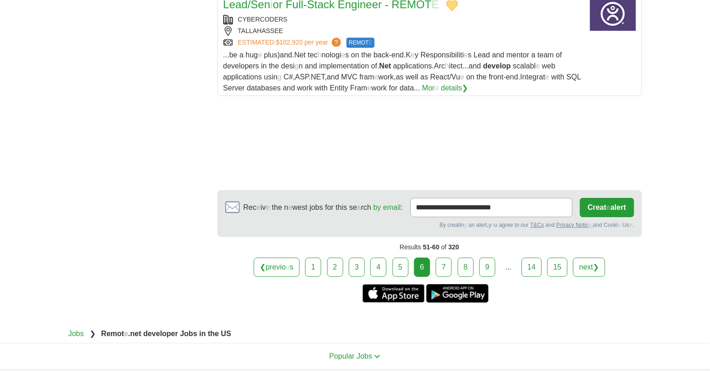
scroll to position [1175, 0]
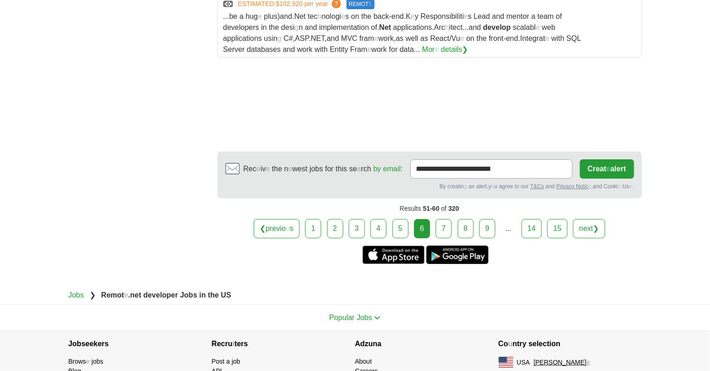
click at [451, 230] on link "7" at bounding box center [444, 228] width 16 height 19
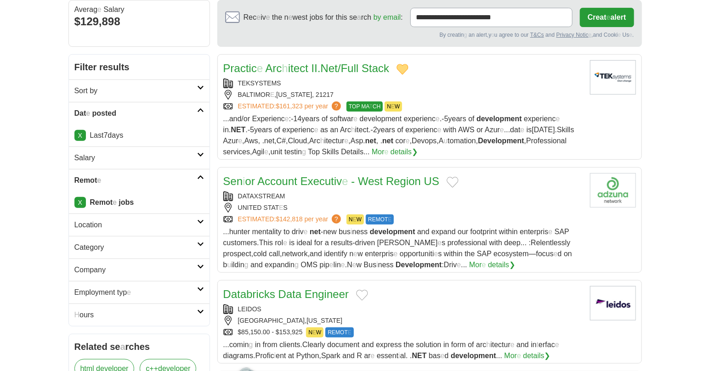
scroll to position [102, 0]
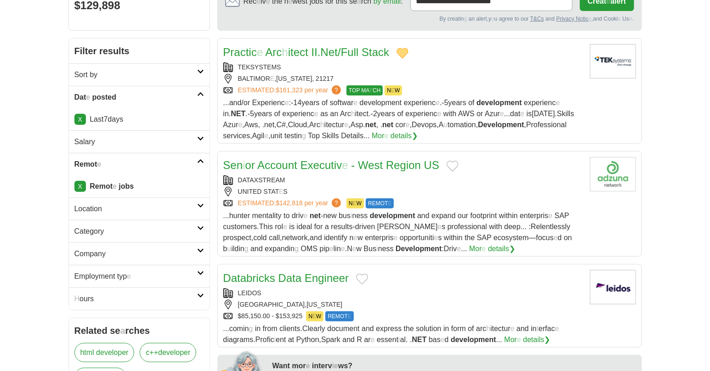
click at [453, 165] on button "Add to favorite jobs" at bounding box center [453, 166] width 12 height 11
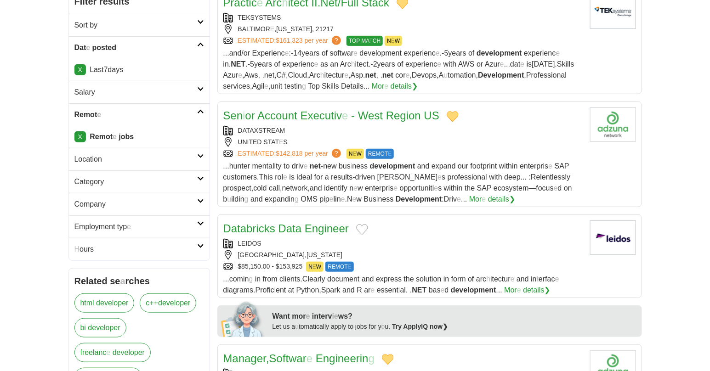
scroll to position [204, 0]
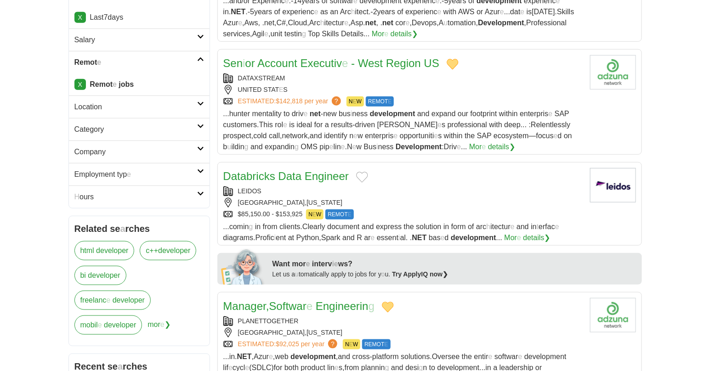
click at [360, 180] on button "Add to favorite jobs" at bounding box center [362, 177] width 12 height 11
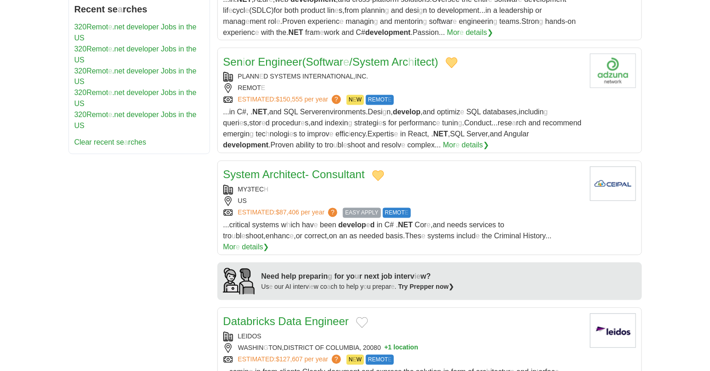
scroll to position [766, 0]
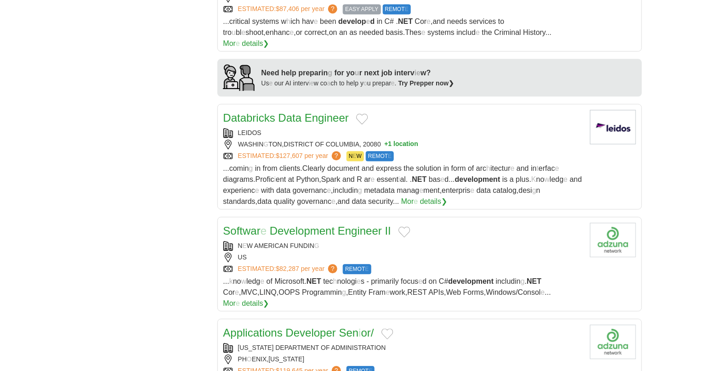
click at [361, 114] on button "Add to favorite jobs" at bounding box center [362, 119] width 12 height 11
click at [406, 227] on button "Add to favorite jobs" at bounding box center [405, 232] width 12 height 11
click at [364, 225] on readpronunciation-word "Engineer" at bounding box center [360, 231] width 44 height 12
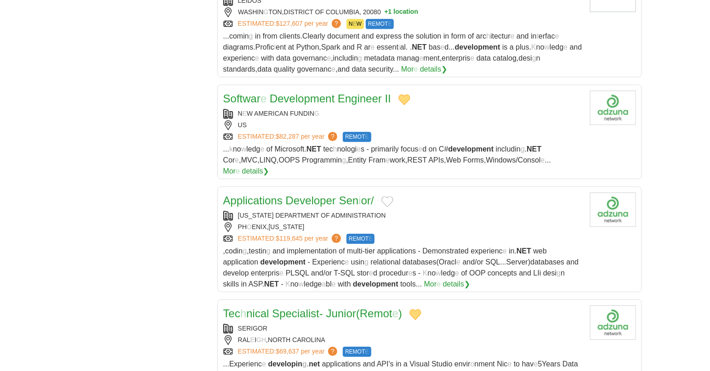
scroll to position [920, 0]
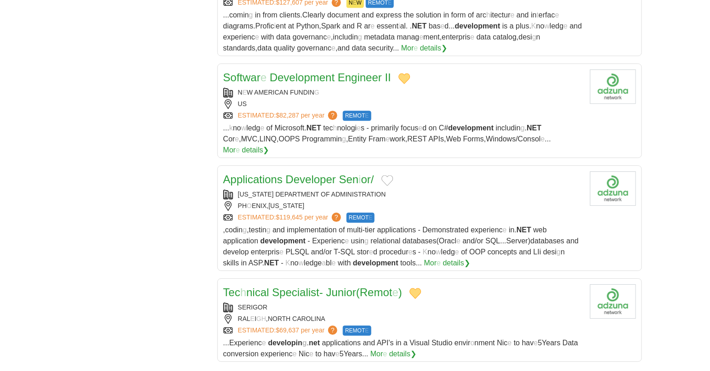
click at [388, 175] on button "Add to favorite jobs" at bounding box center [388, 180] width 12 height 11
click at [356, 173] on readpronunciation-span "Sen" at bounding box center [349, 179] width 20 height 12
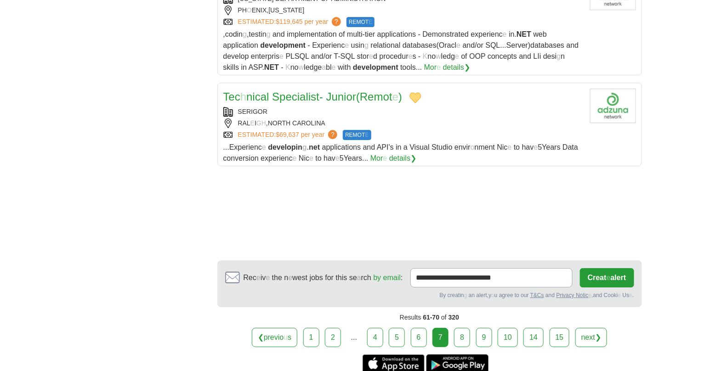
scroll to position [1124, 0]
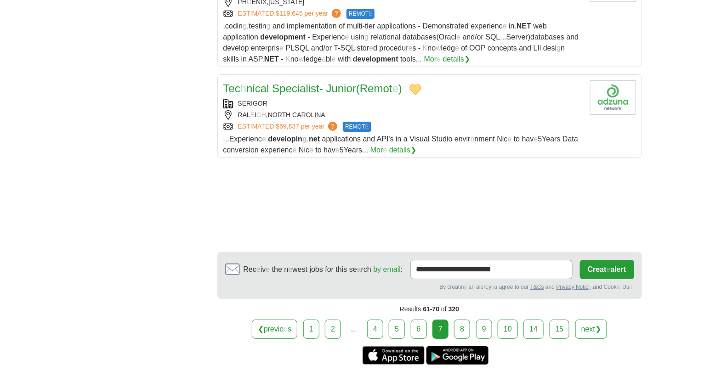
click at [463, 320] on link "8" at bounding box center [462, 329] width 16 height 19
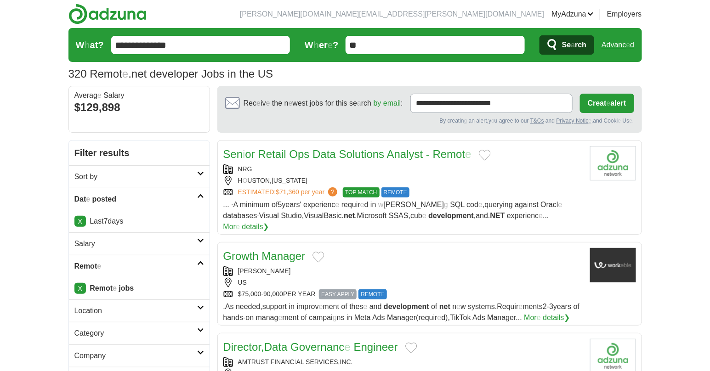
click at [485, 154] on button "Add to favorite jobs" at bounding box center [485, 155] width 12 height 11
click at [403, 155] on readpronunciation-word "Analyst" at bounding box center [405, 154] width 36 height 12
click at [319, 252] on button "Add to favorite jobs" at bounding box center [319, 257] width 12 height 11
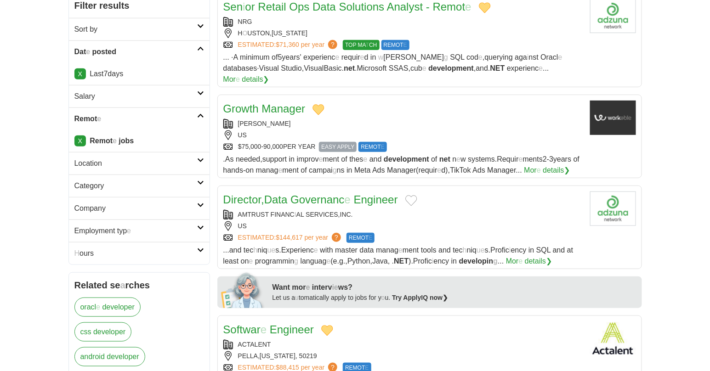
scroll to position [153, 0]
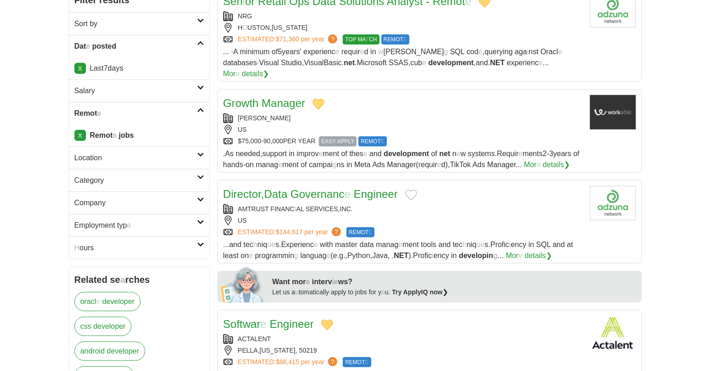
click at [415, 190] on button "Add to favorite jobs" at bounding box center [412, 195] width 12 height 11
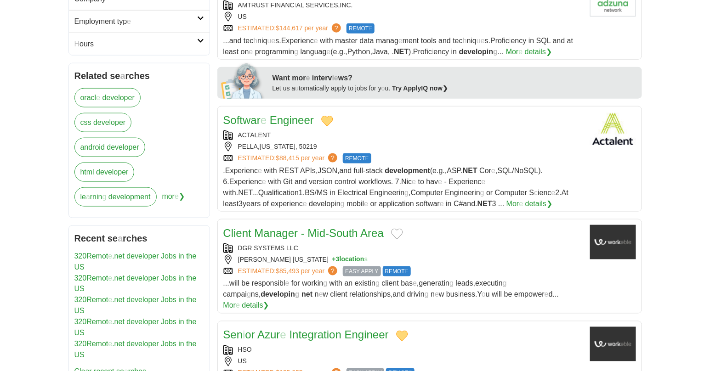
scroll to position [511, 0]
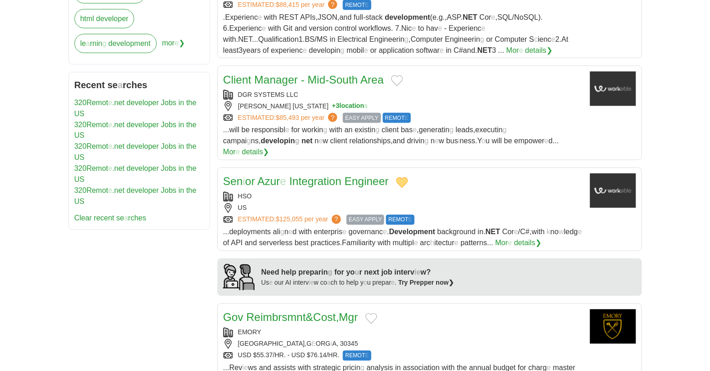
click at [397, 75] on button "Add to favorite jobs" at bounding box center [397, 80] width 12 height 11
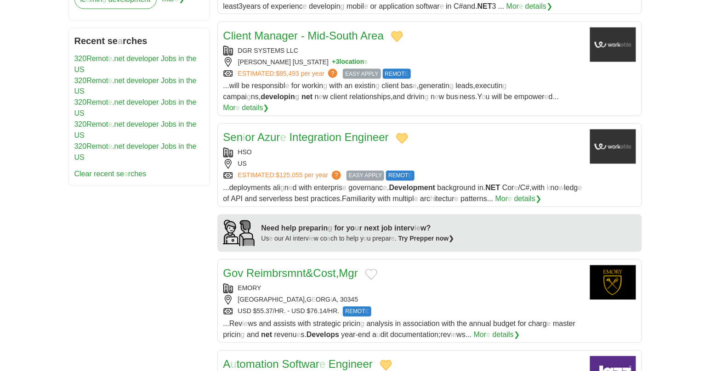
scroll to position [613, 0]
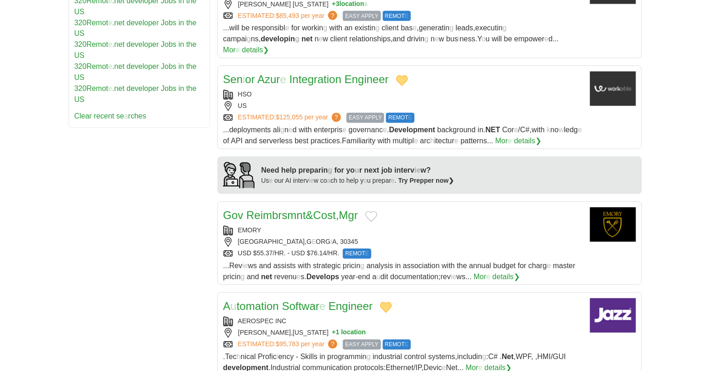
click at [377, 211] on button "Add to favorite jobs" at bounding box center [372, 216] width 12 height 11
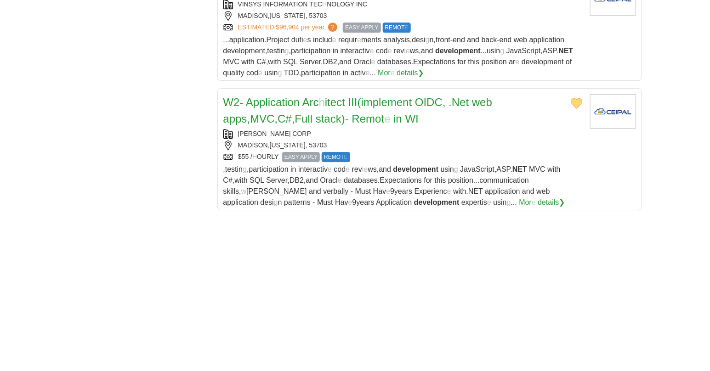
scroll to position [1226, 0]
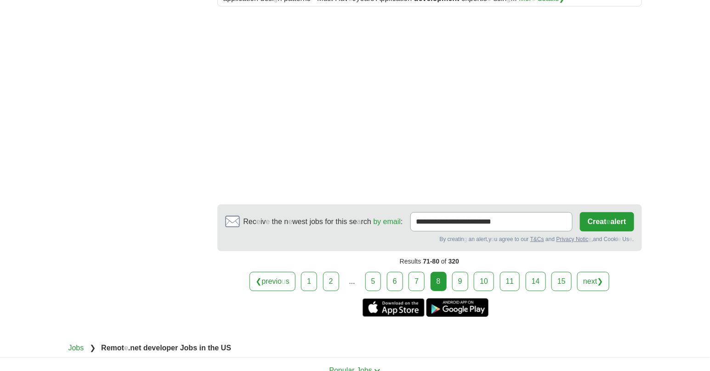
click at [457, 272] on link "9" at bounding box center [460, 281] width 16 height 19
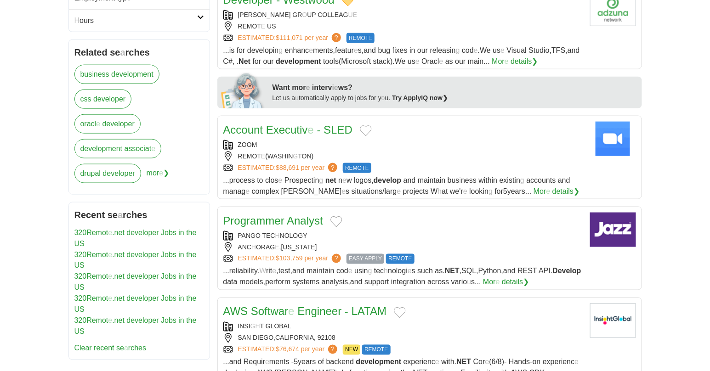
scroll to position [408, 0]
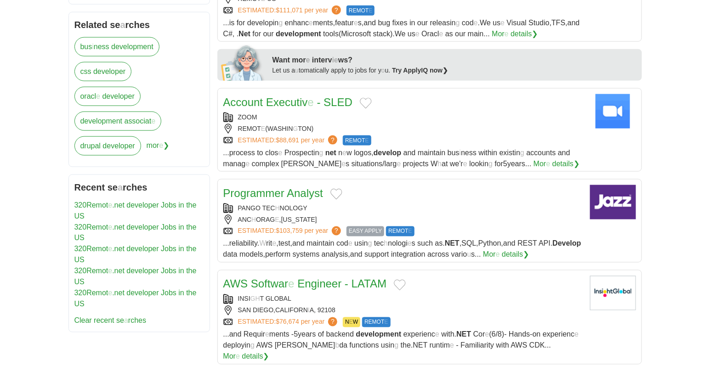
click at [368, 104] on button "Add to favorite jobs" at bounding box center [366, 103] width 12 height 11
click at [338, 193] on button "Add to favorite jobs" at bounding box center [337, 194] width 12 height 11
click at [399, 283] on button "Add to favorite jobs" at bounding box center [400, 285] width 12 height 11
click at [332, 284] on readpronunciation-word "Engineer" at bounding box center [319, 284] width 44 height 12
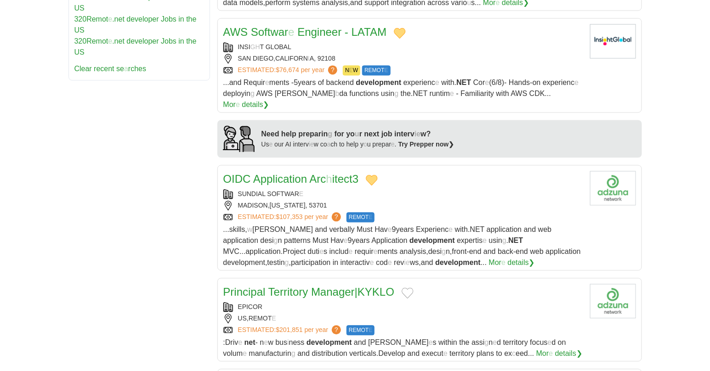
scroll to position [664, 0]
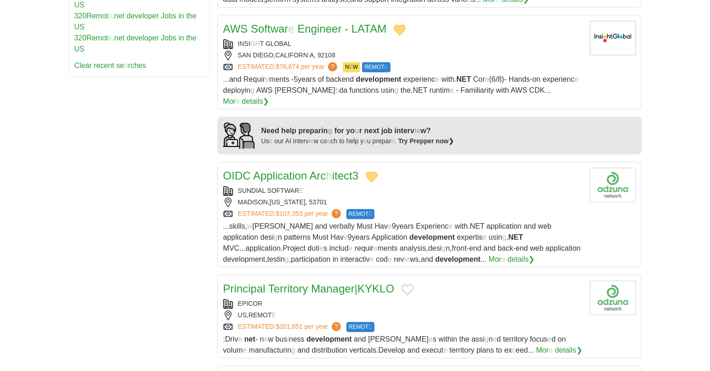
click at [414, 285] on button "Add to favorite jobs" at bounding box center [408, 290] width 12 height 11
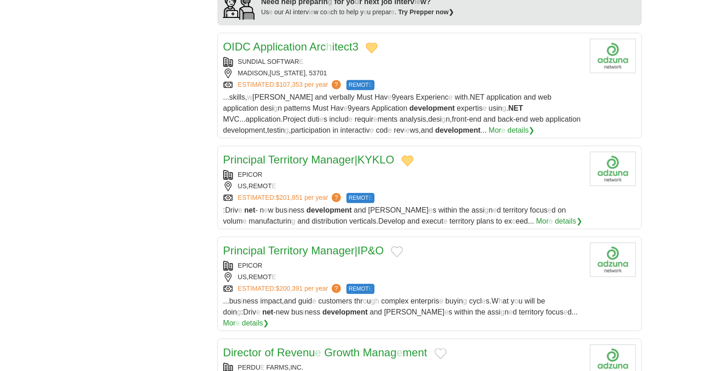
scroll to position [817, 0]
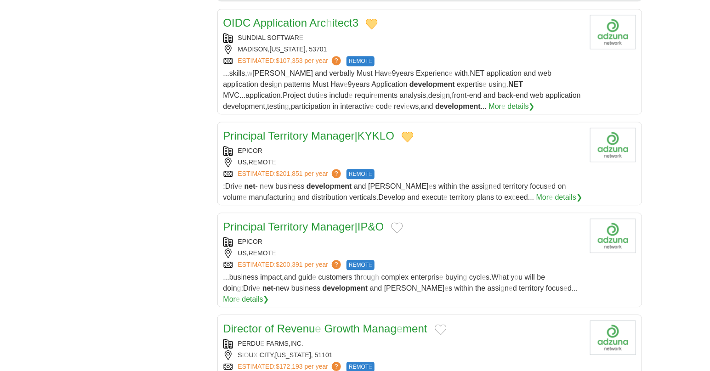
click at [400, 223] on button "Add to favorite jobs" at bounding box center [397, 228] width 12 height 11
click at [439, 325] on button "Add to favorite jobs" at bounding box center [441, 330] width 12 height 11
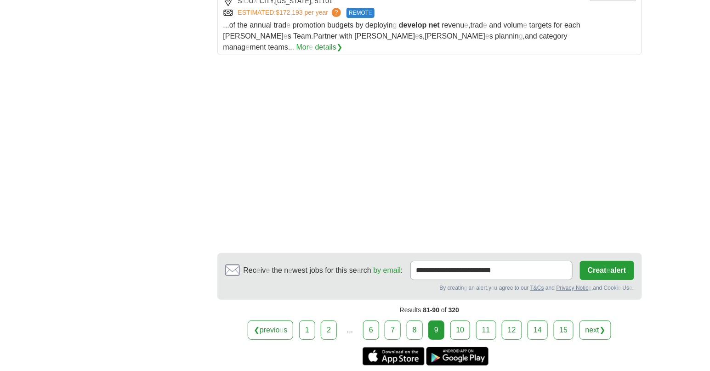
scroll to position [1277, 0]
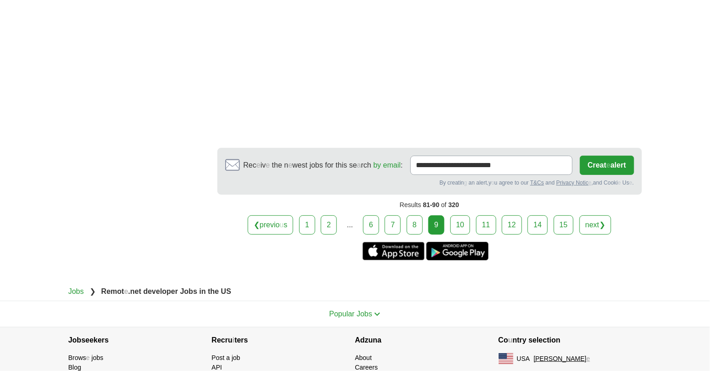
click at [462, 216] on link "10" at bounding box center [461, 225] width 20 height 19
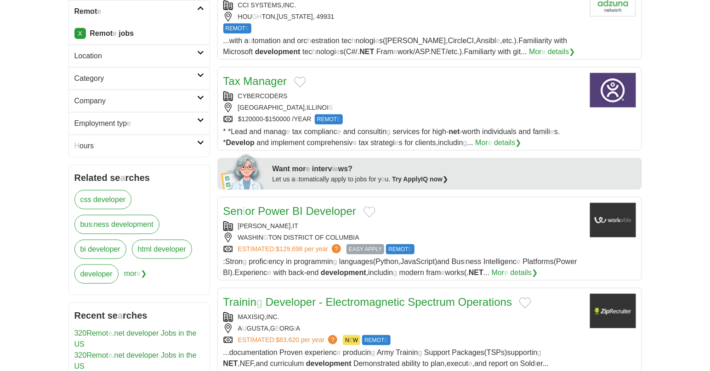
click at [299, 83] on button "Add to favorite jobs" at bounding box center [300, 82] width 12 height 11
click at [371, 215] on button "Add to favorite jobs" at bounding box center [370, 212] width 12 height 11
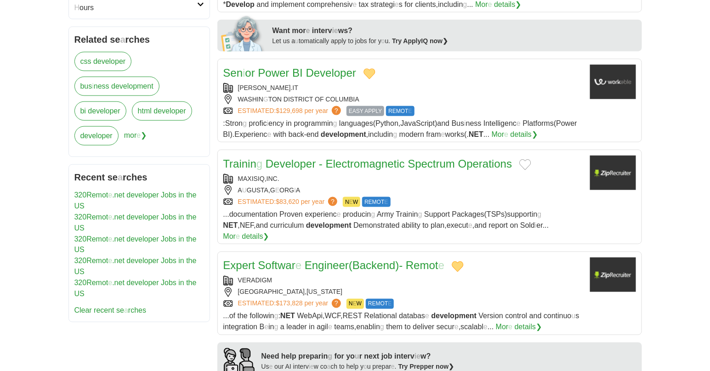
scroll to position [408, 0]
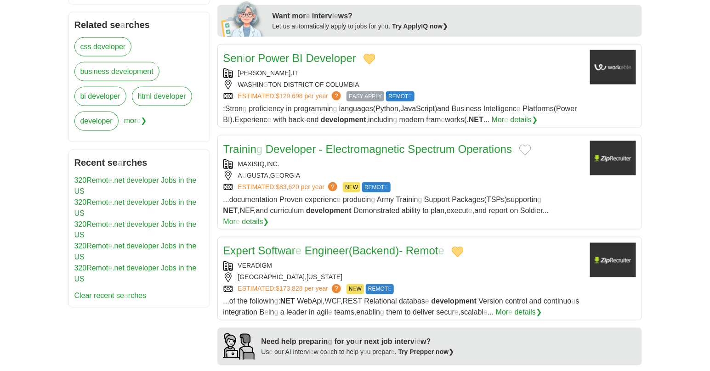
click at [524, 150] on button "Add to favorite jobs" at bounding box center [526, 150] width 12 height 11
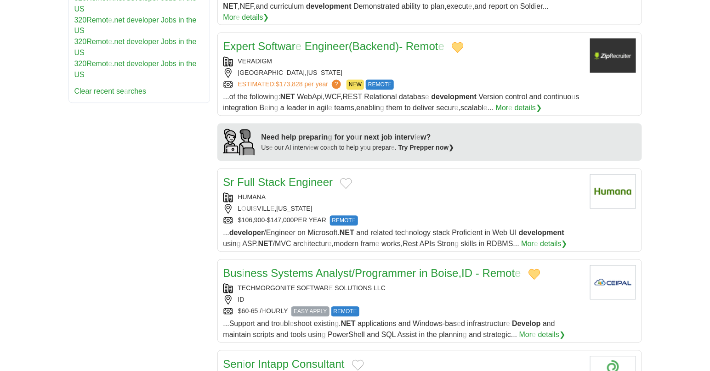
click at [346, 178] on button "Add to favorite jobs" at bounding box center [346, 183] width 12 height 11
click at [295, 175] on body "[PERSON_NAME][DOMAIN_NAME][EMAIL_ADDRESS][PERSON_NAME][DOMAIN_NAME] [GEOGRAPHIC…" at bounding box center [355, 150] width 710 height 1527
click at [299, 177] on readpronunciation-word "Engineer" at bounding box center [311, 183] width 44 height 12
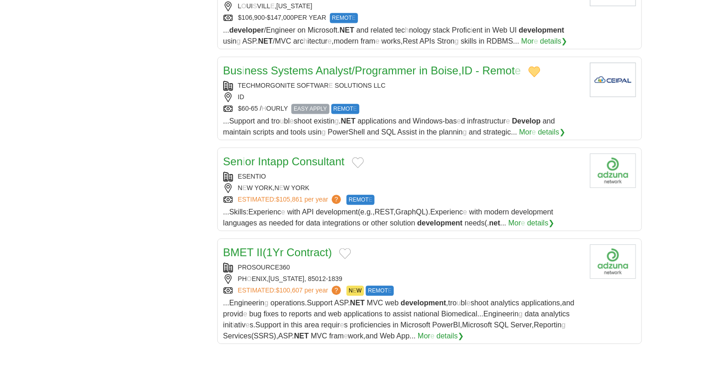
scroll to position [817, 0]
click at [357, 156] on button "Add to favorite jobs" at bounding box center [358, 161] width 12 height 11
click at [351, 247] on button "Add to favorite jobs" at bounding box center [345, 252] width 12 height 11
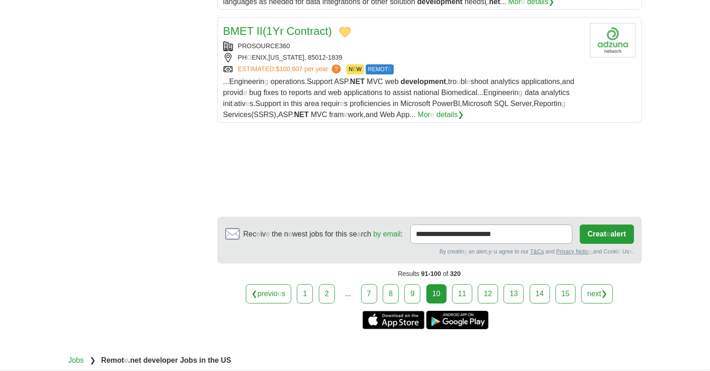
scroll to position [1124, 0]
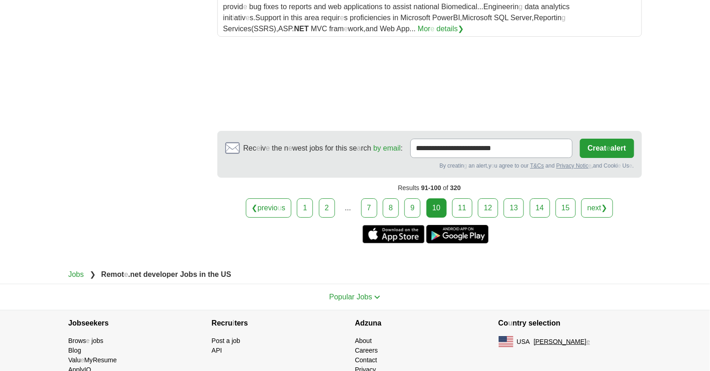
click at [459, 200] on link "11" at bounding box center [462, 208] width 20 height 19
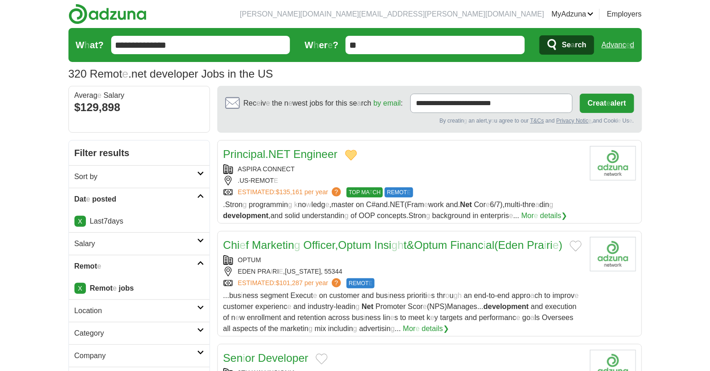
click at [577, 246] on button "Add to favorite jobs" at bounding box center [576, 246] width 12 height 11
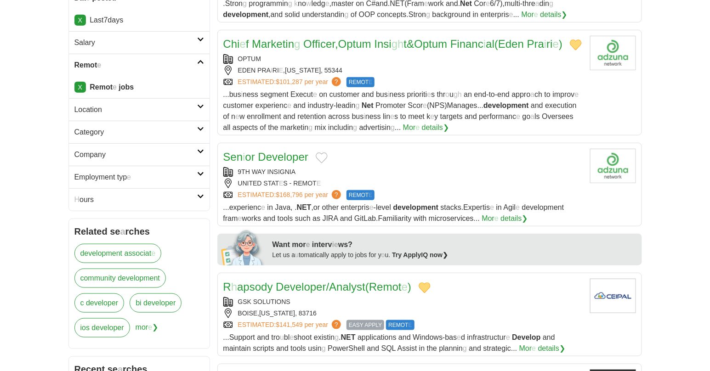
scroll to position [204, 0]
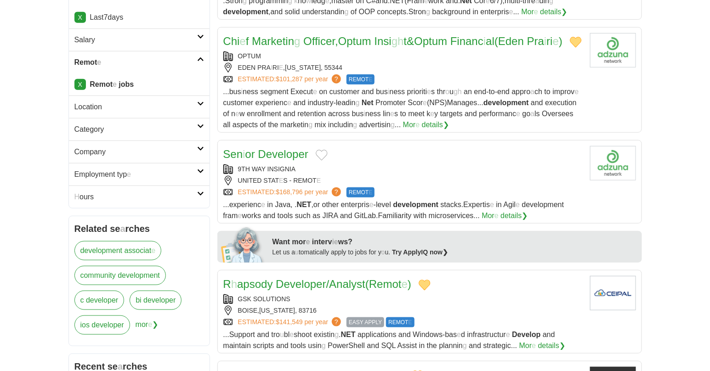
click at [318, 161] on button "Add to favorite jobs" at bounding box center [322, 155] width 12 height 11
click at [269, 160] on readpronunciation-word "Developer" at bounding box center [283, 154] width 50 height 12
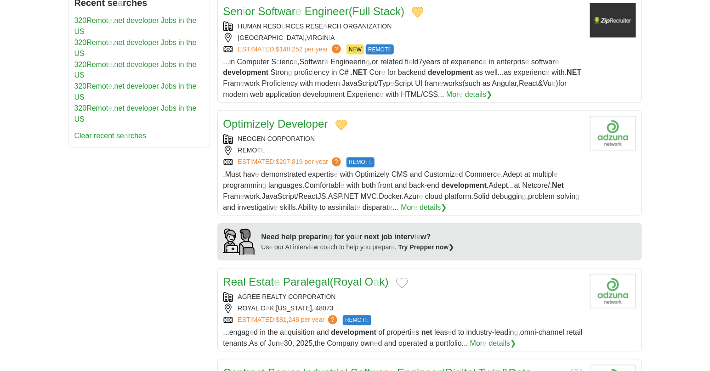
scroll to position [715, 0]
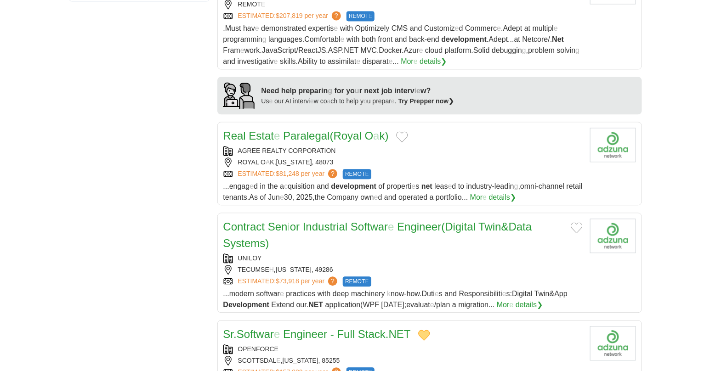
click at [407, 143] on button "Add to favorite jobs" at bounding box center [402, 136] width 12 height 11
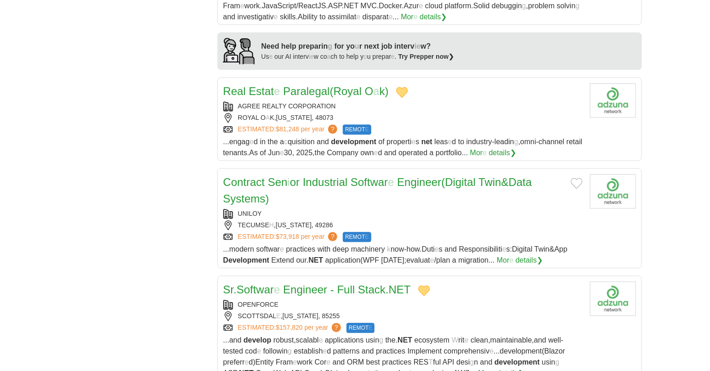
scroll to position [817, 0]
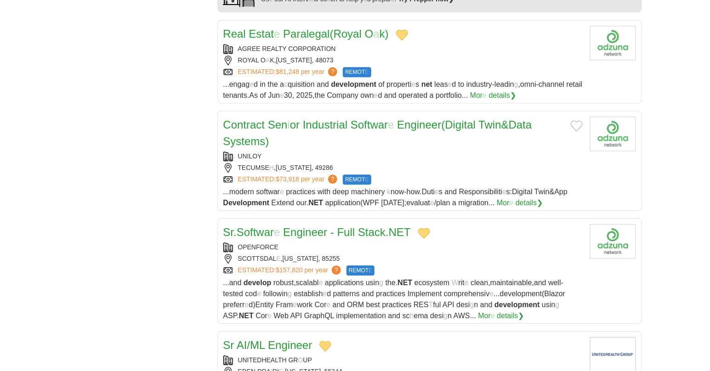
click at [578, 131] on button "Add to favorite jobs" at bounding box center [577, 125] width 12 height 11
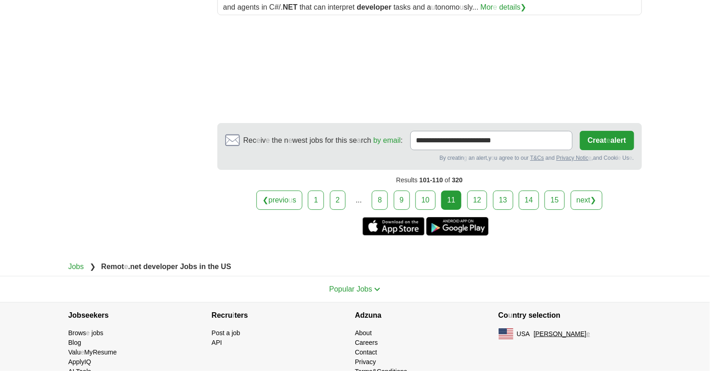
scroll to position [1226, 0]
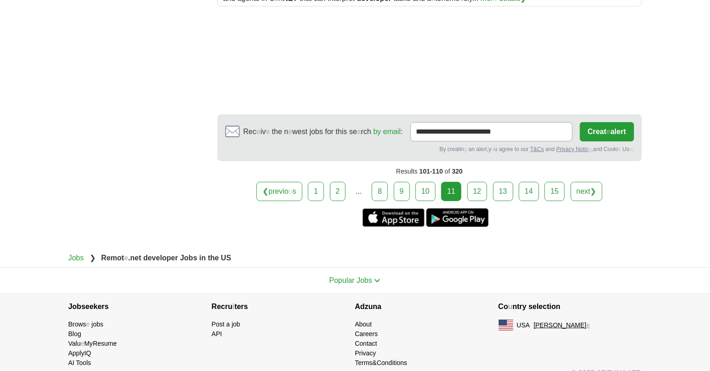
click at [480, 201] on link "12" at bounding box center [478, 191] width 20 height 19
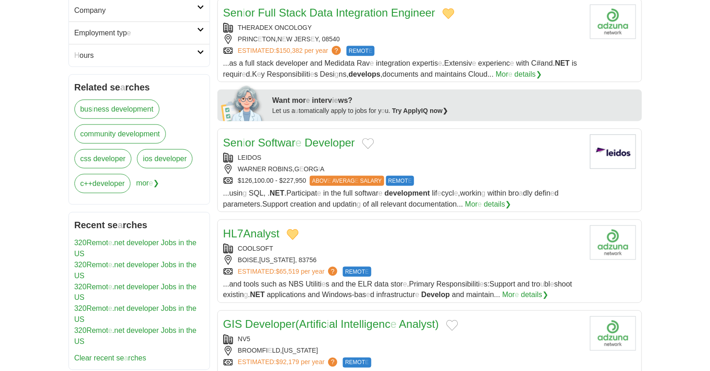
scroll to position [357, 0]
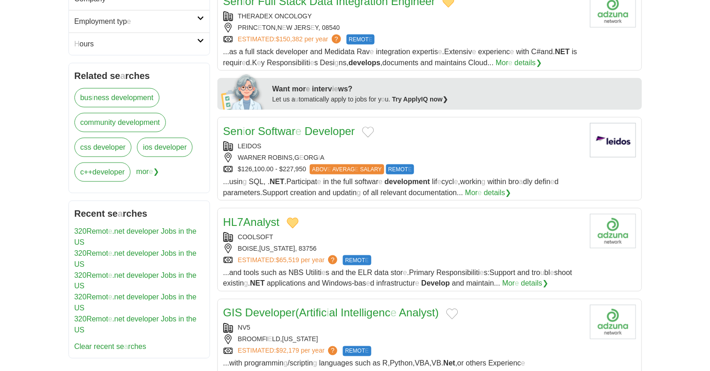
click at [367, 132] on button "Add to favorite jobs" at bounding box center [368, 132] width 12 height 11
click at [295, 132] on readpronunciation-span "Softwar" at bounding box center [276, 131] width 37 height 12
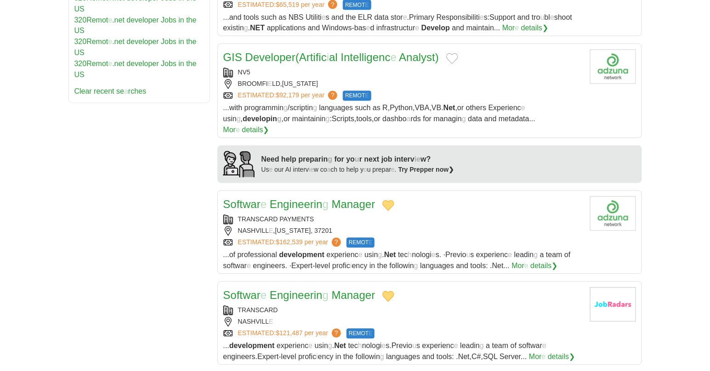
scroll to position [562, 0]
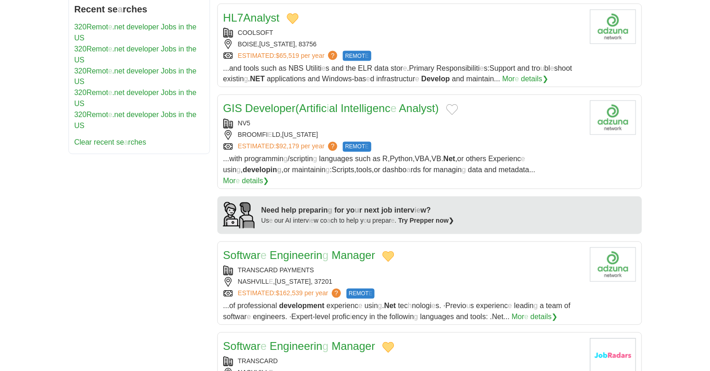
click at [453, 111] on button "Add to favorite jobs" at bounding box center [452, 109] width 12 height 11
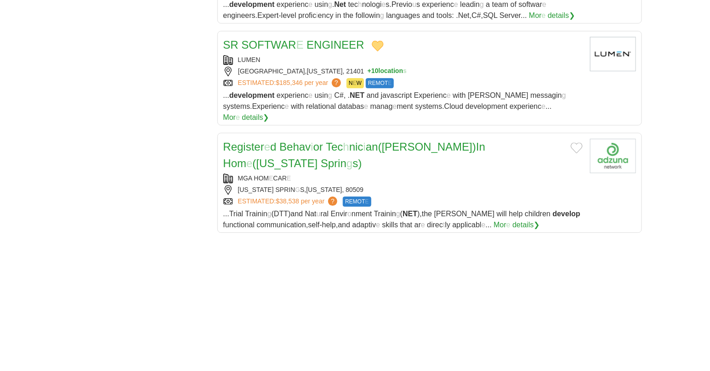
scroll to position [971, 0]
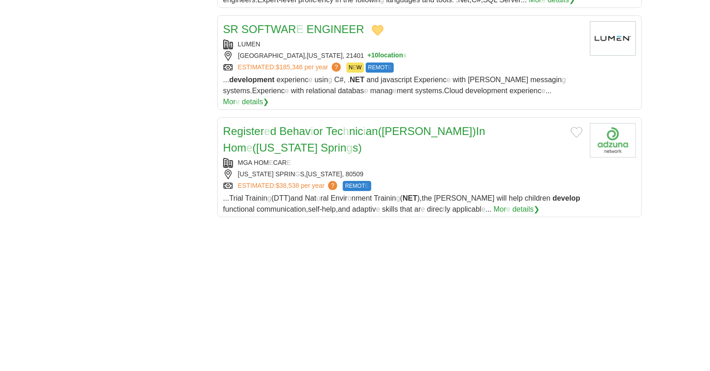
click at [571, 127] on button "Add to favorite jobs" at bounding box center [577, 132] width 12 height 11
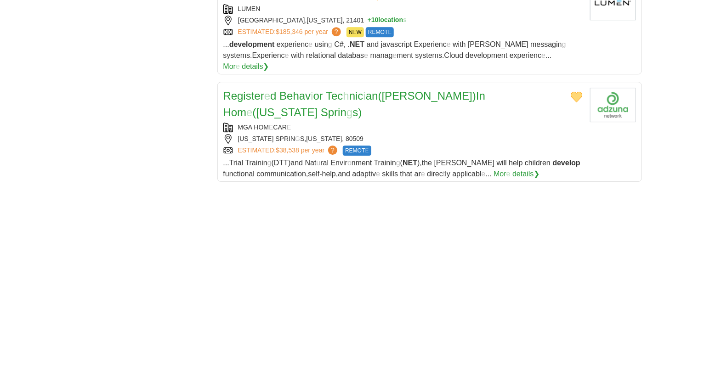
scroll to position [1175, 0]
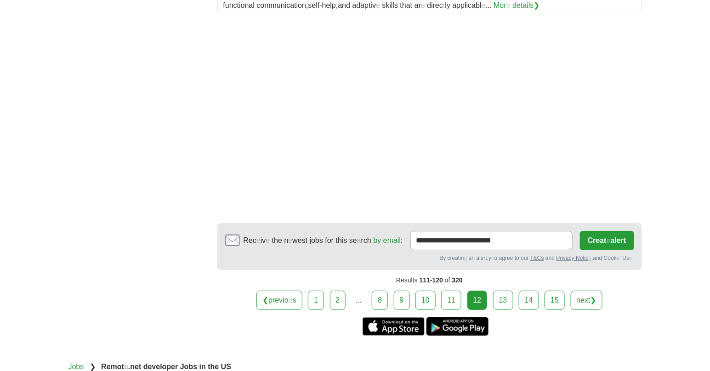
click at [504, 291] on link "13" at bounding box center [503, 300] width 20 height 19
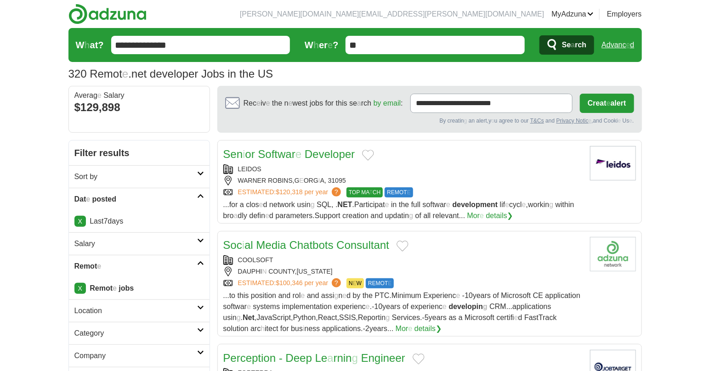
click at [370, 156] on button "Add to favorite jobs" at bounding box center [368, 155] width 12 height 11
click at [326, 150] on readpronunciation-word "Developer" at bounding box center [330, 154] width 50 height 12
click at [399, 245] on button "Add to favorite jobs" at bounding box center [403, 246] width 12 height 11
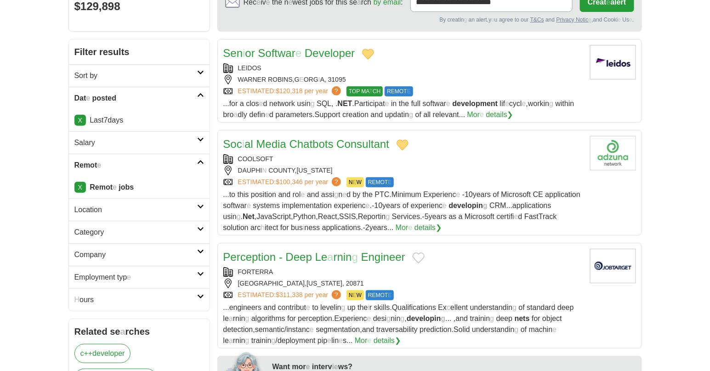
scroll to position [102, 0]
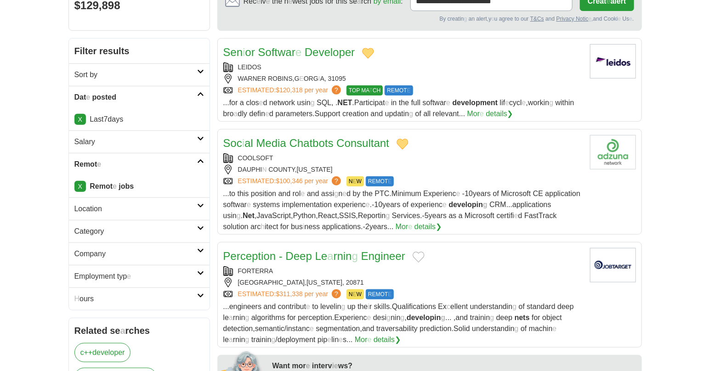
click at [353, 141] on readpronunciation-word "Consultant" at bounding box center [363, 143] width 53 height 12
click at [418, 256] on button "Add to favorite jobs" at bounding box center [419, 257] width 12 height 11
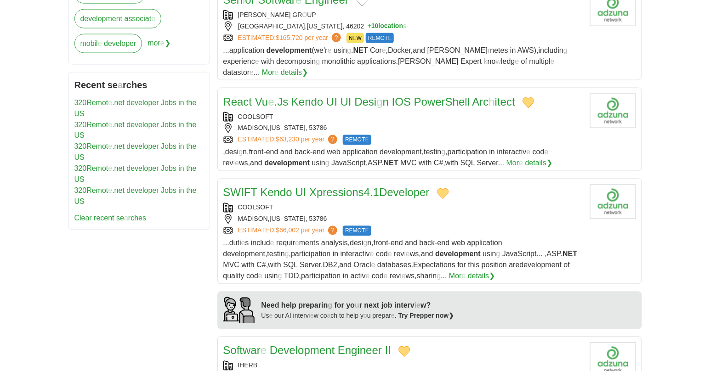
scroll to position [408, 0]
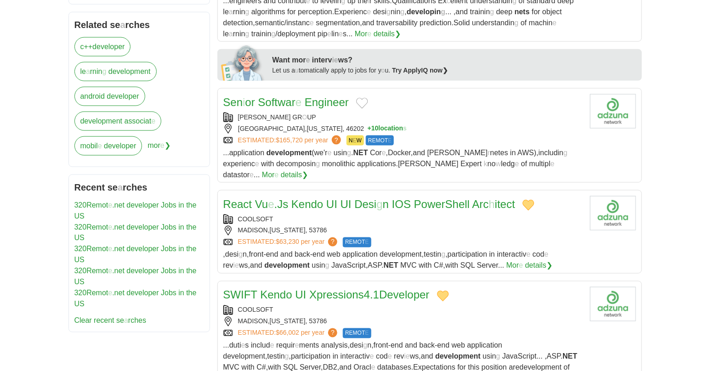
click at [360, 102] on button "Add to favorite jobs" at bounding box center [362, 103] width 12 height 11
click at [324, 105] on readpronunciation-word "Engineer" at bounding box center [327, 102] width 44 height 12
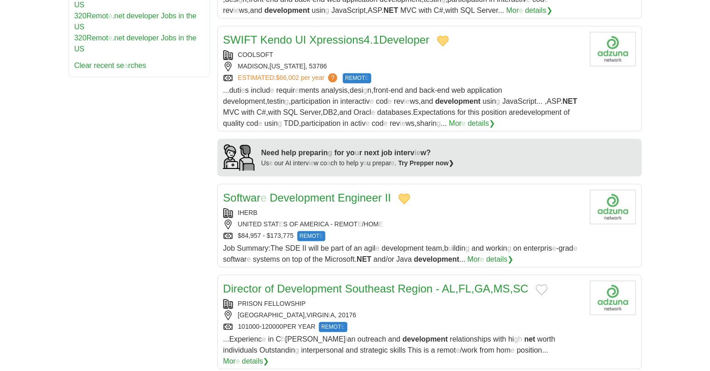
scroll to position [817, 0]
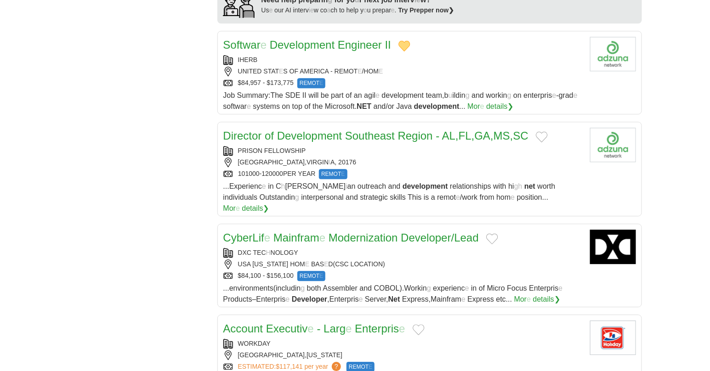
click at [548, 131] on button "Add to favorite jobs" at bounding box center [542, 136] width 12 height 11
click at [496, 234] on button "Add to favorite jobs" at bounding box center [492, 239] width 12 height 11
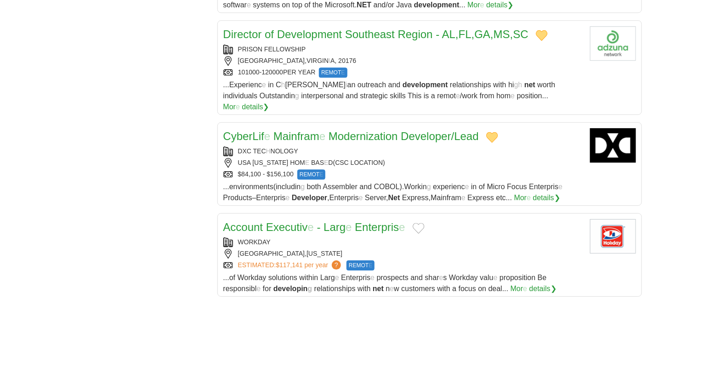
scroll to position [920, 0]
click at [419, 222] on button "Add to favorite jobs" at bounding box center [419, 227] width 12 height 11
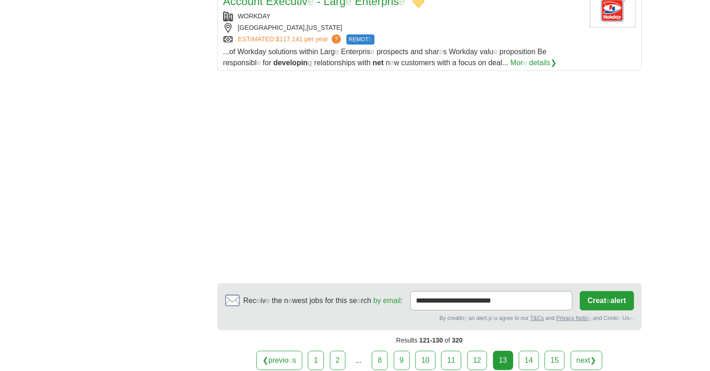
scroll to position [1175, 0]
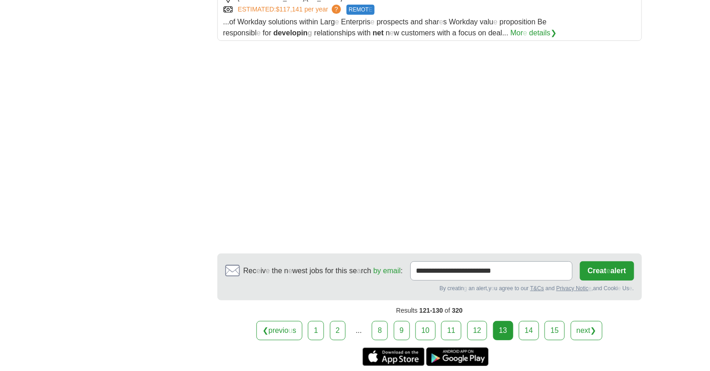
click at [525, 321] on link "14" at bounding box center [529, 330] width 20 height 19
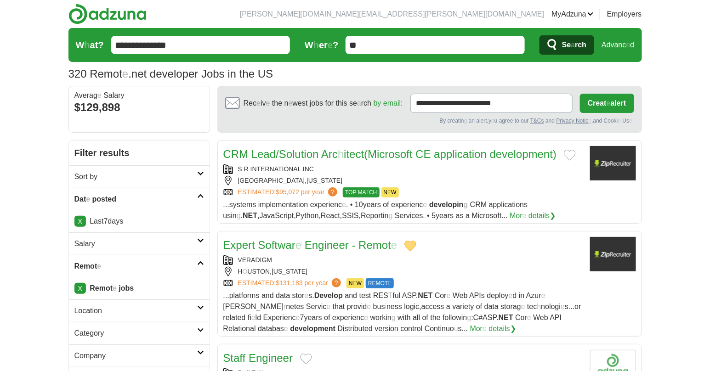
click at [575, 154] on button "Add to favorite jobs" at bounding box center [570, 155] width 12 height 11
click at [509, 155] on readpronunciation-word "development" at bounding box center [521, 154] width 63 height 12
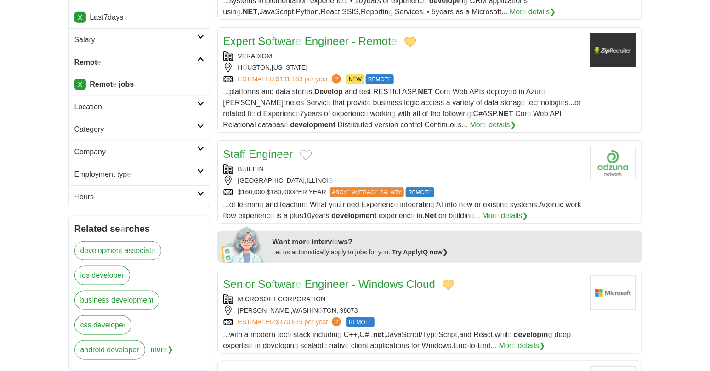
click at [304, 154] on button "Add to favorite jobs" at bounding box center [306, 155] width 12 height 11
click at [260, 152] on readpronunciation-word "Engineer" at bounding box center [271, 154] width 44 height 12
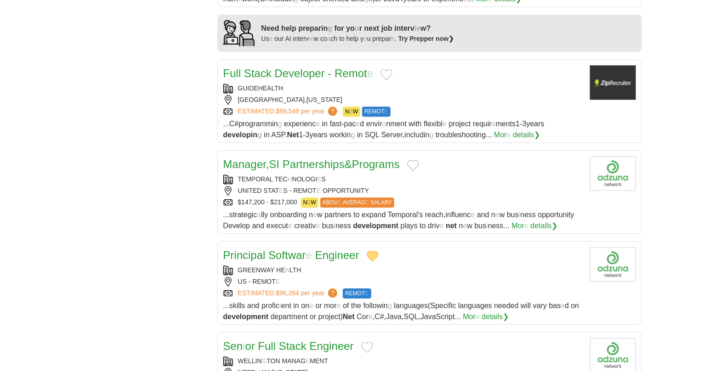
scroll to position [766, 0]
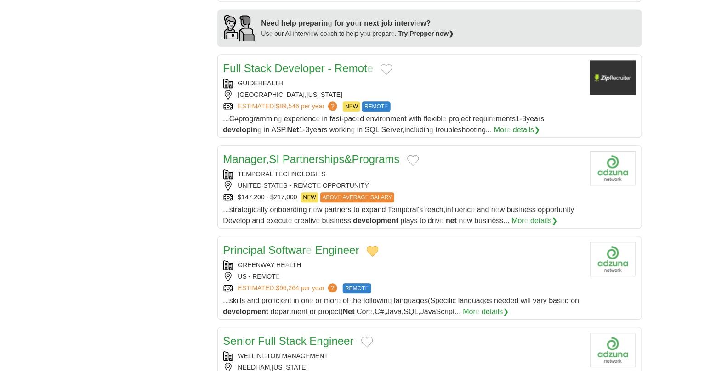
click at [386, 64] on button "Add to favorite jobs" at bounding box center [387, 69] width 12 height 11
click at [346, 62] on readpronunciation-span "Remot" at bounding box center [351, 68] width 33 height 12
click at [419, 155] on button "Add to favorite jobs" at bounding box center [413, 160] width 12 height 11
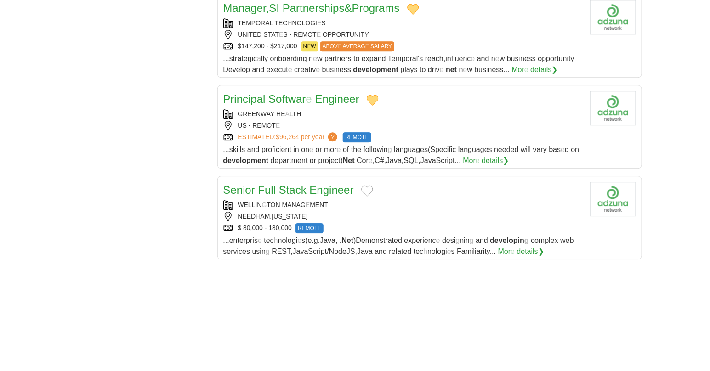
scroll to position [920, 0]
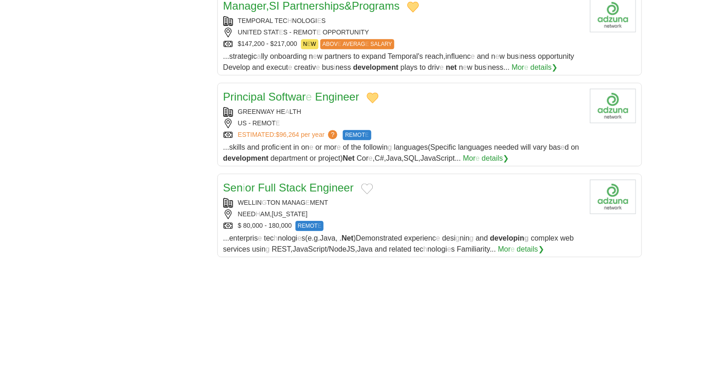
click at [370, 183] on button "Add to favorite jobs" at bounding box center [367, 188] width 12 height 11
click at [300, 182] on readpronunciation-word "Stack" at bounding box center [293, 188] width 28 height 12
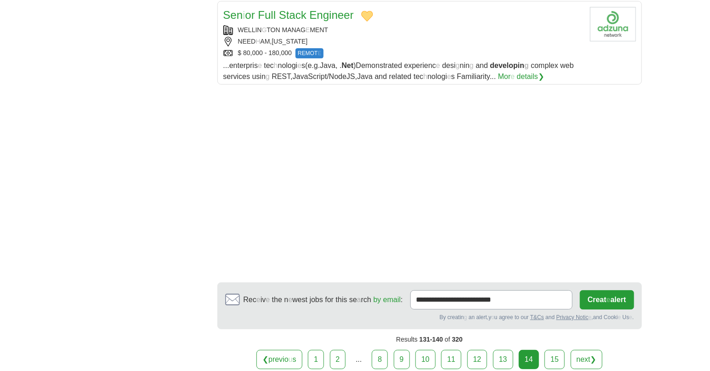
scroll to position [1124, 0]
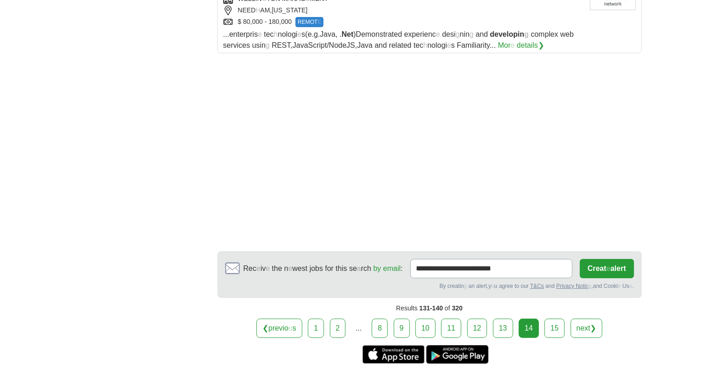
click at [553, 322] on link "15" at bounding box center [555, 328] width 20 height 19
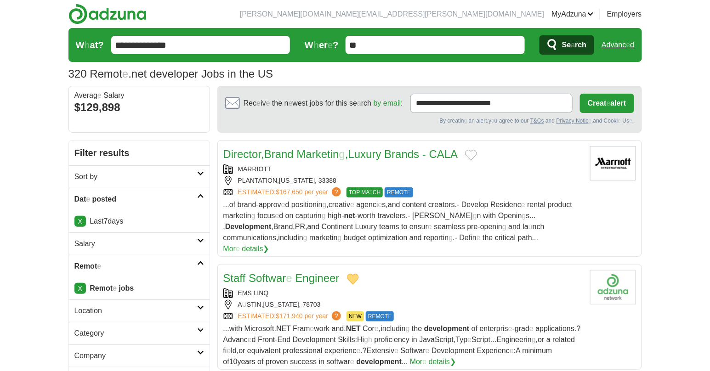
click at [476, 154] on button "Add to favorite jobs" at bounding box center [471, 155] width 12 height 11
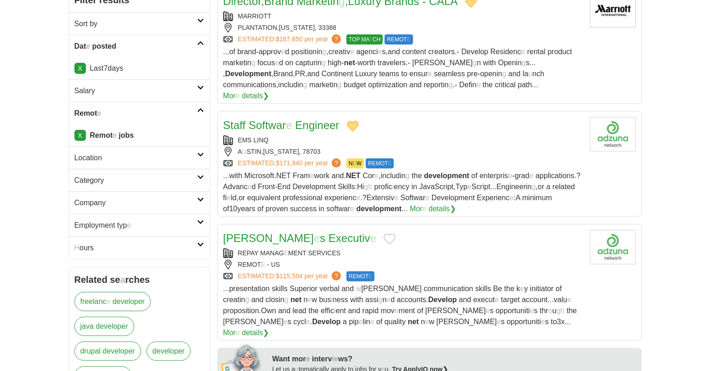
scroll to position [204, 0]
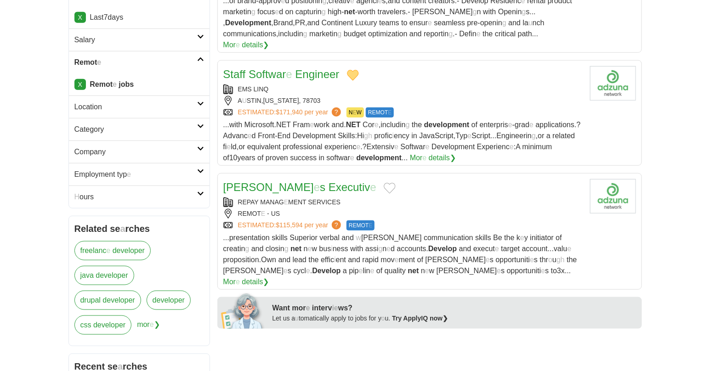
click at [384, 183] on button "Add to favorite jobs" at bounding box center [390, 188] width 12 height 11
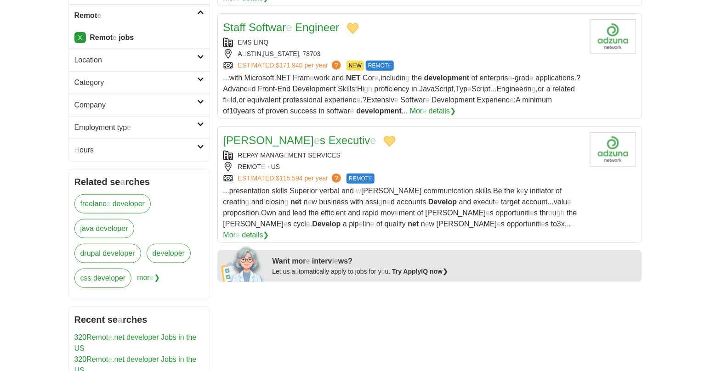
scroll to position [0, 0]
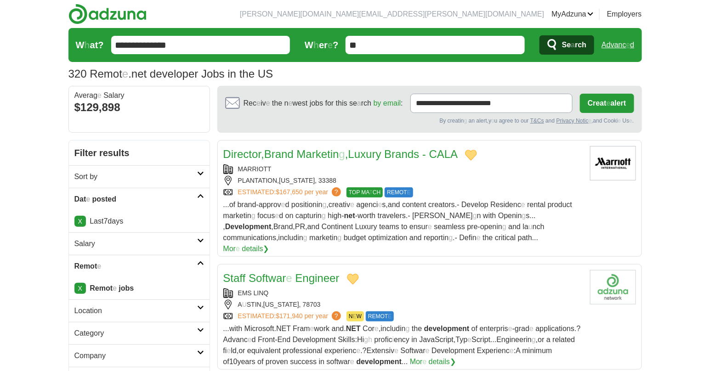
drag, startPoint x: 131, startPoint y: 43, endPoint x: 79, endPoint y: 36, distance: 52.4
click at [79, 36] on form "**********" at bounding box center [356, 45] width 574 height 34
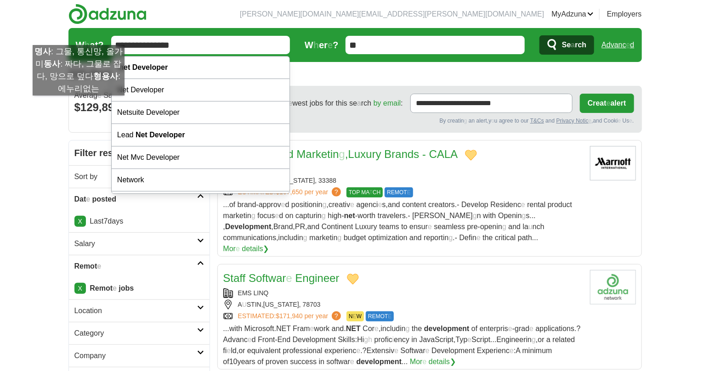
type input "**********"
click at [540, 35] on button "Se a rch" at bounding box center [567, 44] width 55 height 19
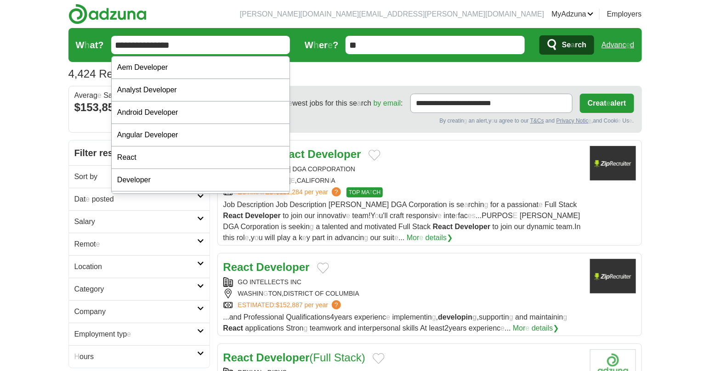
drag, startPoint x: 183, startPoint y: 43, endPoint x: 138, endPoint y: 41, distance: 44.6
click at [138, 41] on input "**********" at bounding box center [200, 45] width 179 height 18
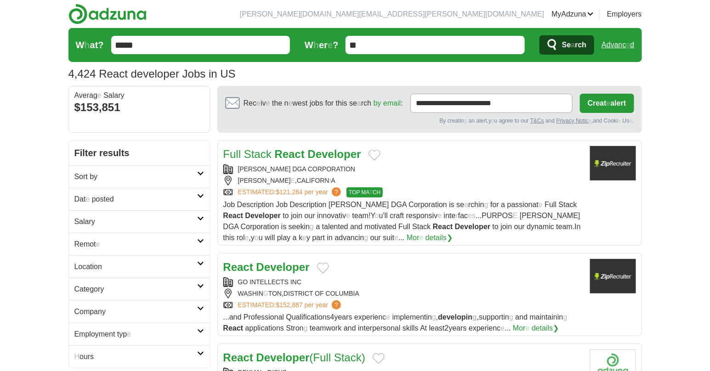
type input "*****"
click at [540, 35] on button "Se a rch" at bounding box center [567, 44] width 55 height 19
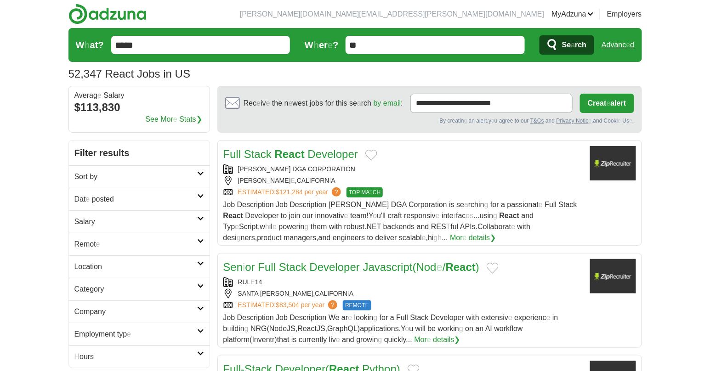
click at [182, 240] on h2 "Remot e" at bounding box center [135, 244] width 123 height 11
click at [111, 264] on readpronunciation-word "jobs" at bounding box center [108, 267] width 13 height 8
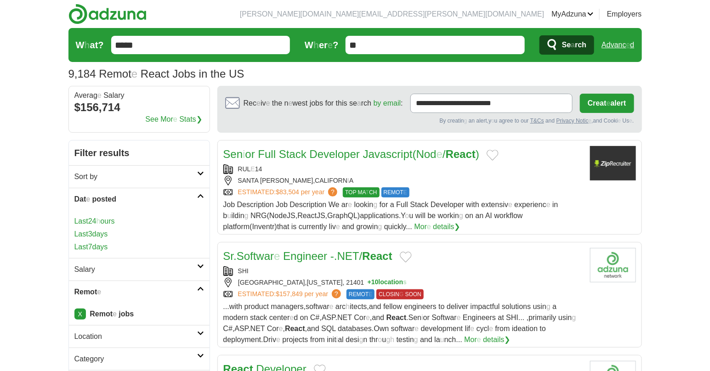
click at [103, 248] on readpronunciation-word "days" at bounding box center [100, 247] width 16 height 8
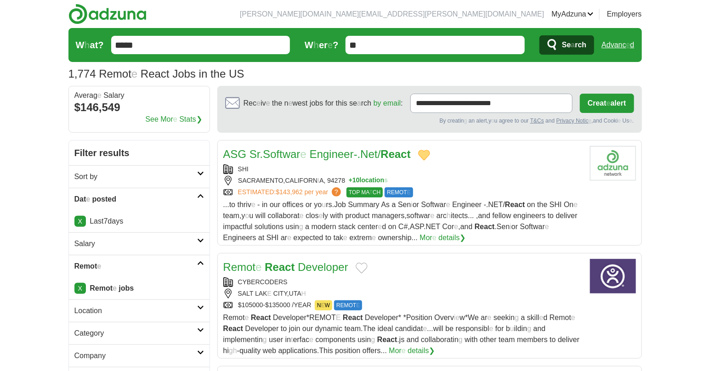
click at [173, 38] on input "*****" at bounding box center [200, 45] width 179 height 18
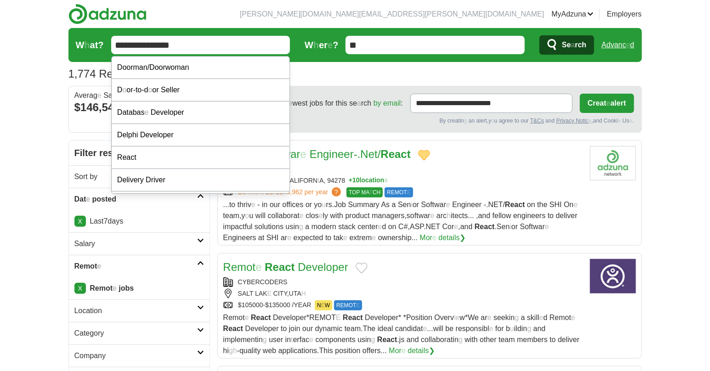
type input "**********"
click at [540, 35] on button "Se a rch" at bounding box center [567, 44] width 55 height 19
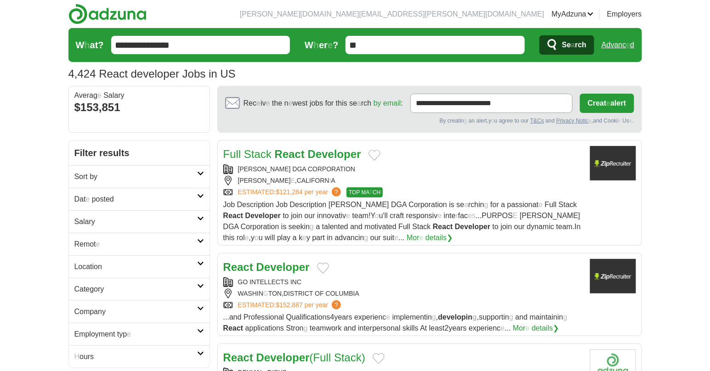
click at [127, 240] on h2 "Remot e" at bounding box center [135, 244] width 123 height 11
click at [92, 265] on readpronunciation-span "Remot" at bounding box center [85, 267] width 22 height 8
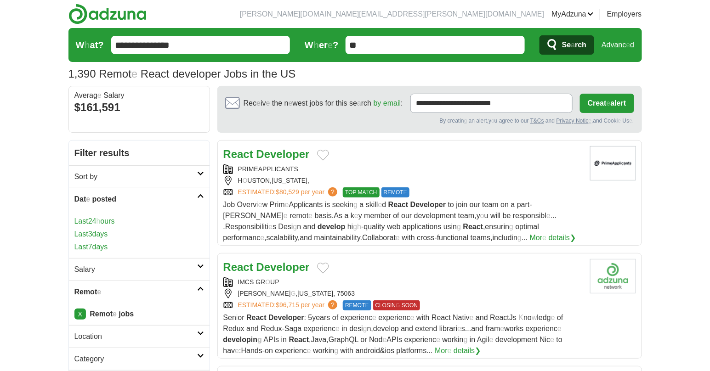
click at [92, 249] on readpronunciation-span "7" at bounding box center [90, 247] width 4 height 8
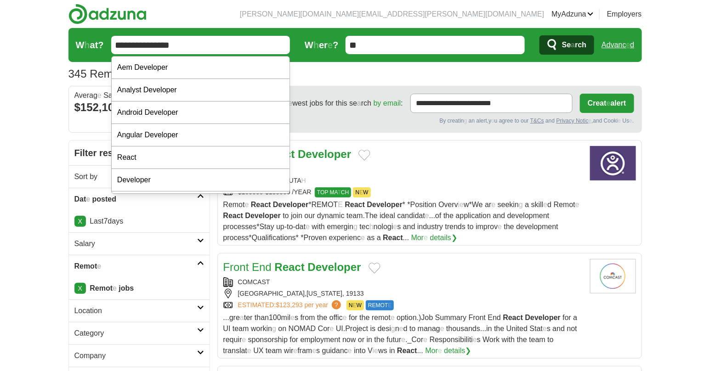
drag, startPoint x: 138, startPoint y: 46, endPoint x: 92, endPoint y: 45, distance: 46.5
click at [92, 45] on form "**********" at bounding box center [356, 45] width 574 height 34
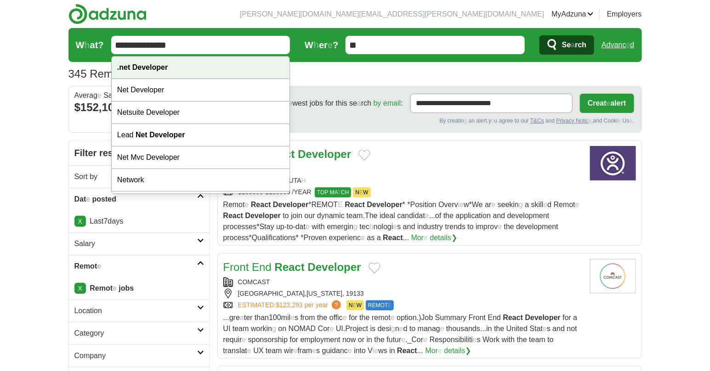
click at [115, 68] on div ". net Developer" at bounding box center [201, 68] width 178 height 23
type input "**********"
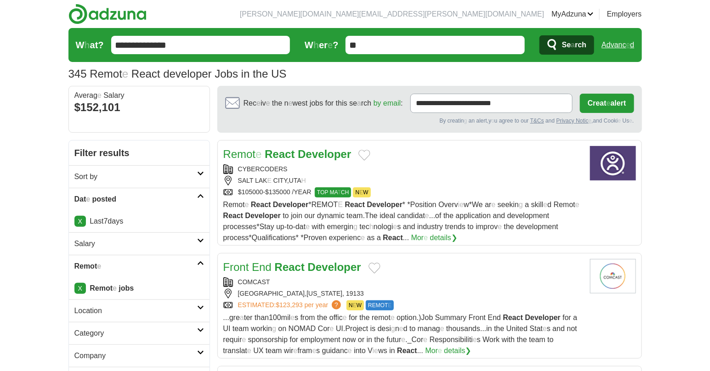
click at [547, 39] on button "Se a rch" at bounding box center [567, 44] width 55 height 19
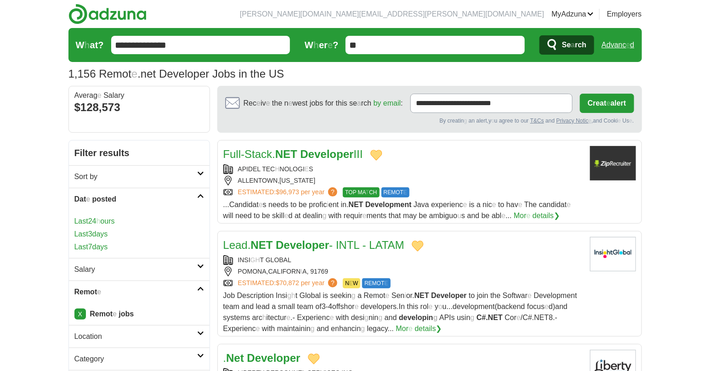
click at [101, 244] on readpronunciation-word "days" at bounding box center [100, 247] width 16 height 8
